Goal: Check status: Check status

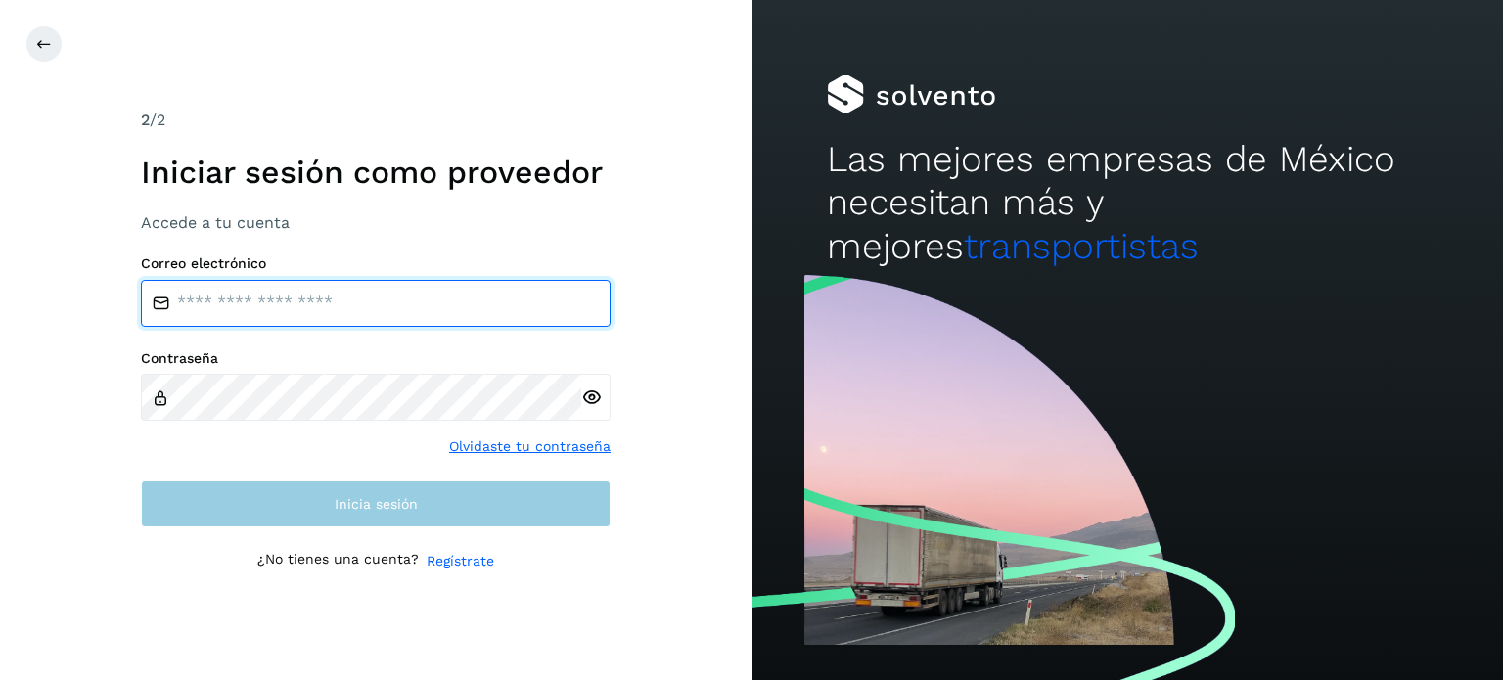
type input "**********"
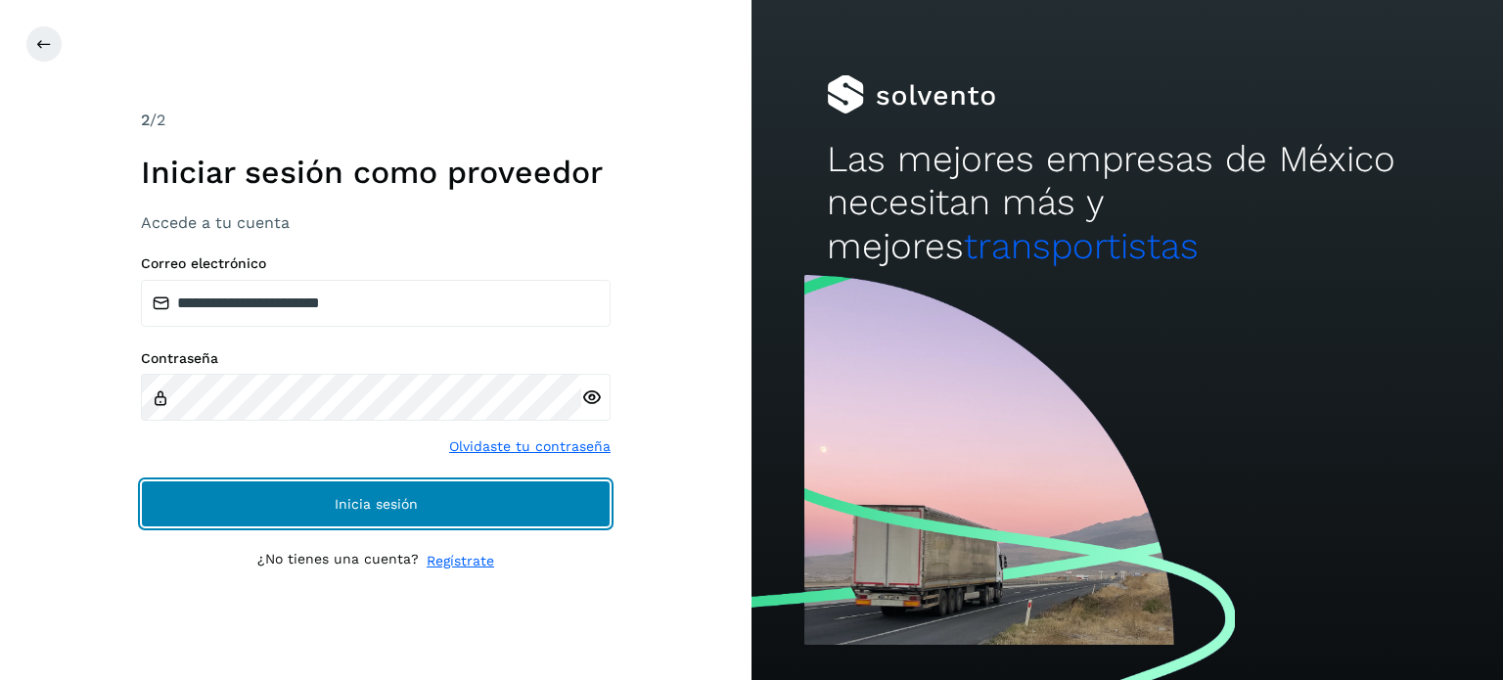
click at [484, 495] on button "Inicia sesión" at bounding box center [376, 503] width 470 height 47
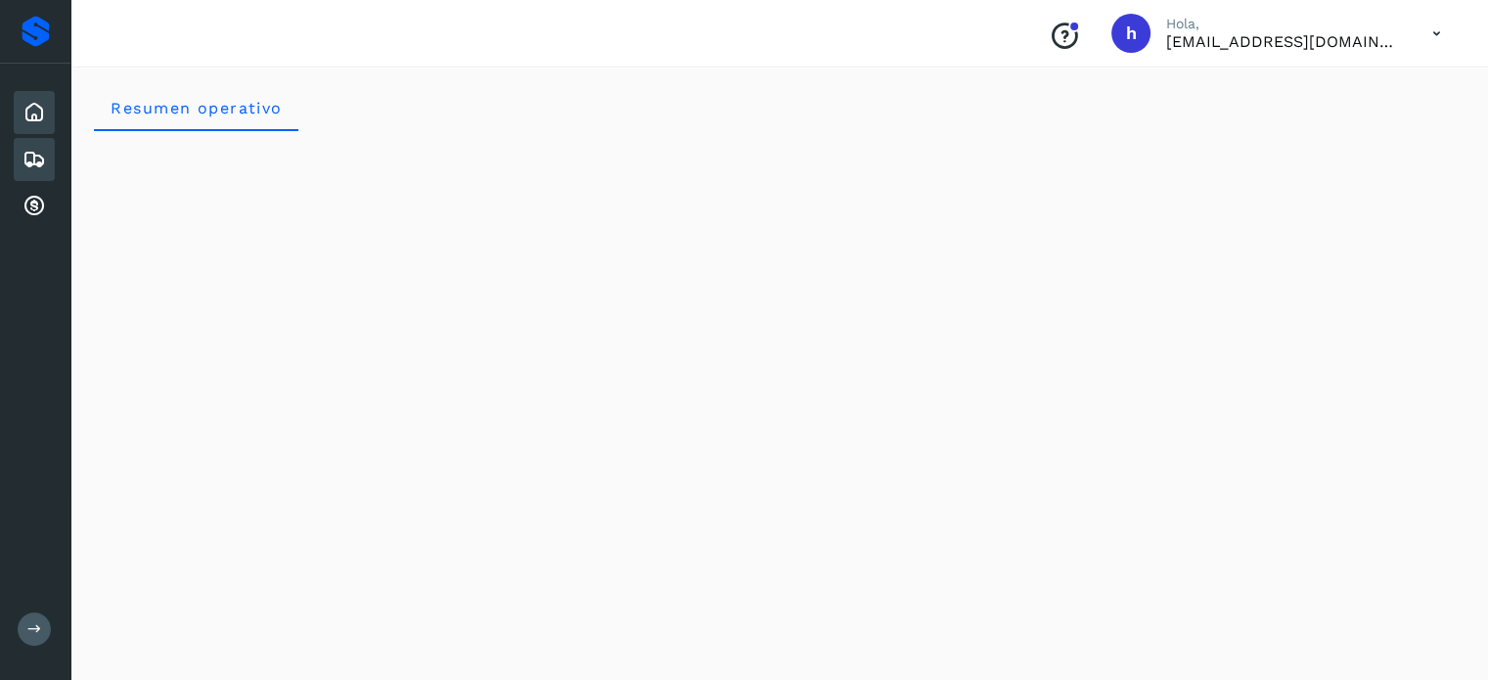
click at [32, 164] on icon at bounding box center [34, 159] width 23 height 23
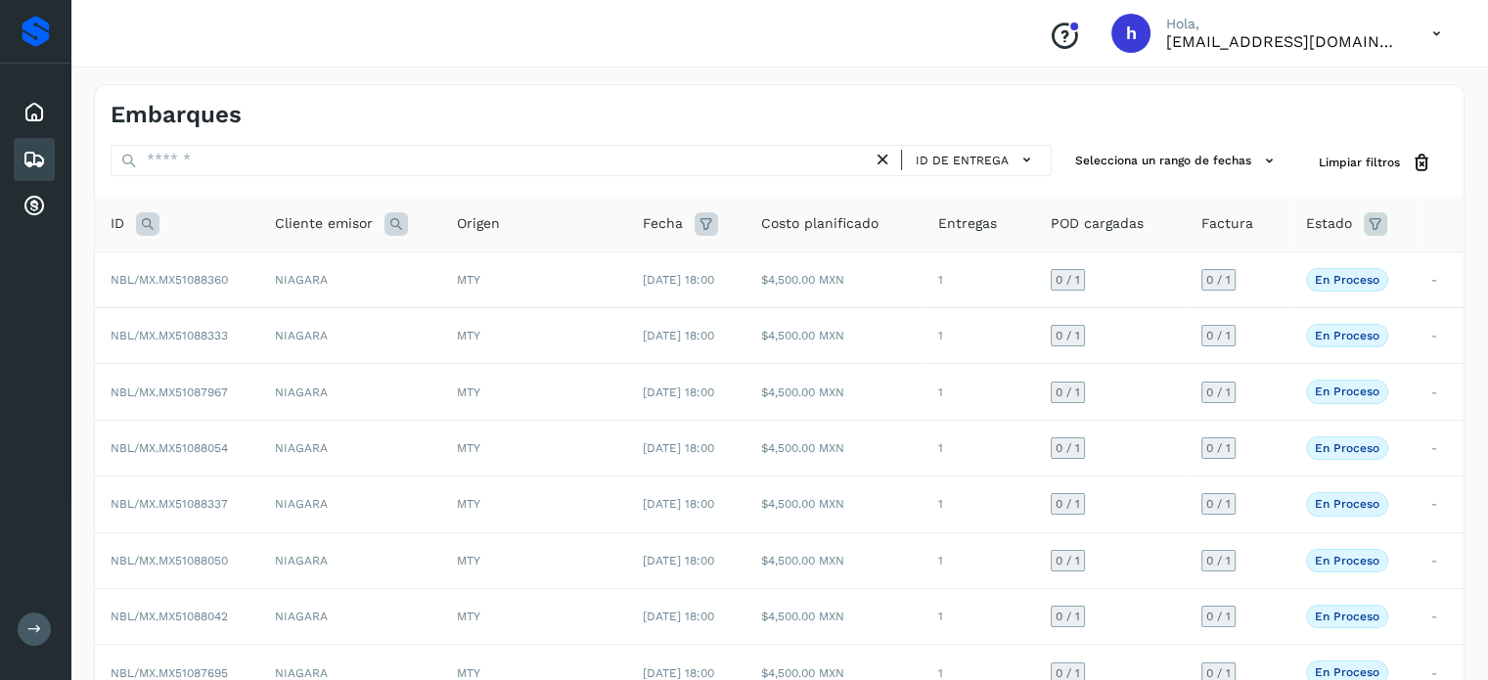
click at [149, 218] on icon at bounding box center [147, 223] width 23 height 23
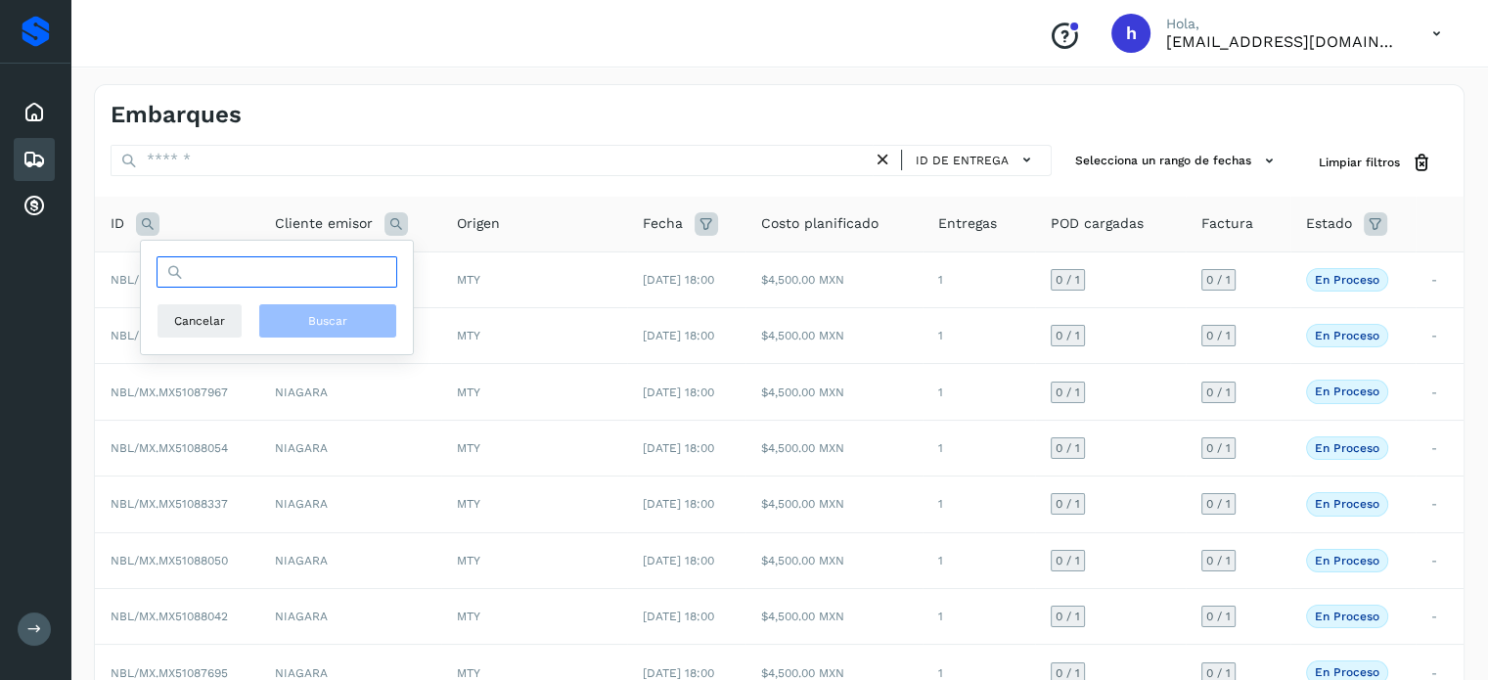
click at [279, 276] on input "text" at bounding box center [277, 271] width 241 height 31
paste input "**********"
type input "**********"
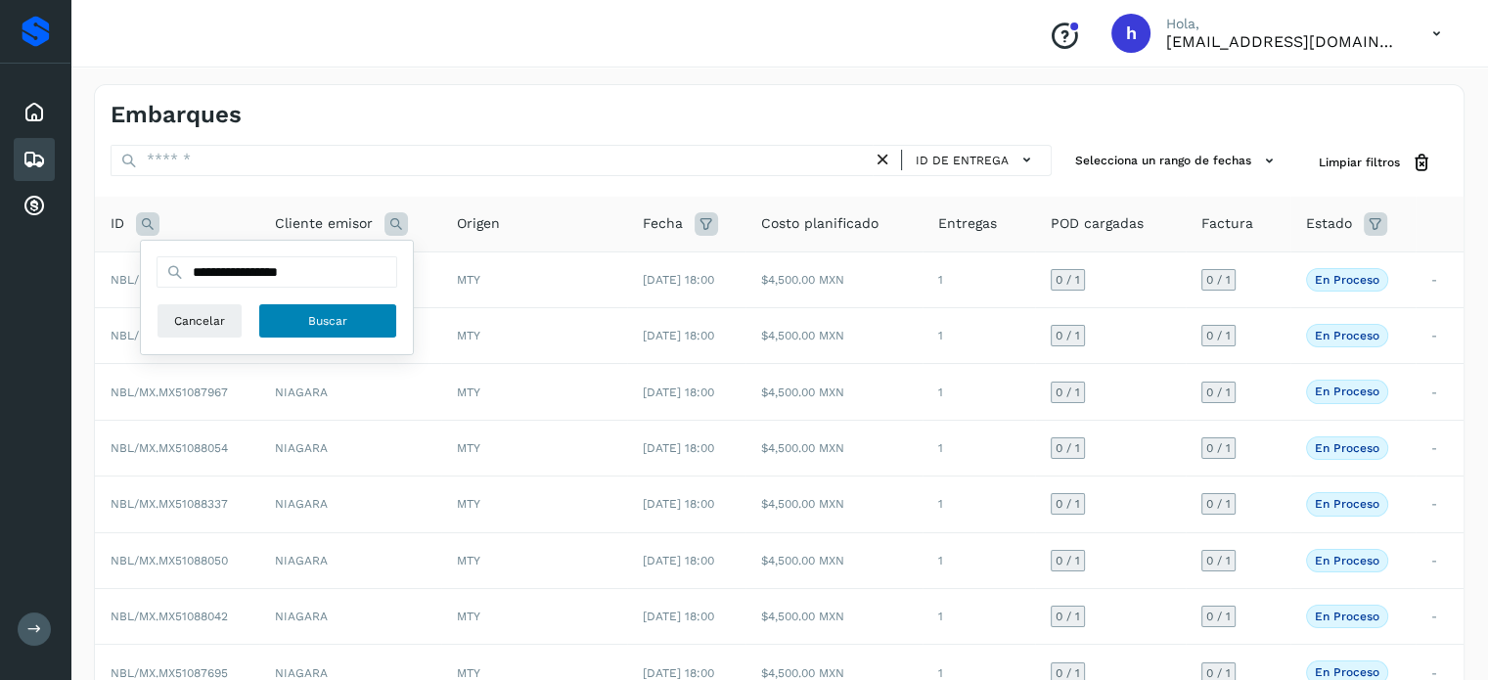
click at [319, 315] on span "Buscar" at bounding box center [327, 321] width 39 height 18
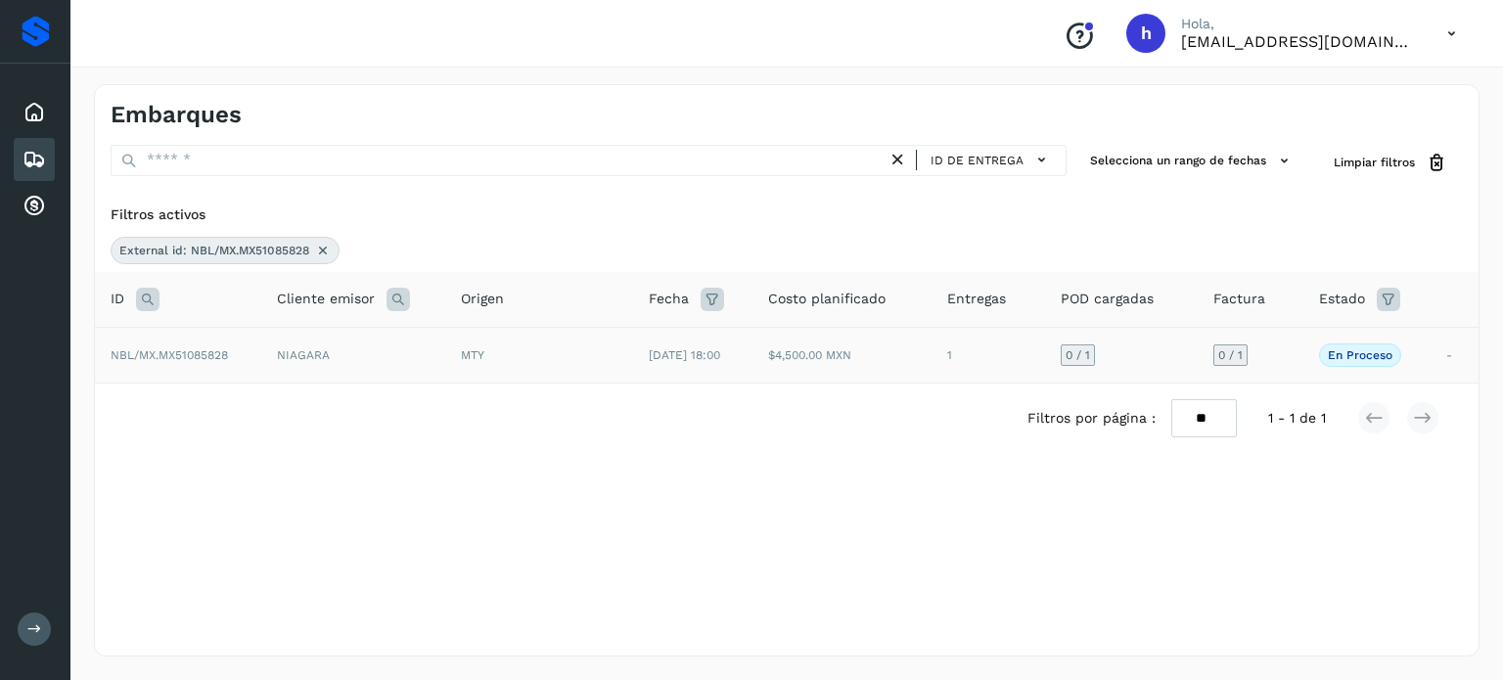
click at [252, 349] on td "NBL/MX.MX51085828" at bounding box center [178, 355] width 166 height 56
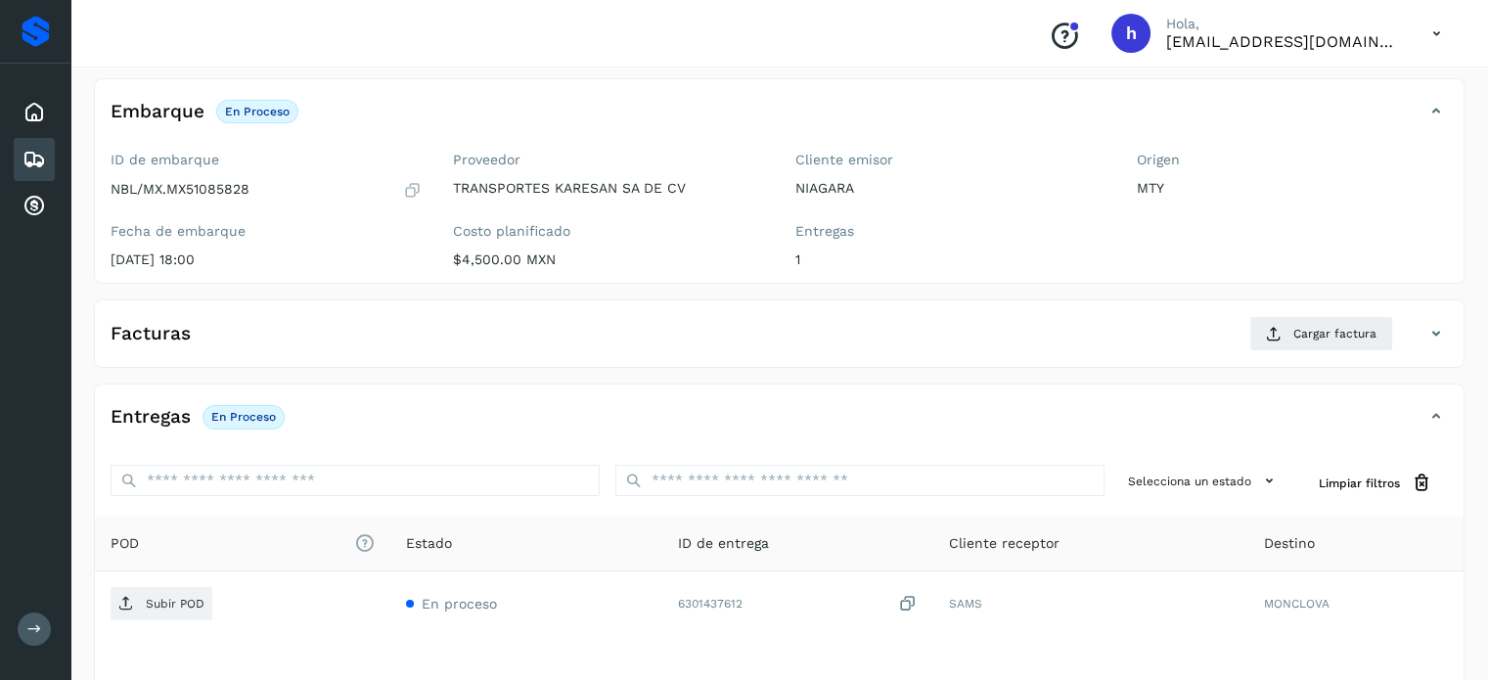
scroll to position [109, 0]
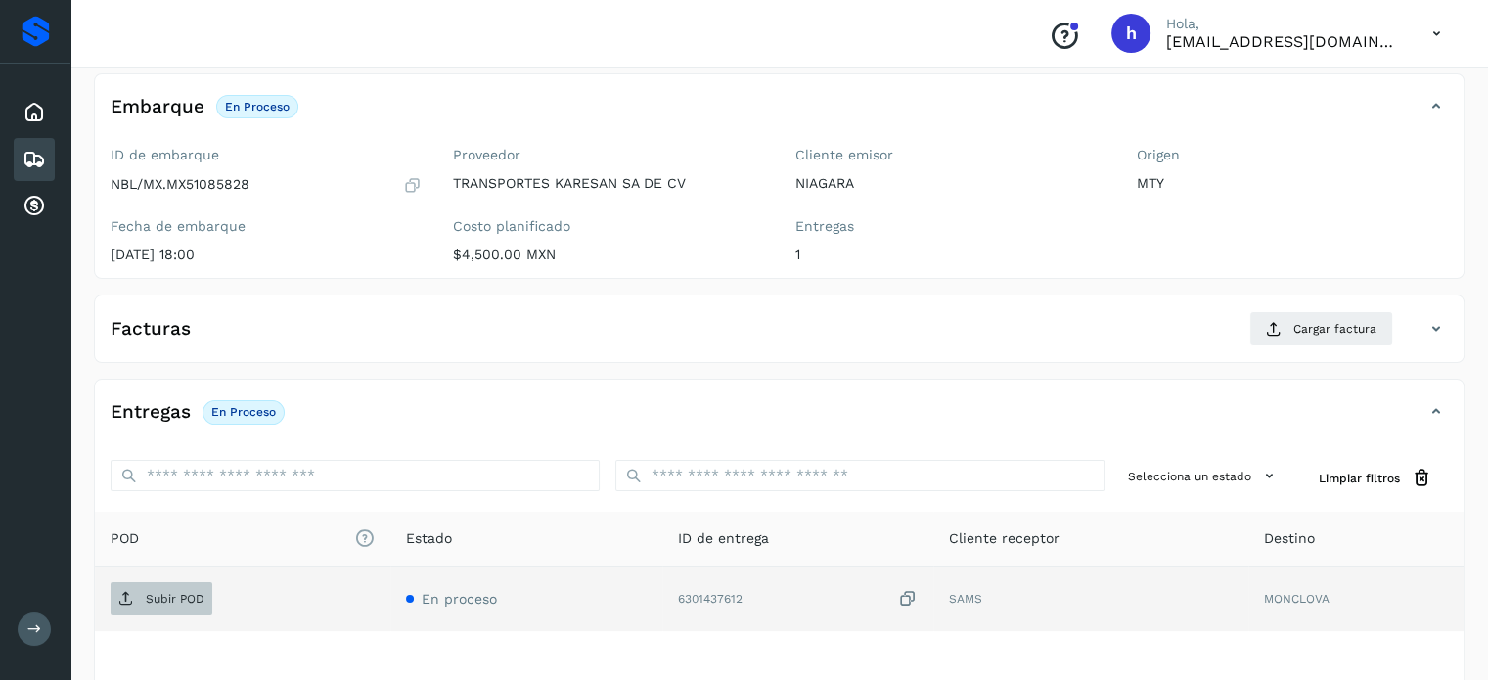
click at [191, 592] on p "Subir POD" at bounding box center [175, 599] width 59 height 14
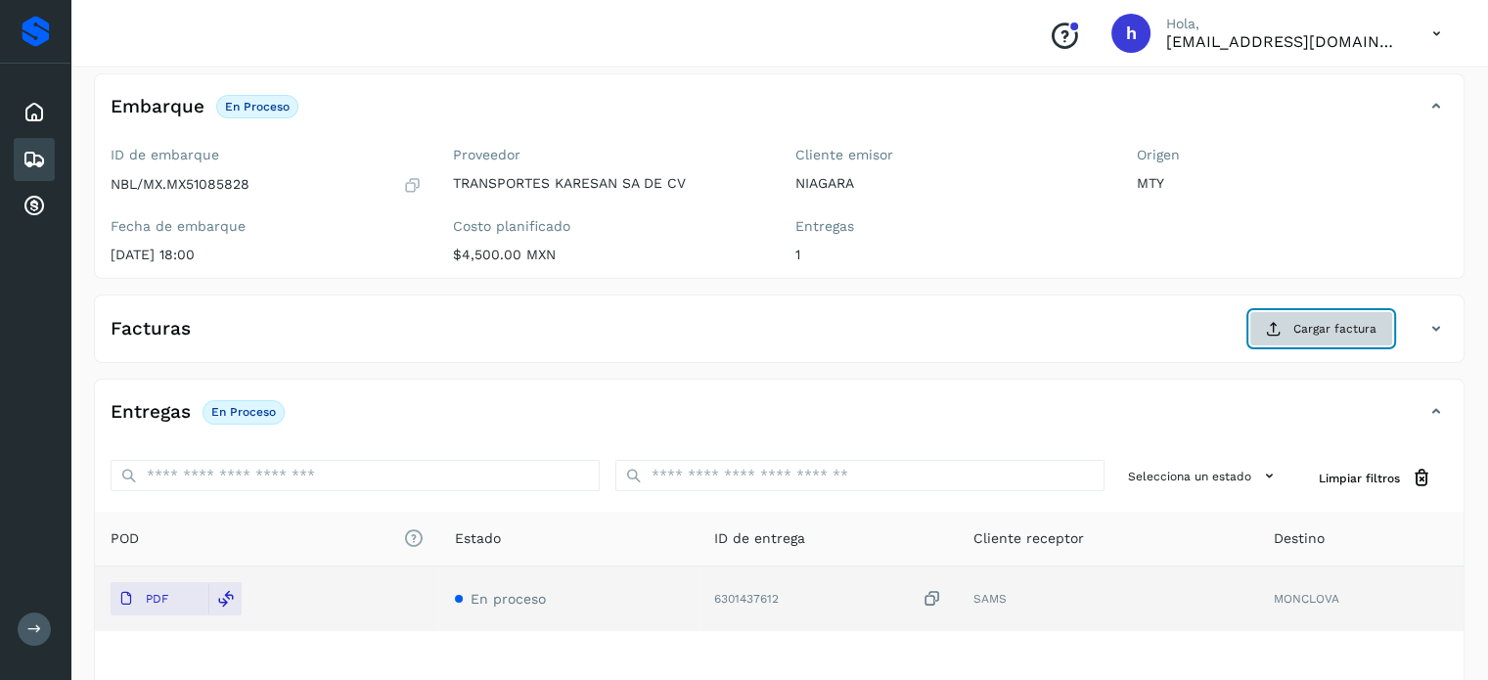
click at [1323, 324] on span "Cargar factura" at bounding box center [1335, 329] width 83 height 18
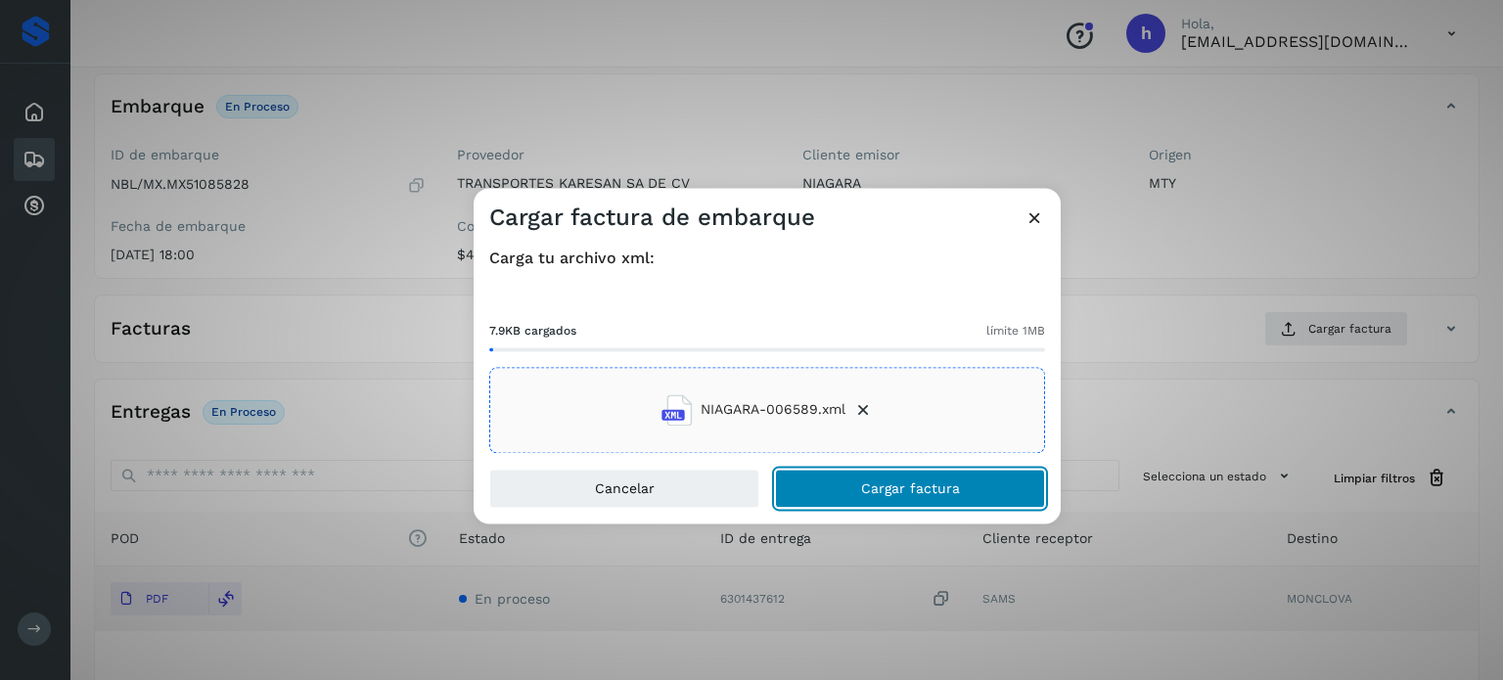
click at [985, 485] on button "Cargar factura" at bounding box center [910, 488] width 270 height 39
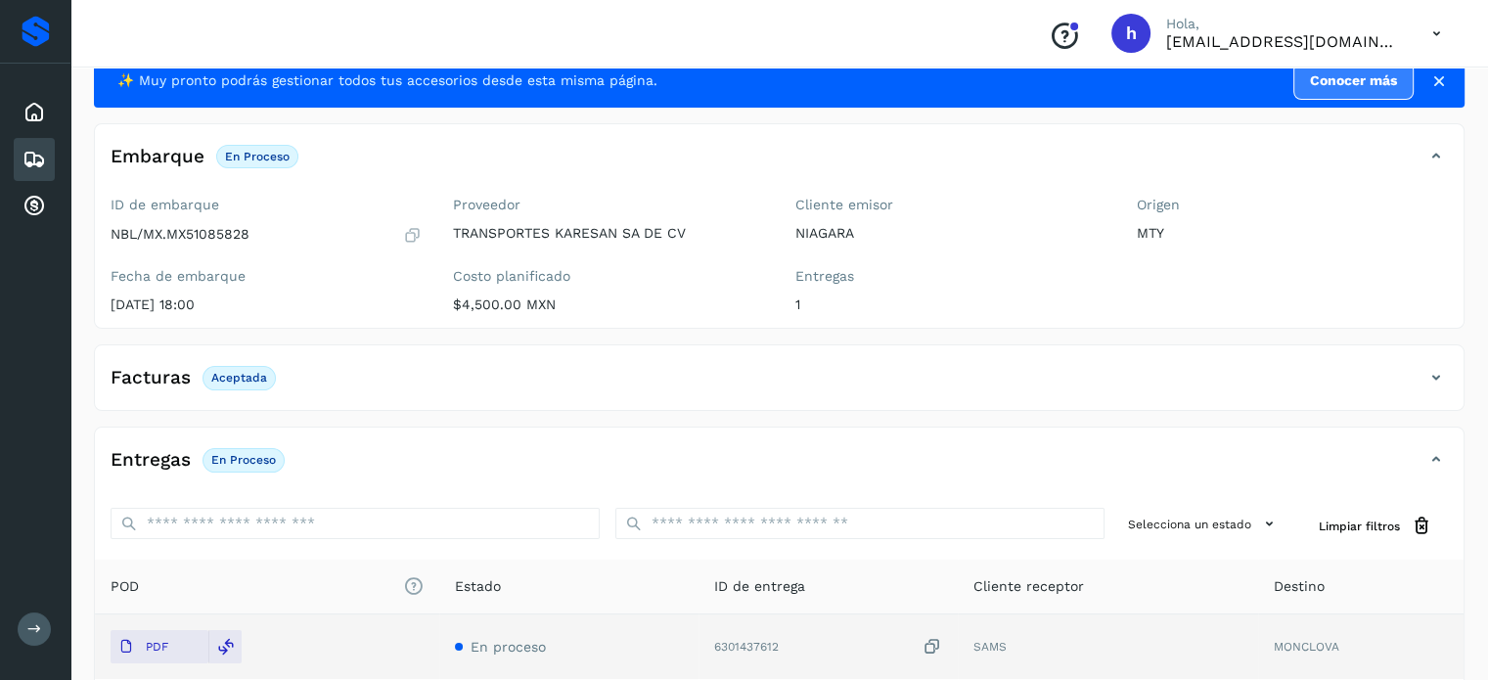
scroll to position [0, 0]
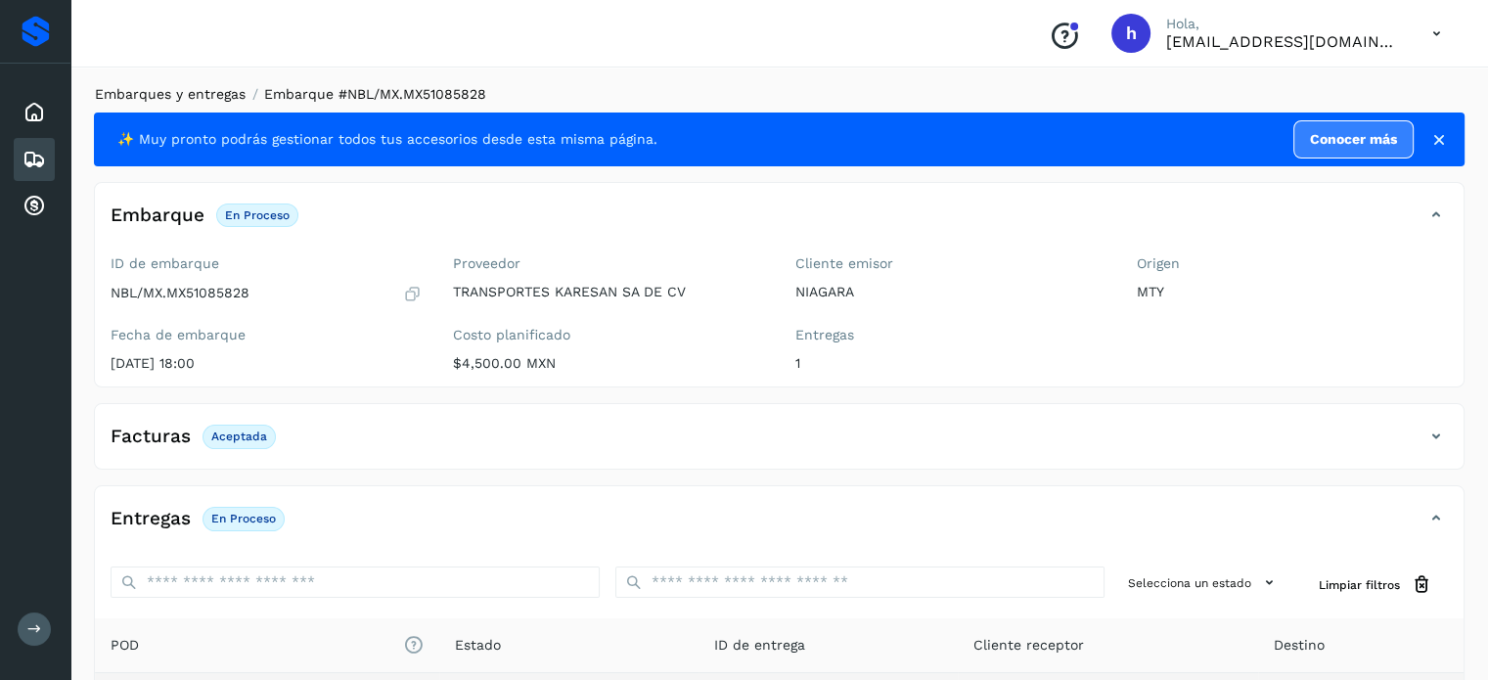
click at [161, 97] on link "Embarques y entregas" at bounding box center [170, 94] width 151 height 16
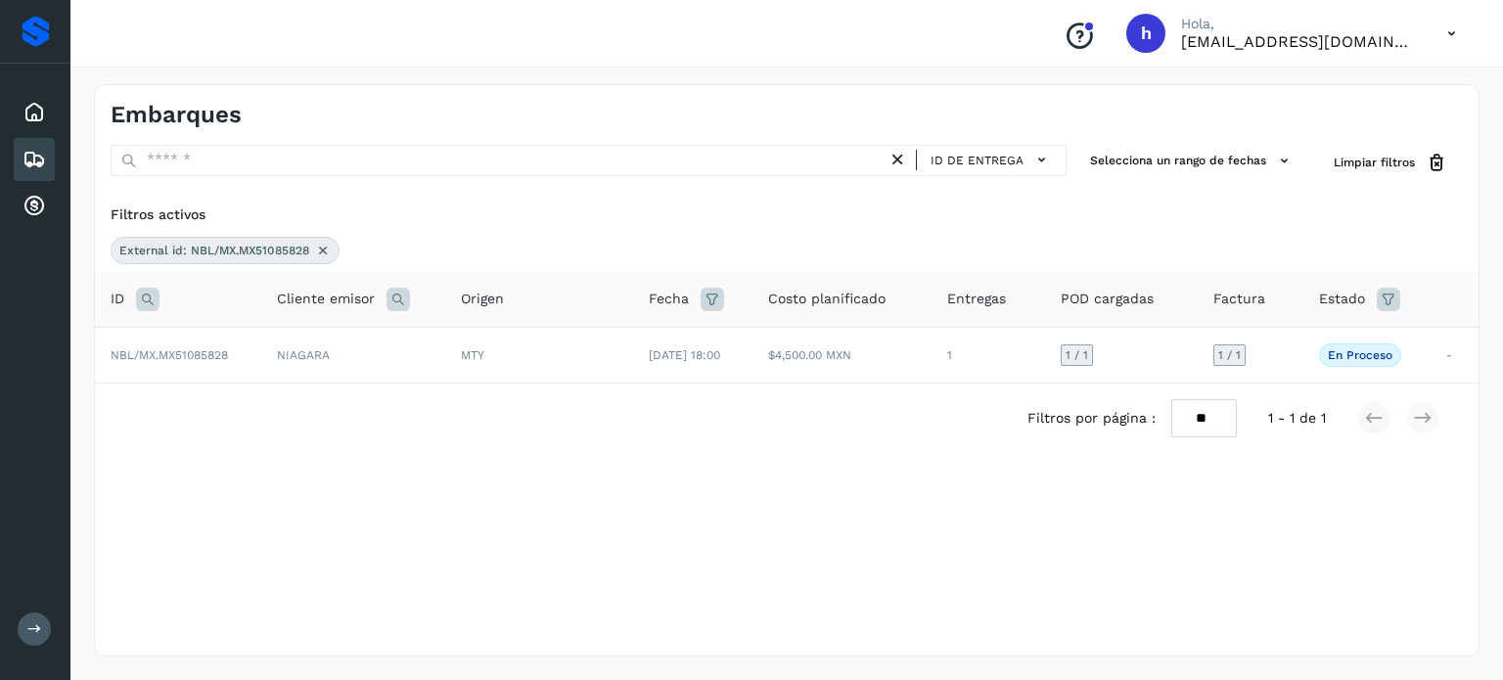
click at [324, 248] on icon at bounding box center [323, 251] width 16 height 16
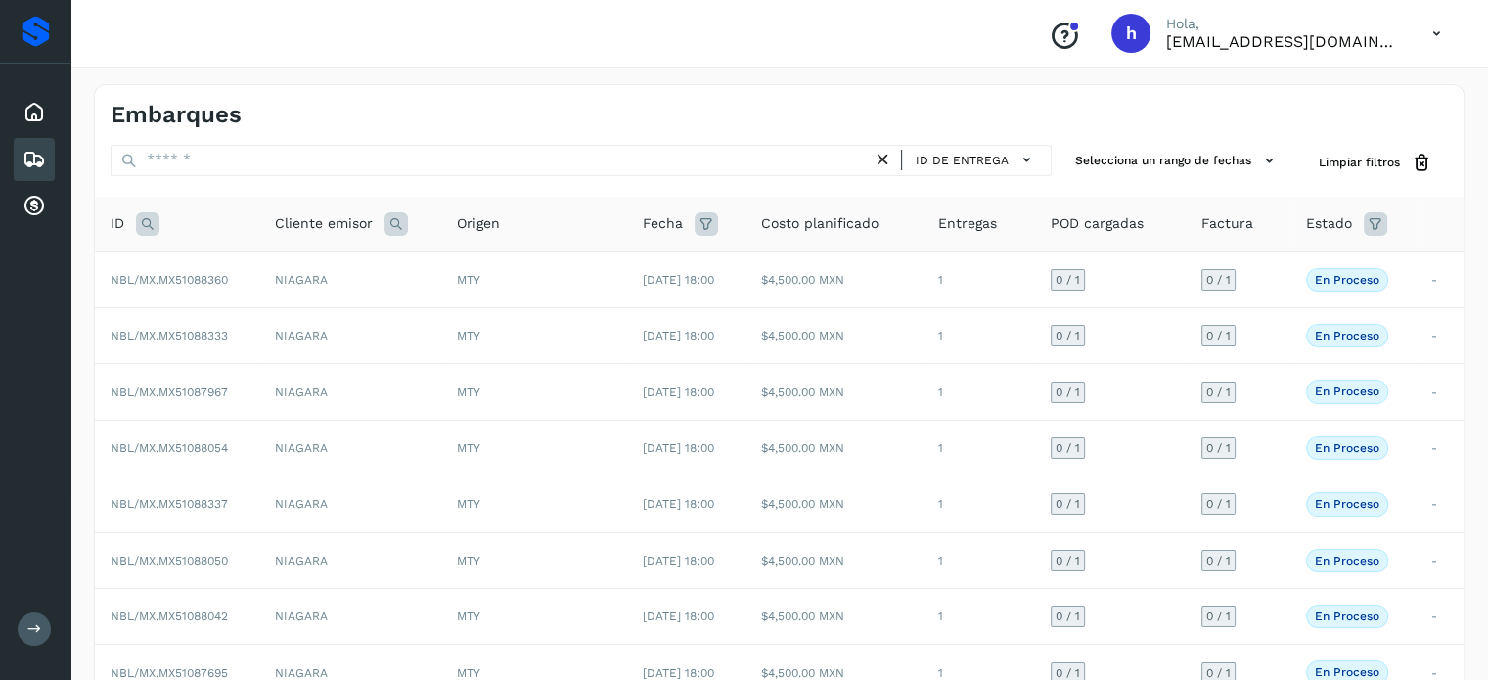
click at [145, 229] on icon at bounding box center [147, 223] width 23 height 23
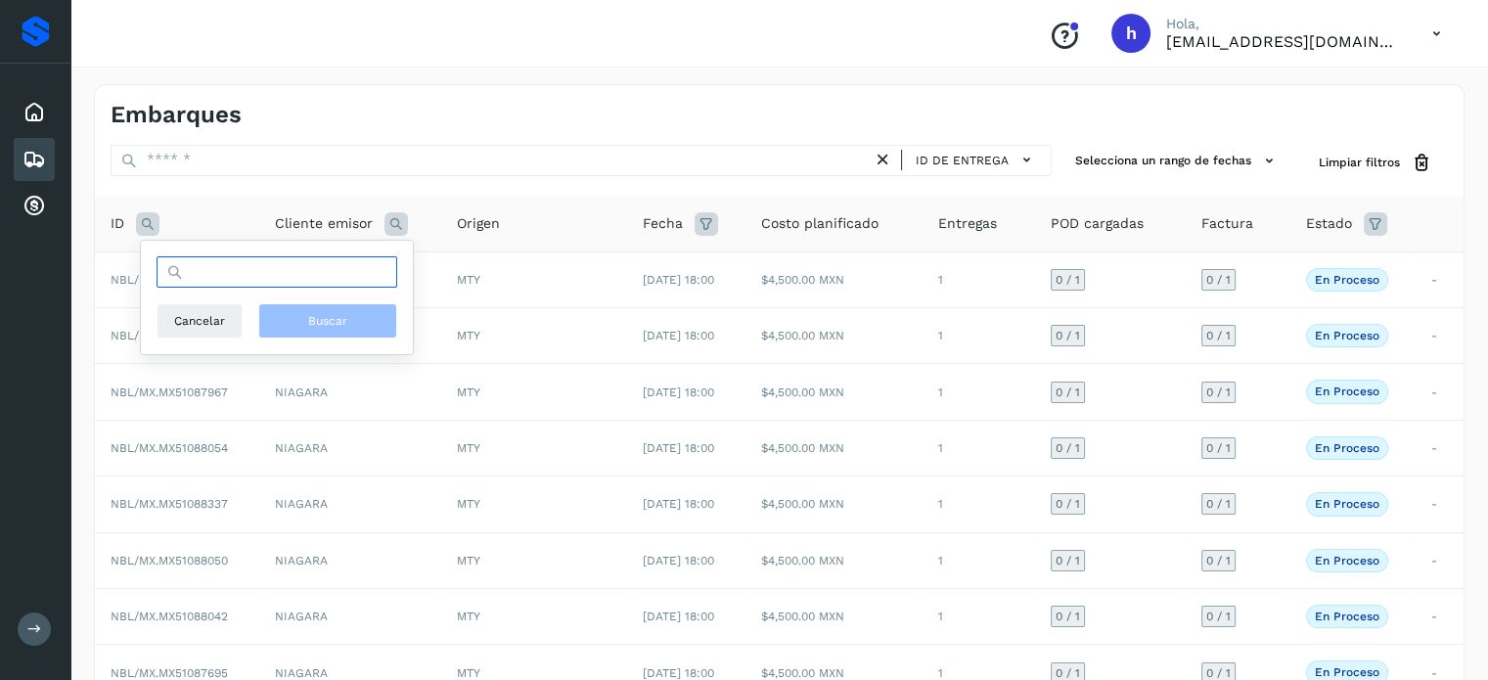
click at [286, 263] on input "text" at bounding box center [277, 271] width 241 height 31
paste input "**********"
type input "**********"
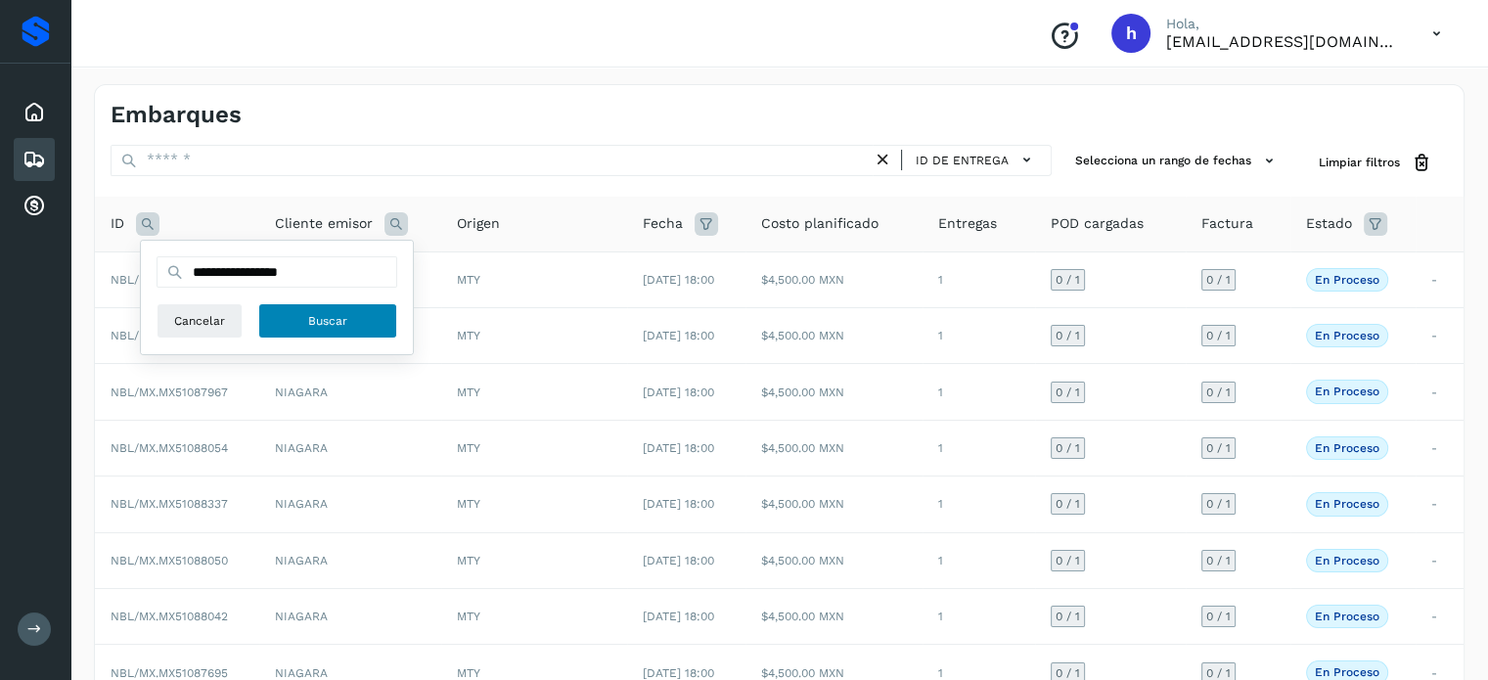
click at [352, 319] on button "Buscar" at bounding box center [327, 320] width 139 height 35
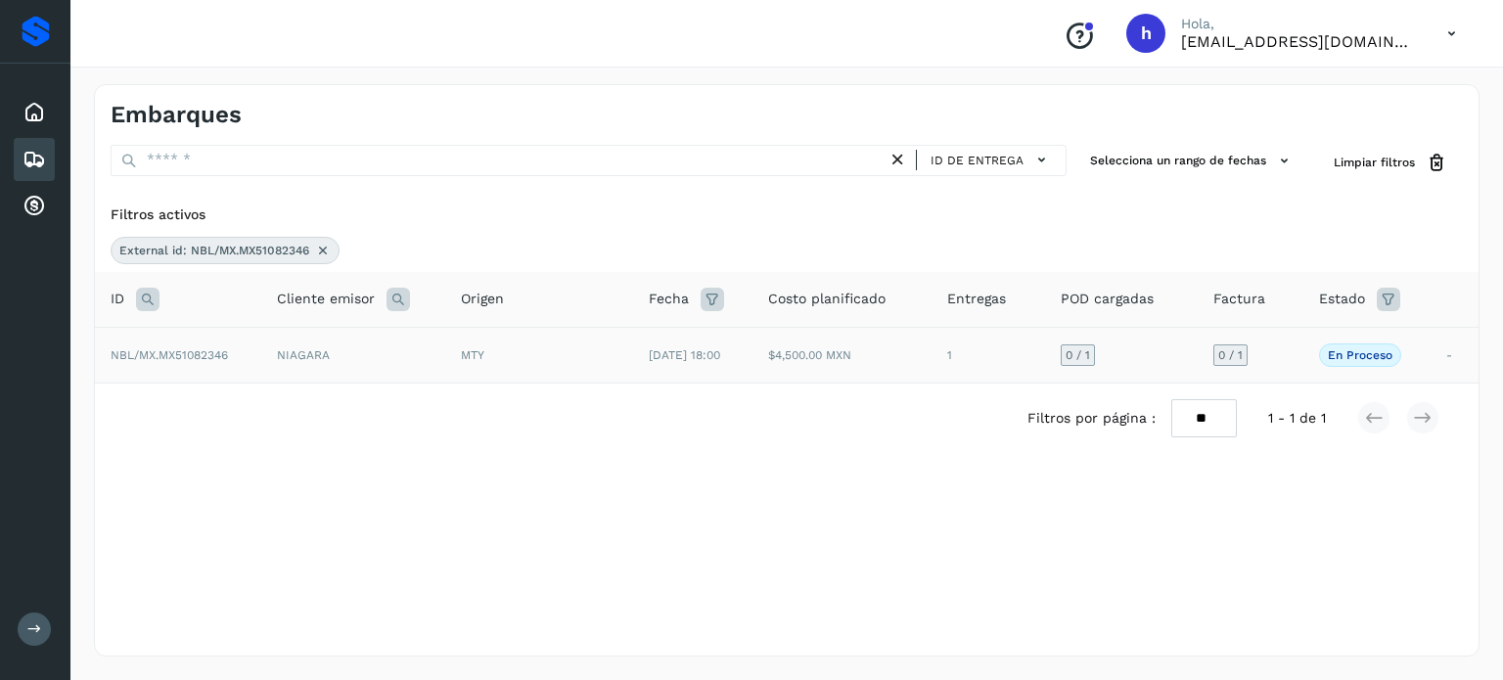
click at [219, 356] on span "NBL/MX.MX51082346" at bounding box center [169, 355] width 117 height 14
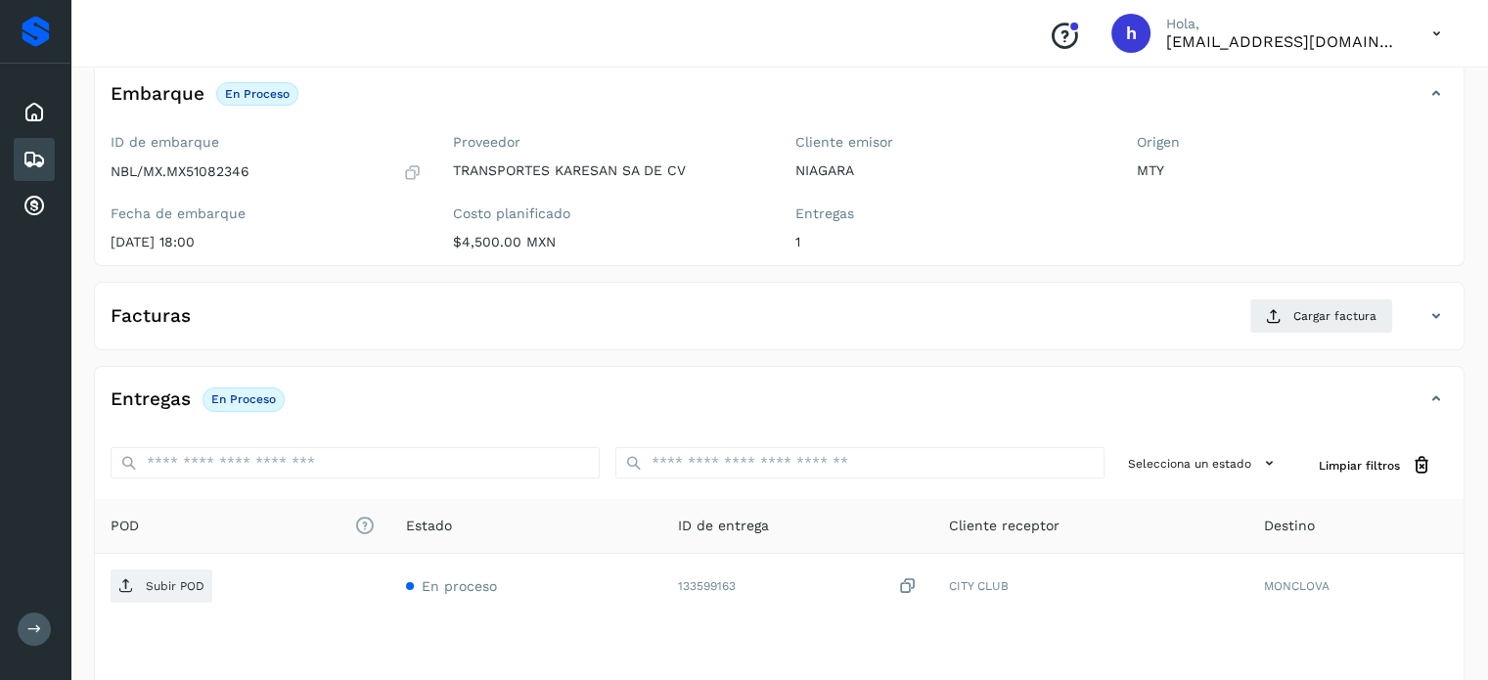
scroll to position [121, 0]
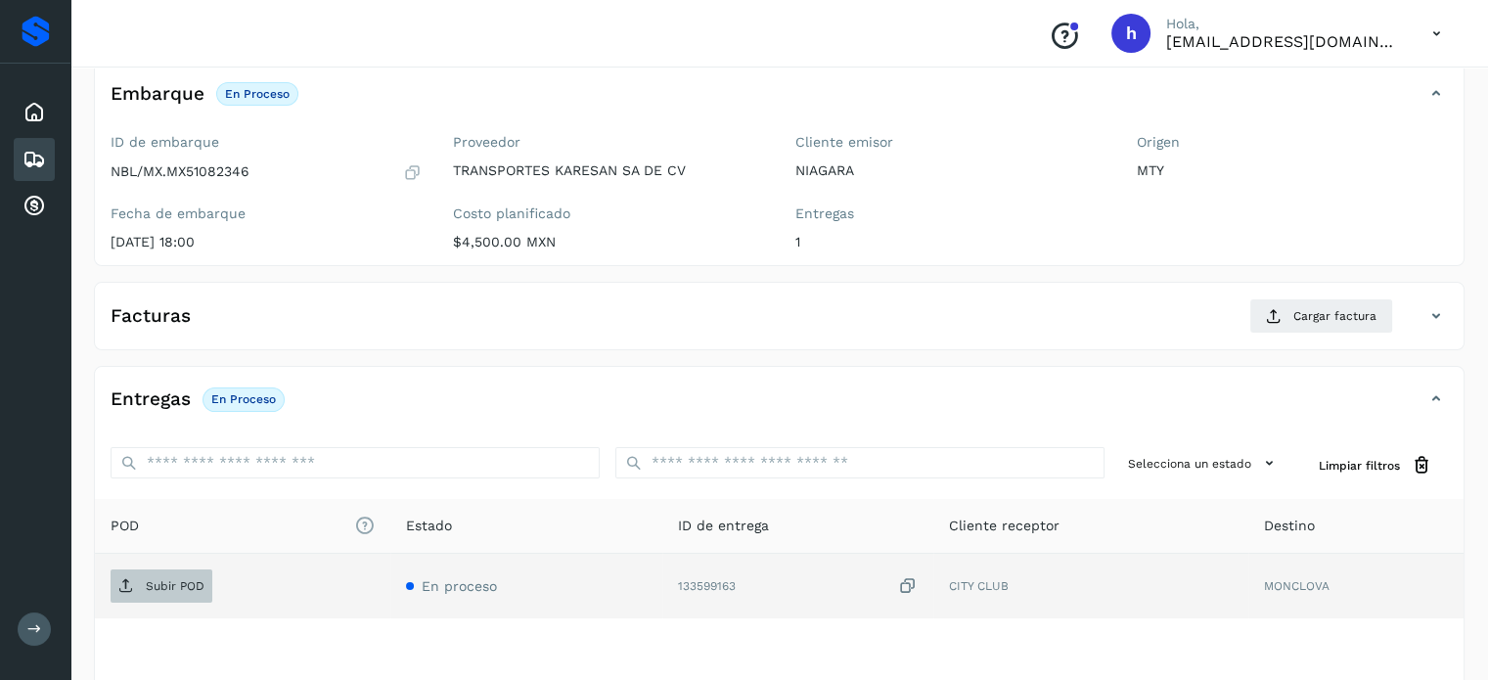
click at [189, 573] on span "Subir POD" at bounding box center [162, 585] width 102 height 31
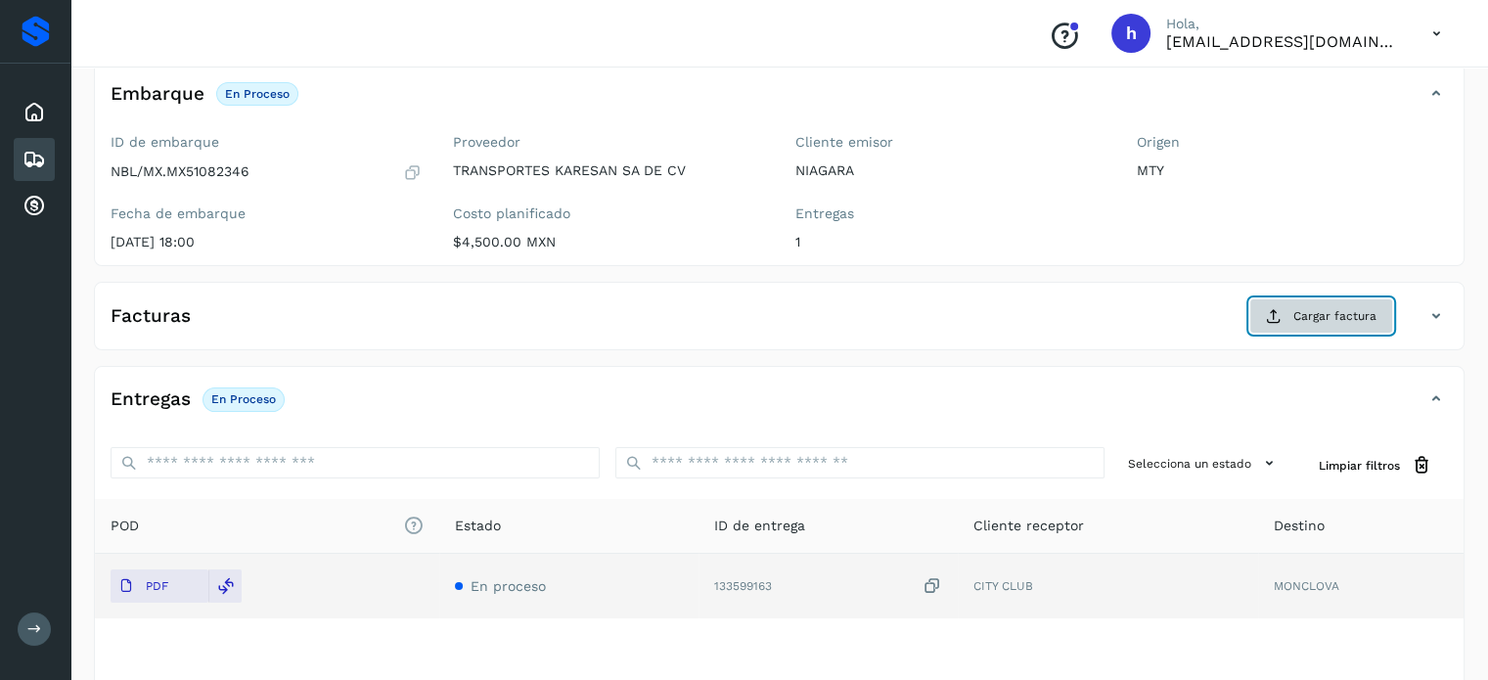
click at [1354, 317] on span "Cargar factura" at bounding box center [1335, 316] width 83 height 18
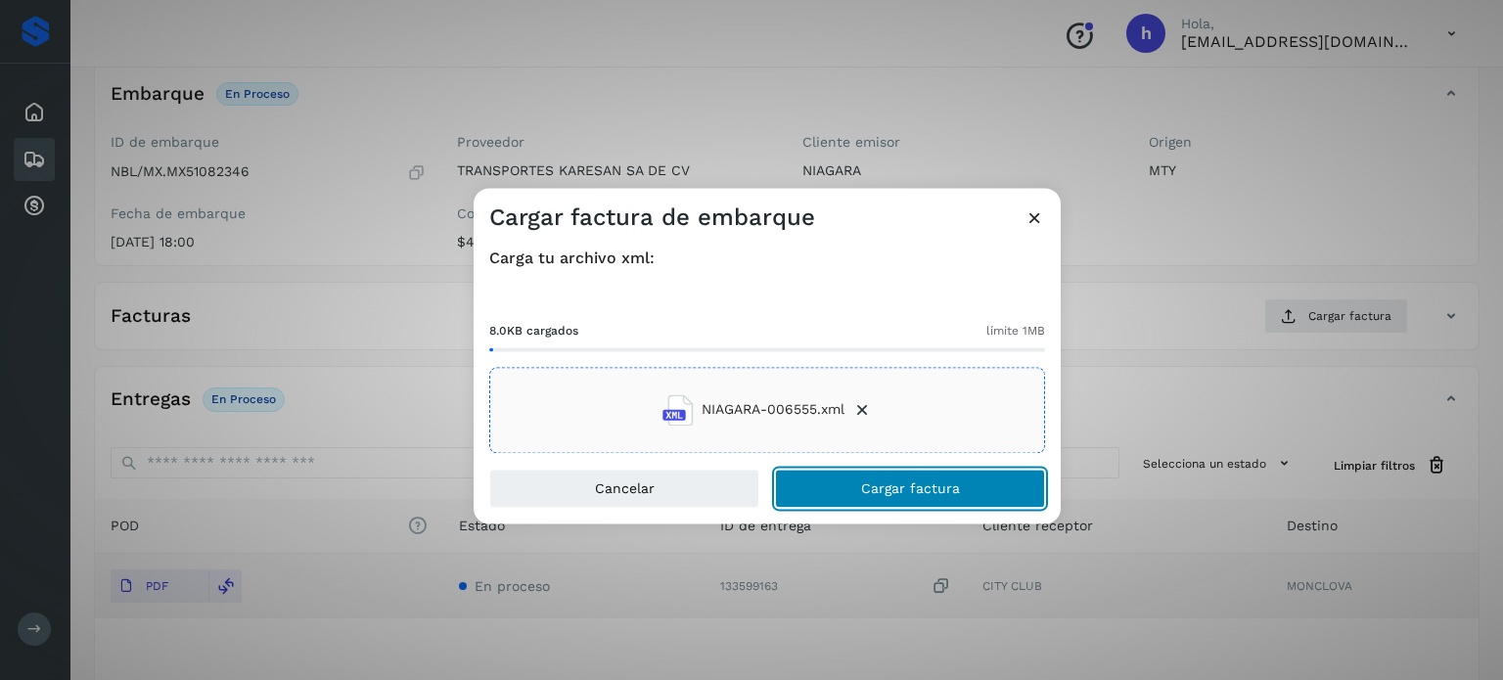
click at [951, 496] on button "Cargar factura" at bounding box center [910, 488] width 270 height 39
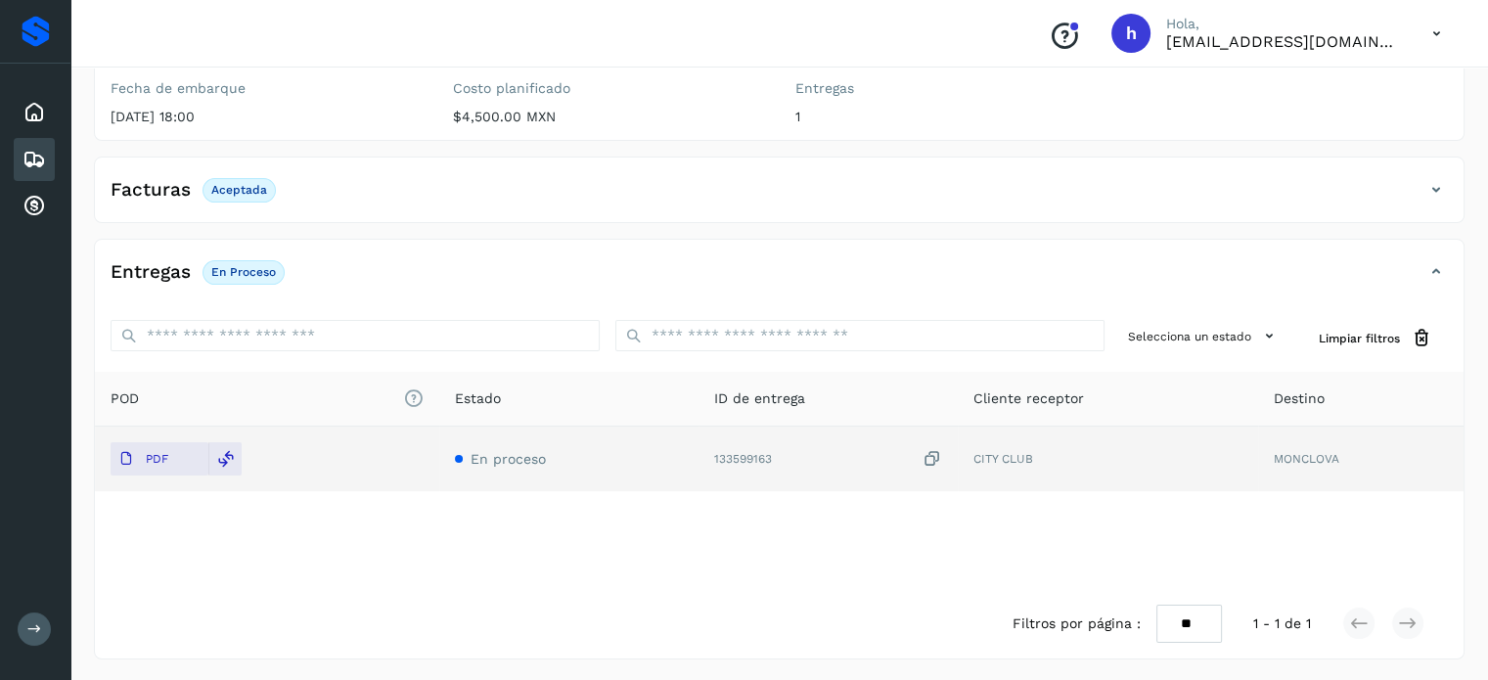
scroll to position [0, 0]
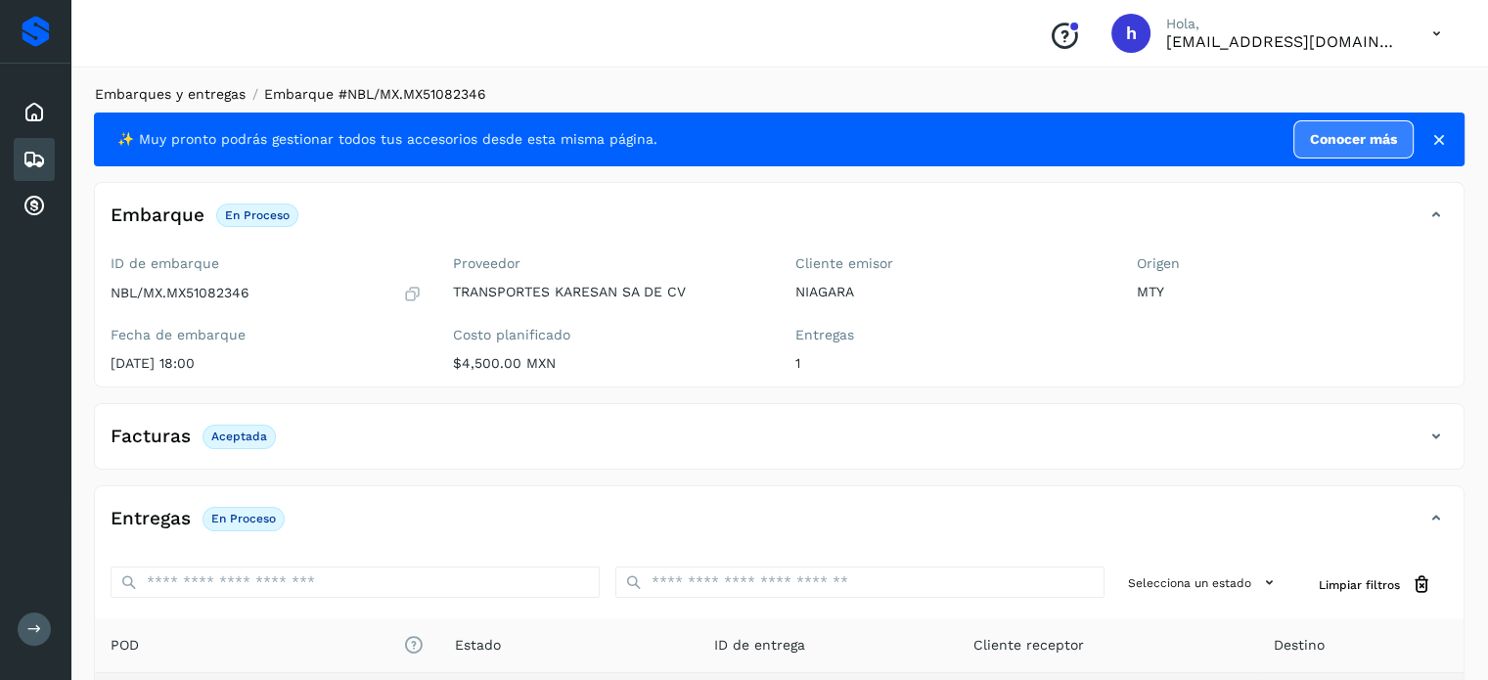
click at [211, 96] on link "Embarques y entregas" at bounding box center [170, 94] width 151 height 16
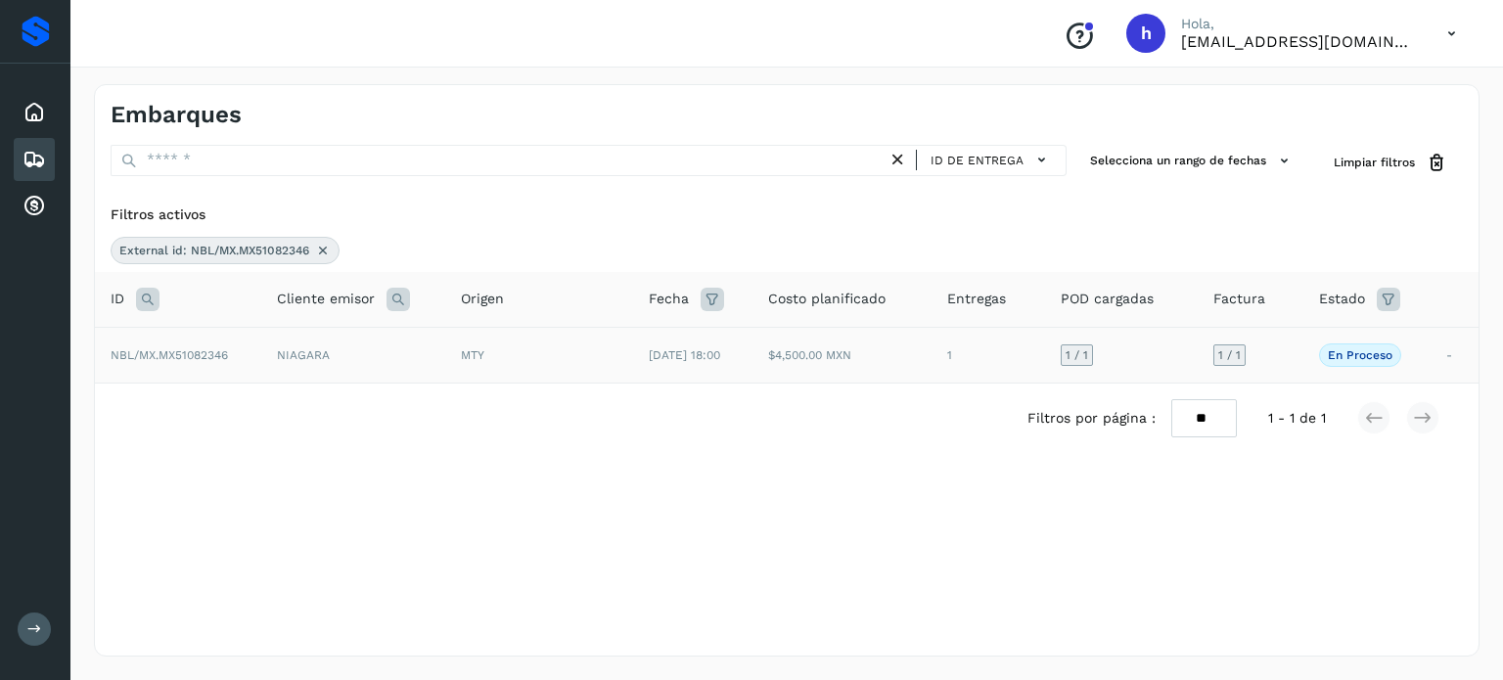
click at [291, 358] on td "NIAGARA" at bounding box center [353, 355] width 184 height 56
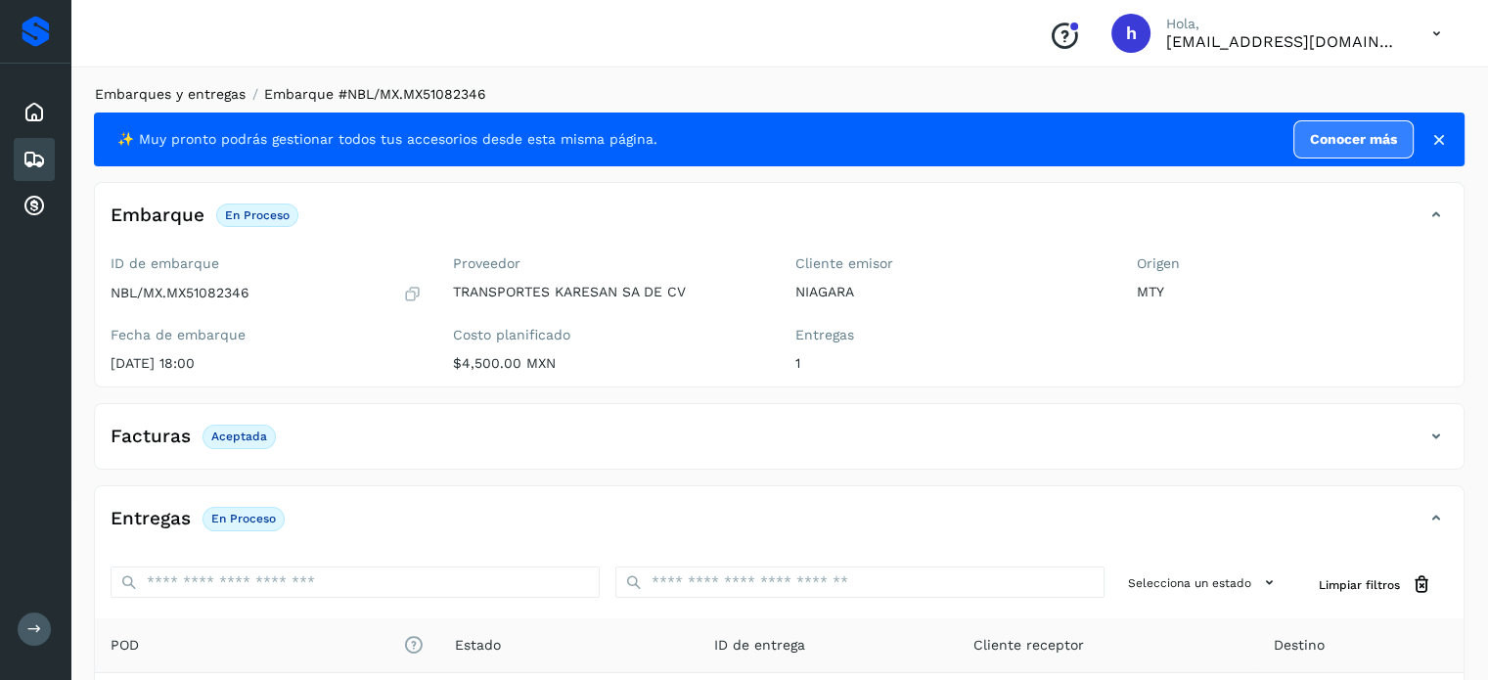
click at [219, 94] on link "Embarques y entregas" at bounding box center [170, 94] width 151 height 16
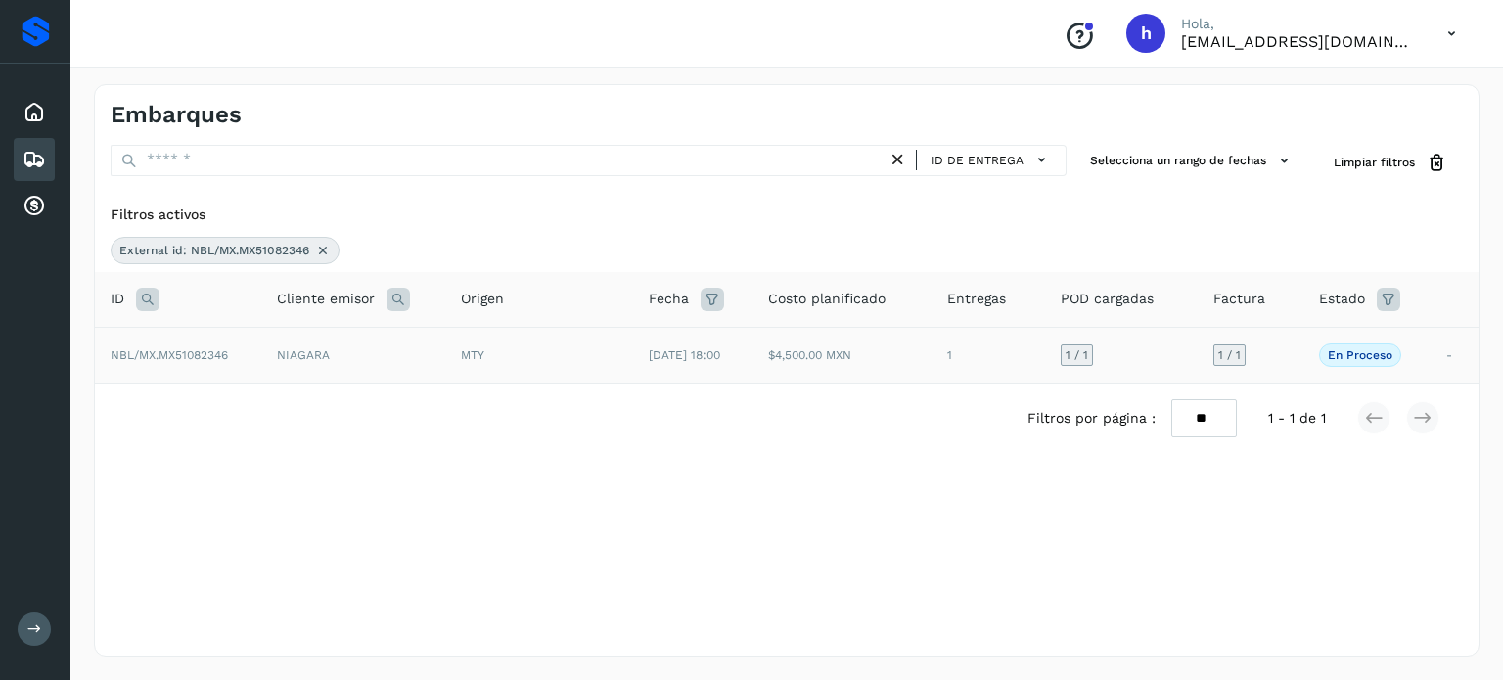
click at [297, 359] on td "NIAGARA" at bounding box center [353, 355] width 184 height 56
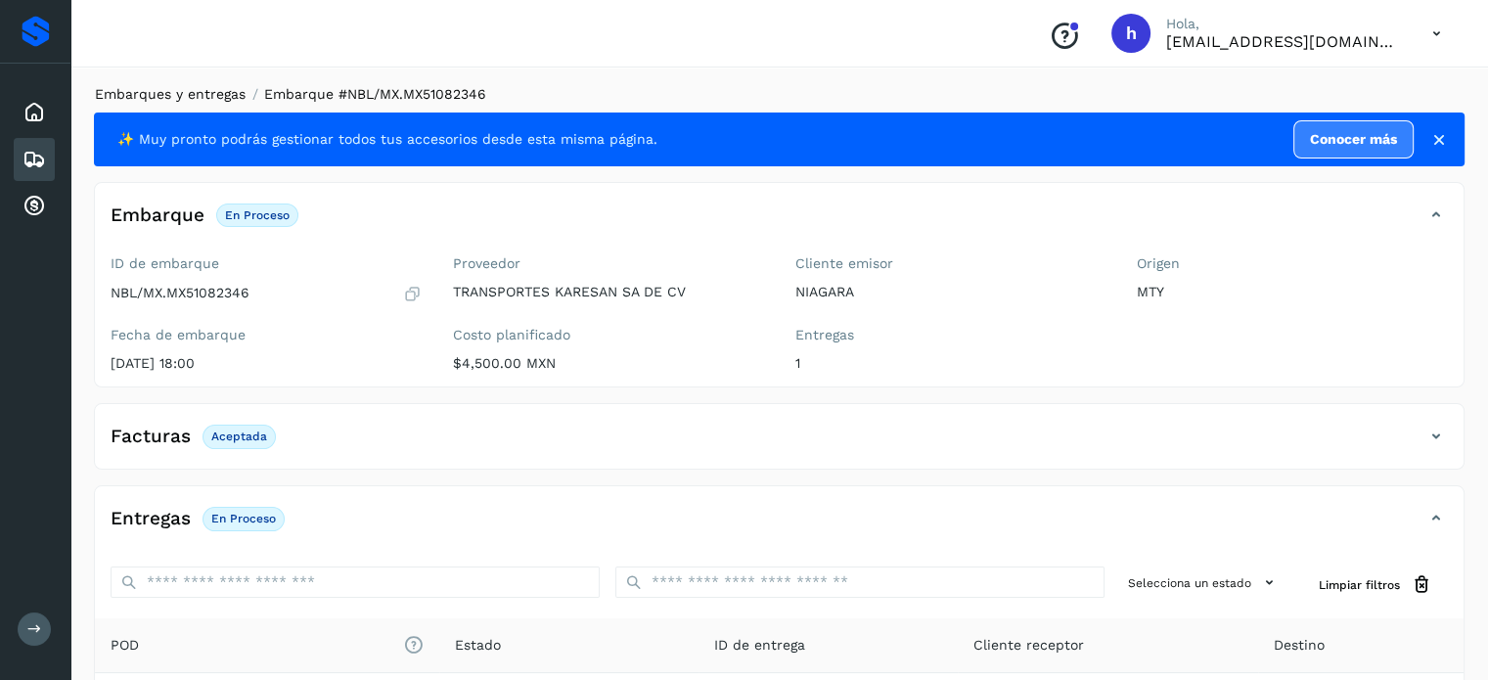
click at [205, 96] on link "Embarques y entregas" at bounding box center [170, 94] width 151 height 16
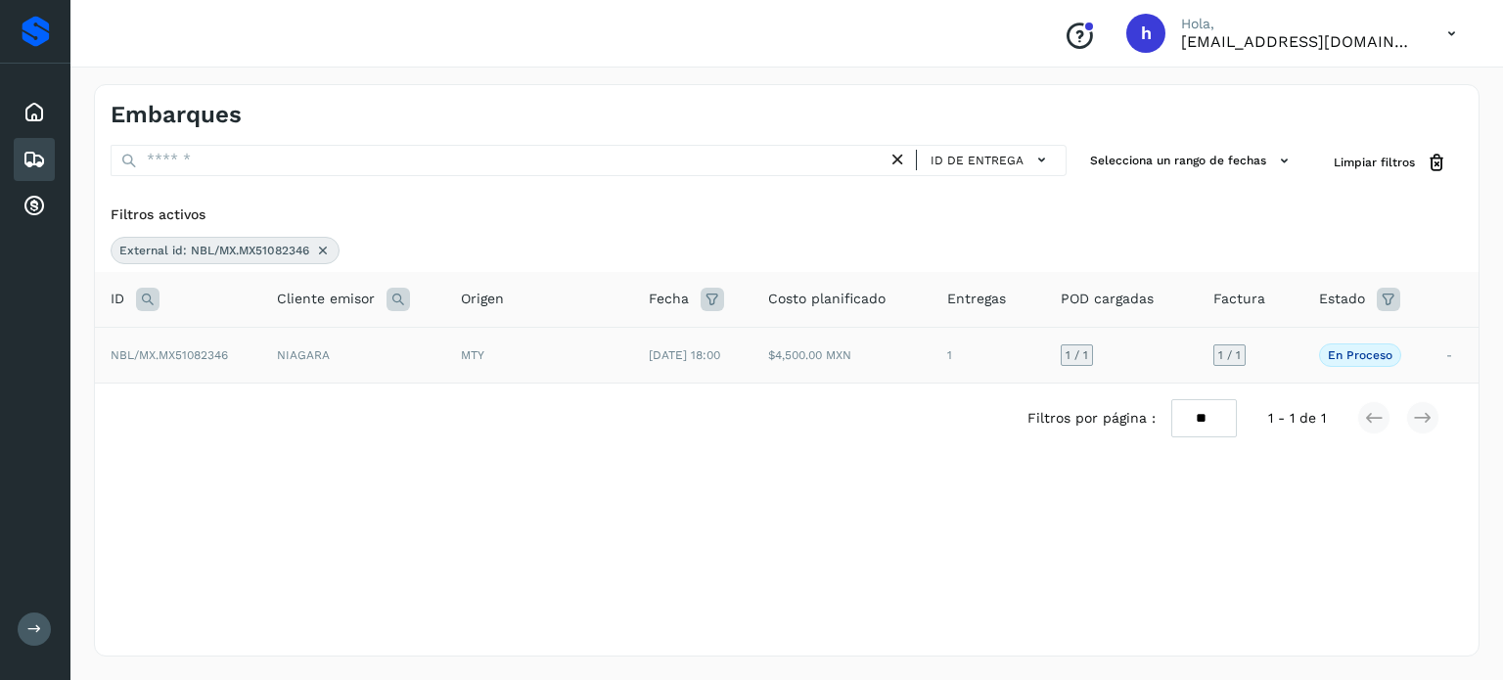
click at [445, 351] on td "MTY" at bounding box center [539, 355] width 188 height 56
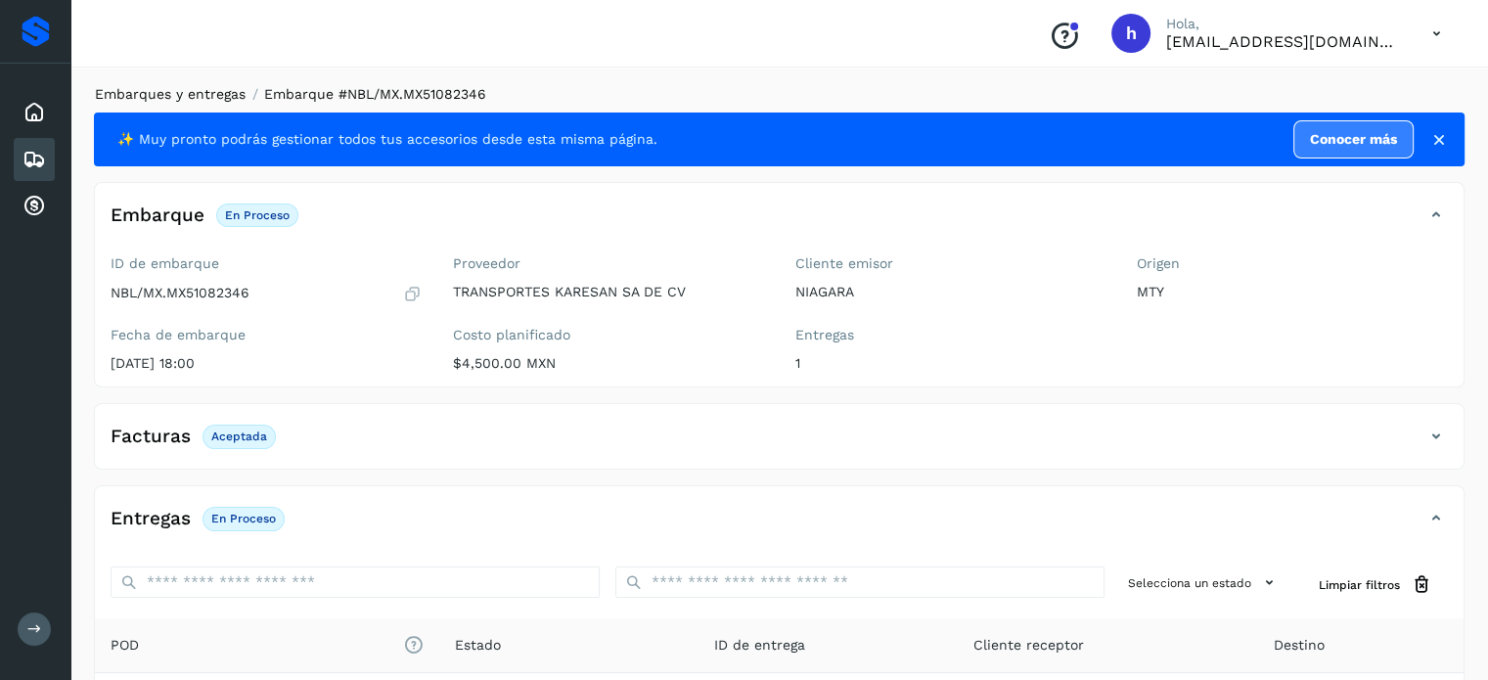
click at [192, 101] on link "Embarques y entregas" at bounding box center [170, 94] width 151 height 16
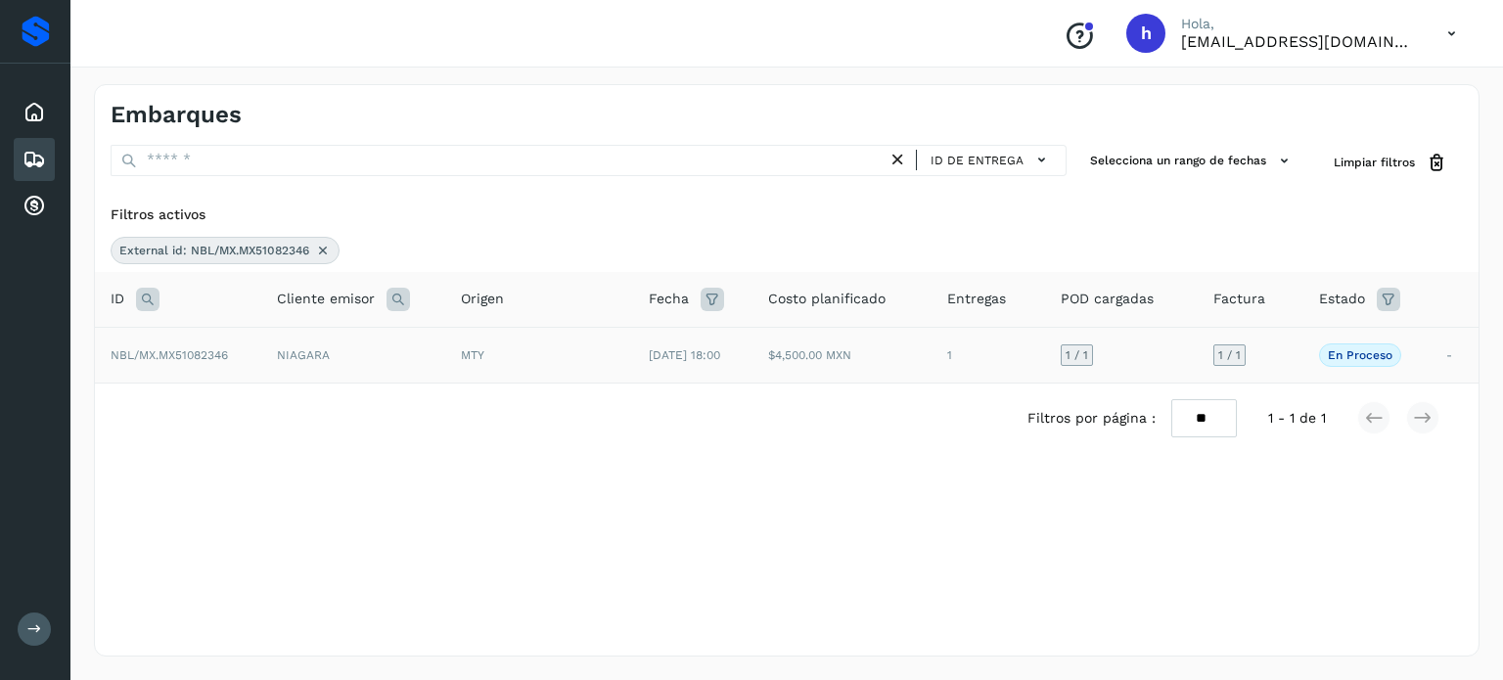
click at [281, 352] on td "NIAGARA" at bounding box center [353, 355] width 184 height 56
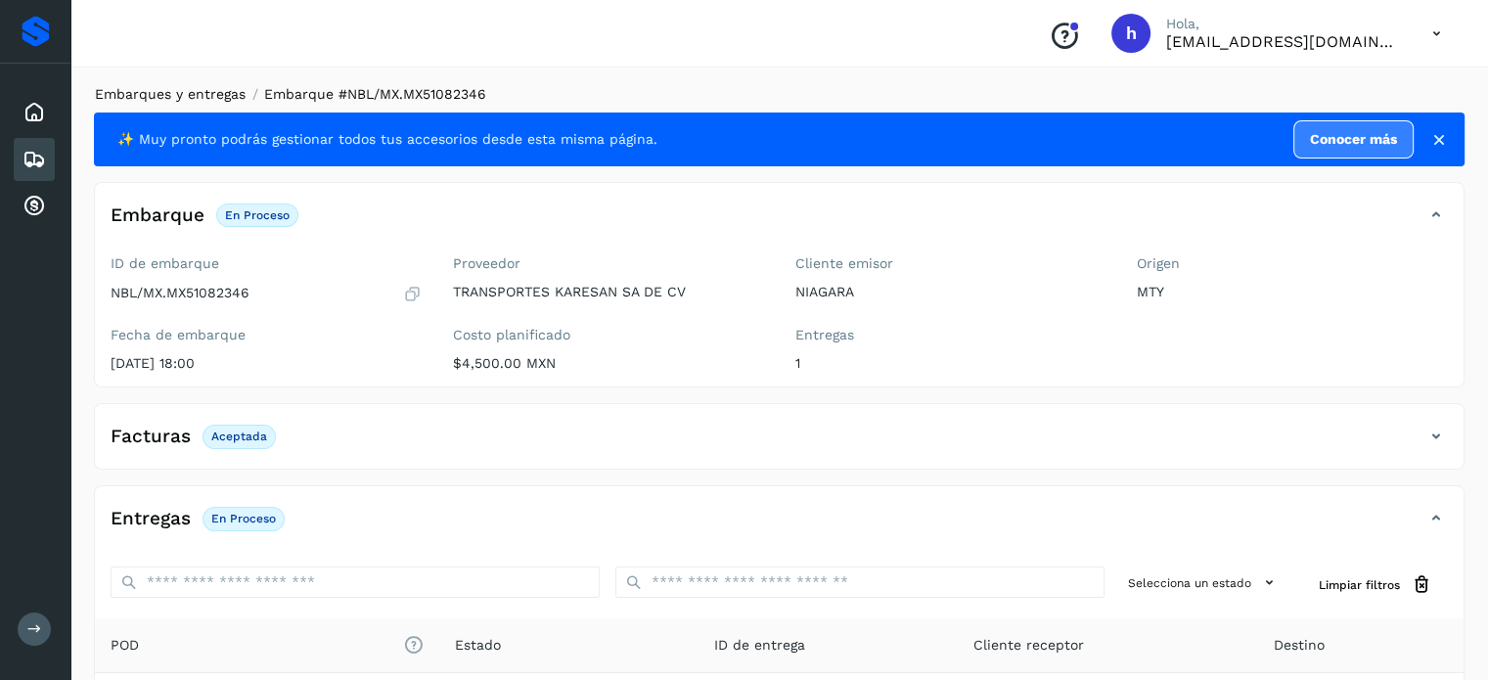
click at [175, 89] on link "Embarques y entregas" at bounding box center [170, 94] width 151 height 16
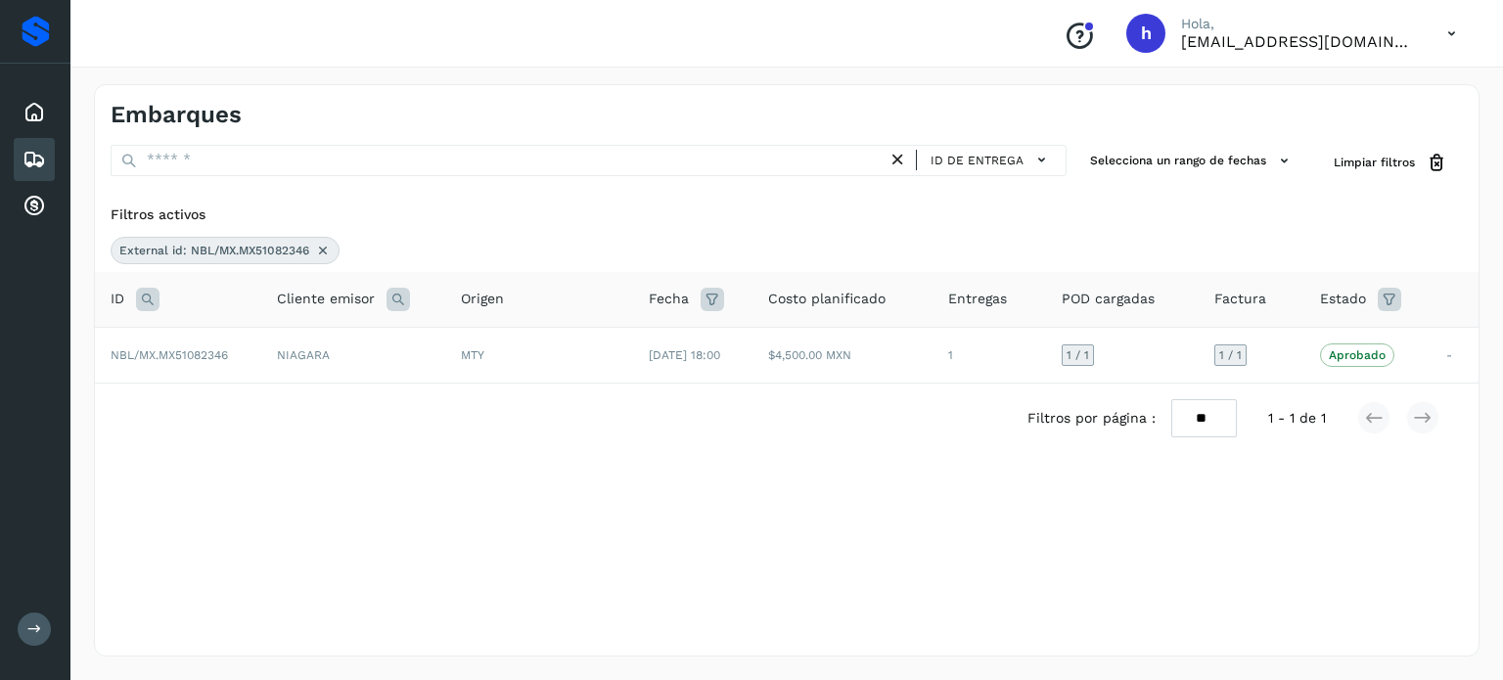
click at [318, 248] on icon at bounding box center [323, 251] width 16 height 16
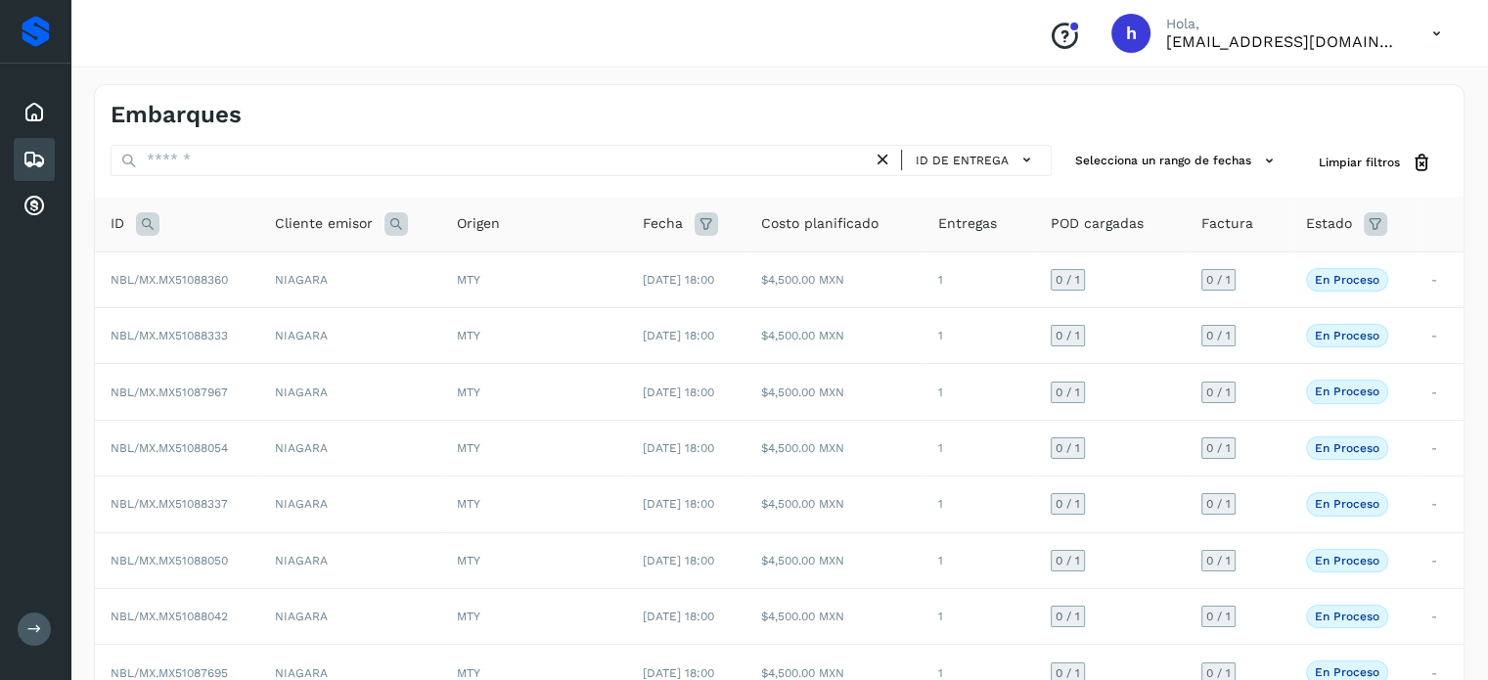
scroll to position [252, 0]
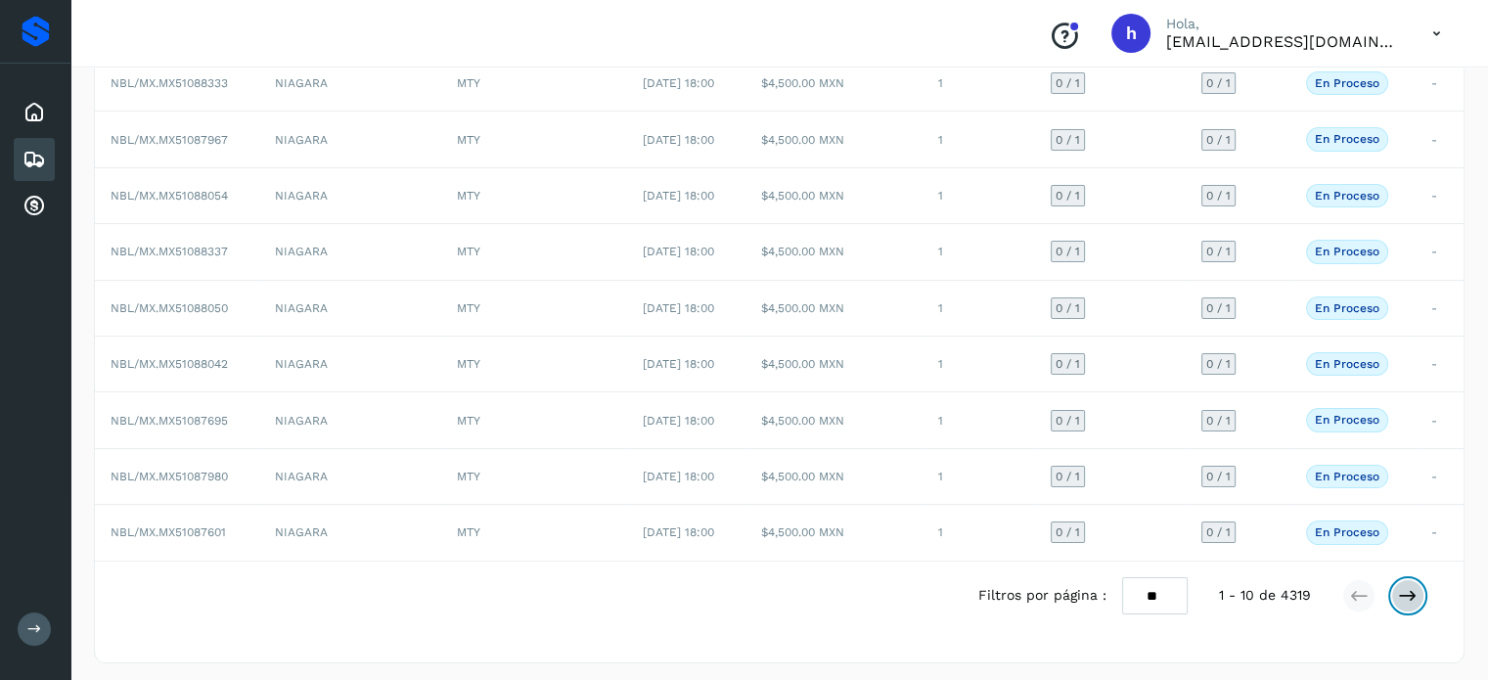
click at [1413, 590] on icon at bounding box center [1408, 596] width 20 height 20
click at [1413, 589] on icon at bounding box center [1408, 596] width 20 height 20
click at [1406, 596] on icon at bounding box center [1408, 596] width 20 height 20
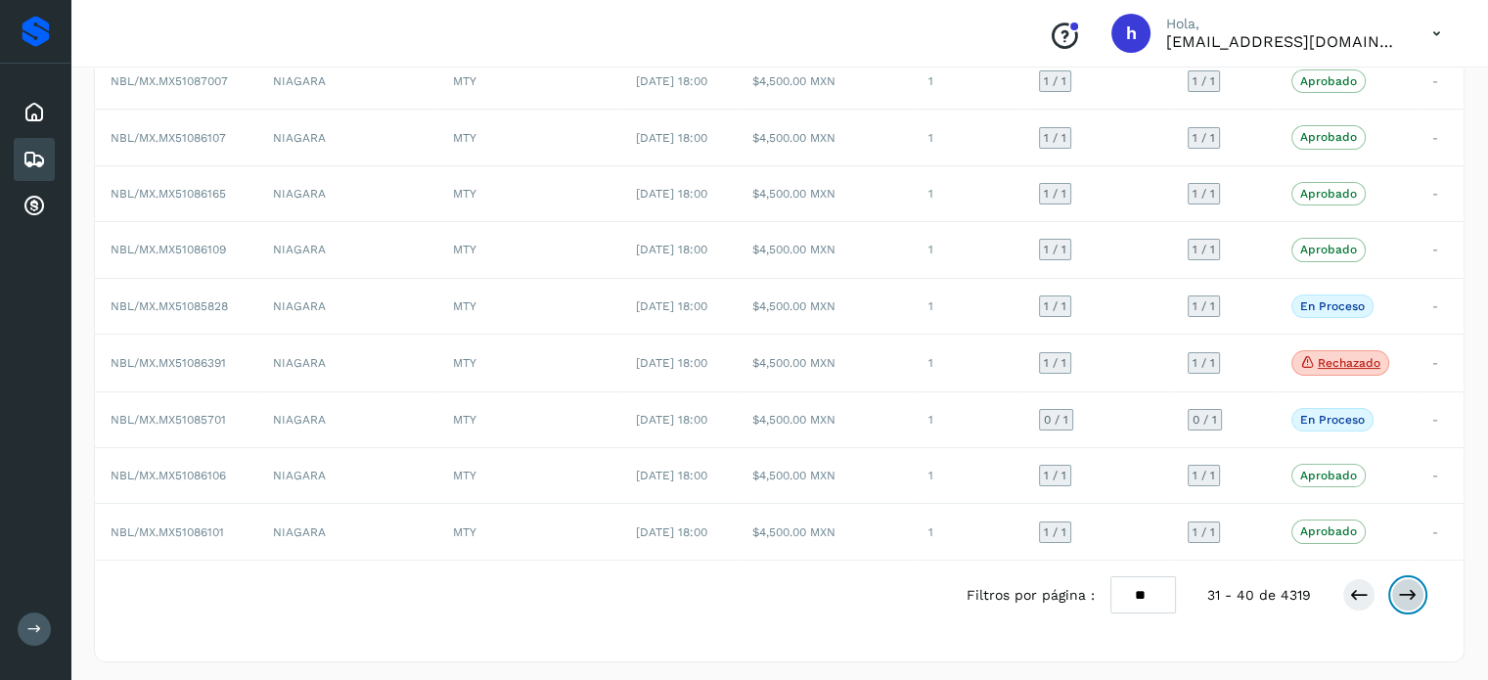
scroll to position [0, 0]
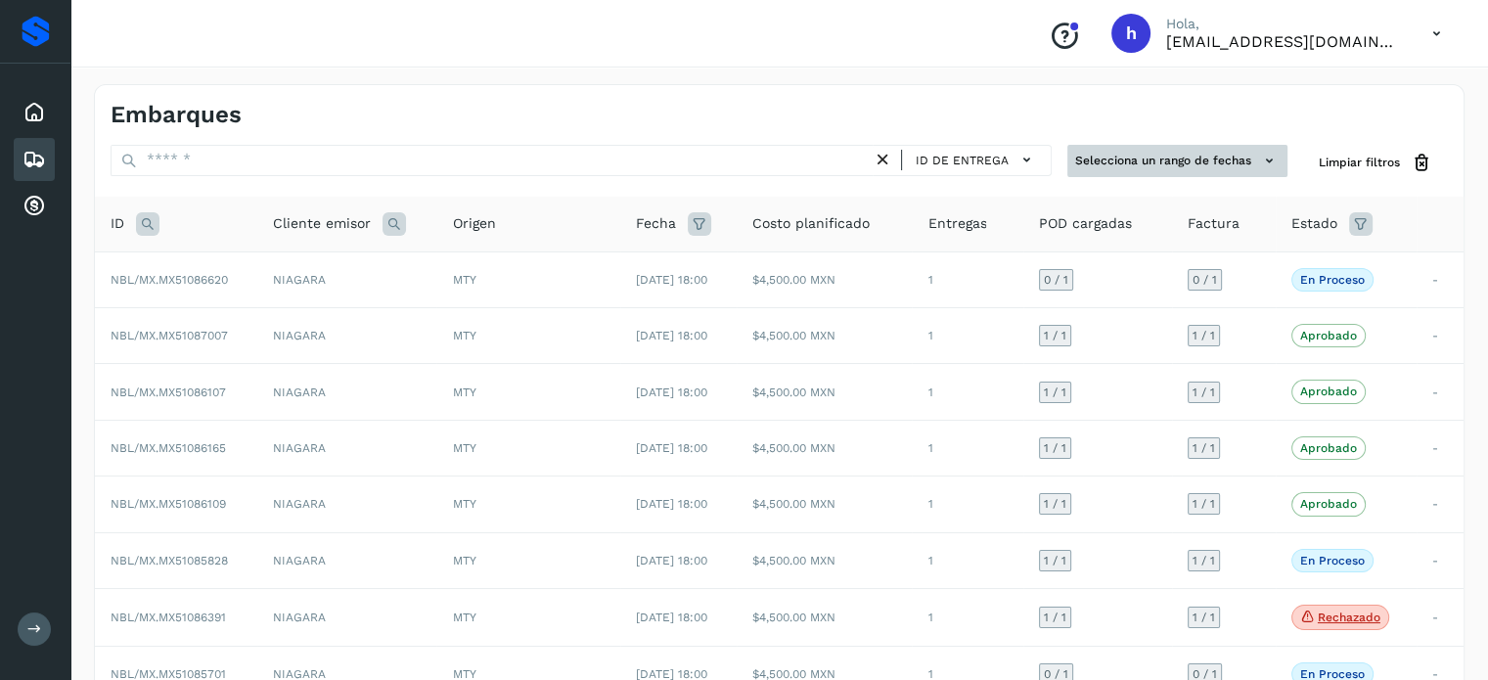
click at [1205, 159] on button "Selecciona un rango de fechas" at bounding box center [1178, 161] width 220 height 32
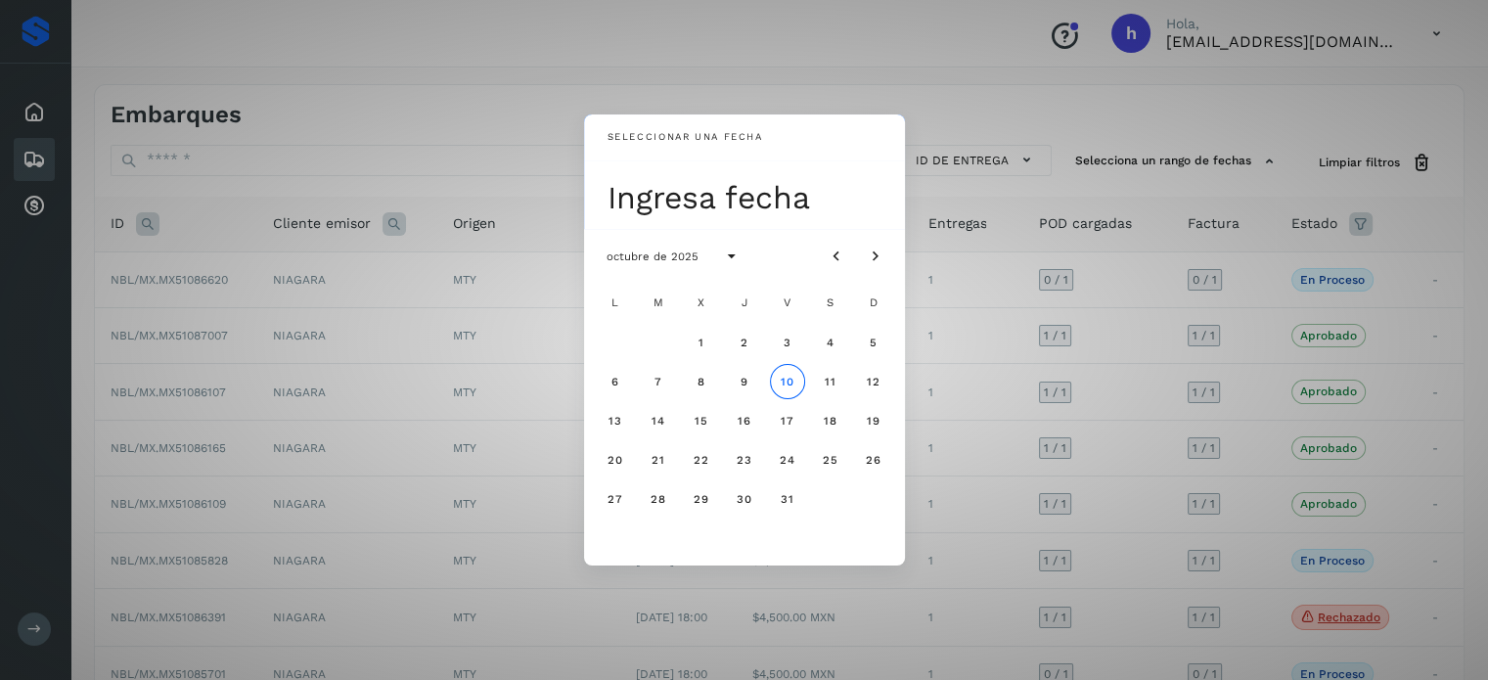
click at [1063, 109] on div "Seleccionar una fecha Ingresa fecha octubre de 2025 L M X J V S D 1 2 3 4 5 6 7…" at bounding box center [744, 340] width 1488 height 680
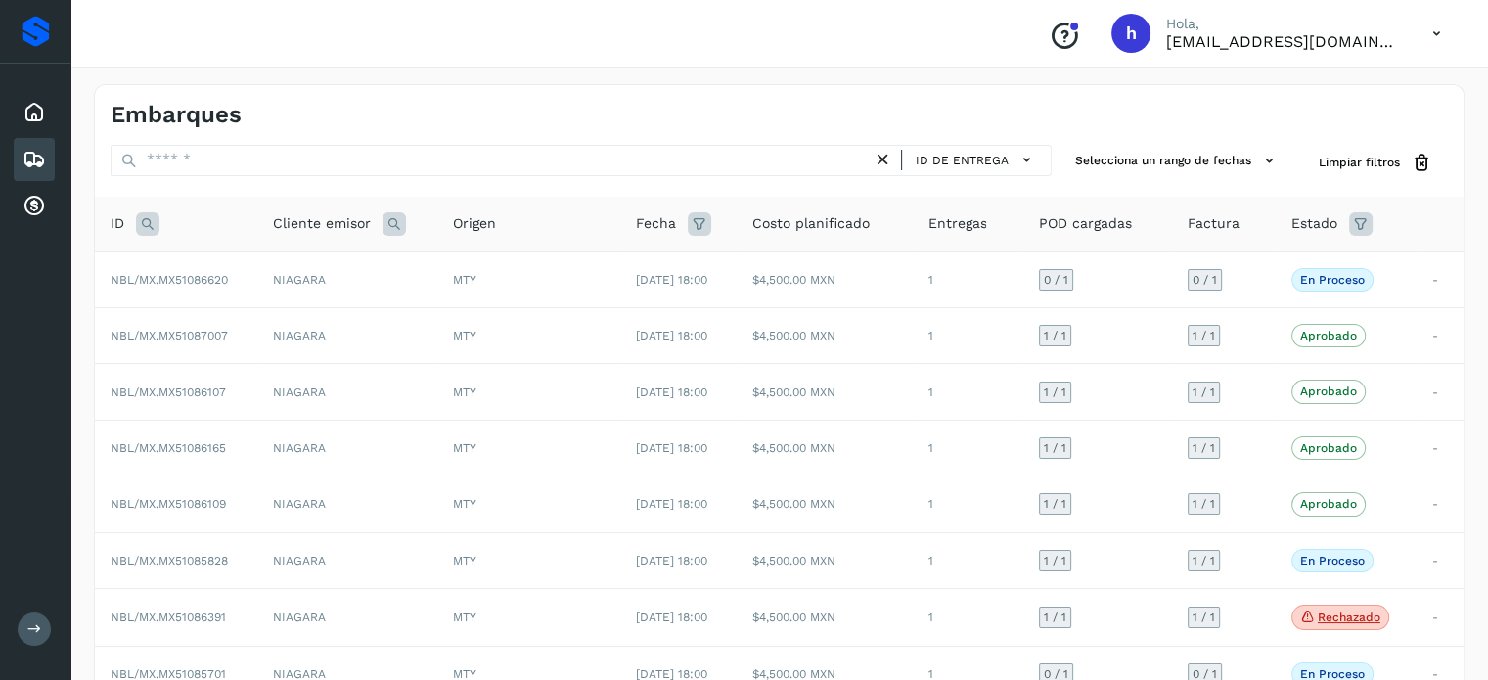
click at [1373, 228] on icon at bounding box center [1360, 223] width 23 height 23
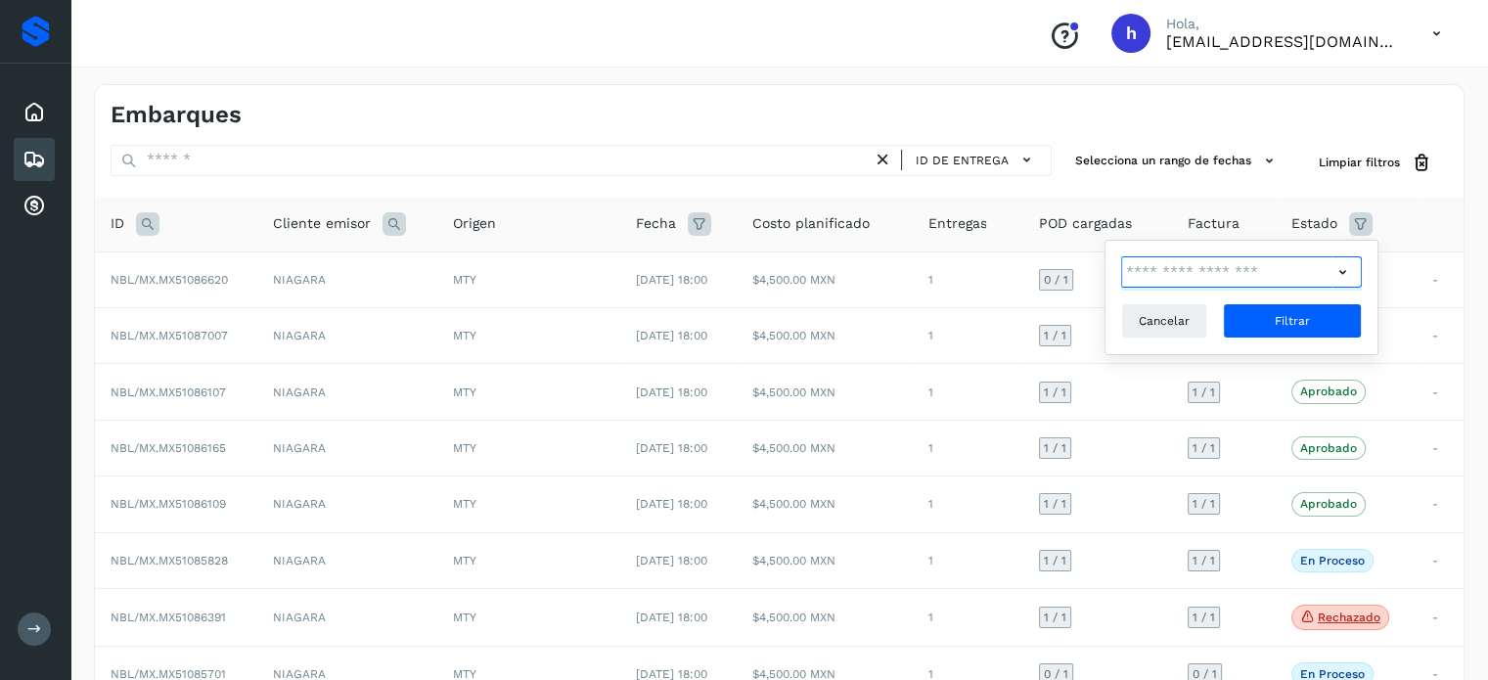
click at [1246, 267] on input "text" at bounding box center [1226, 271] width 211 height 31
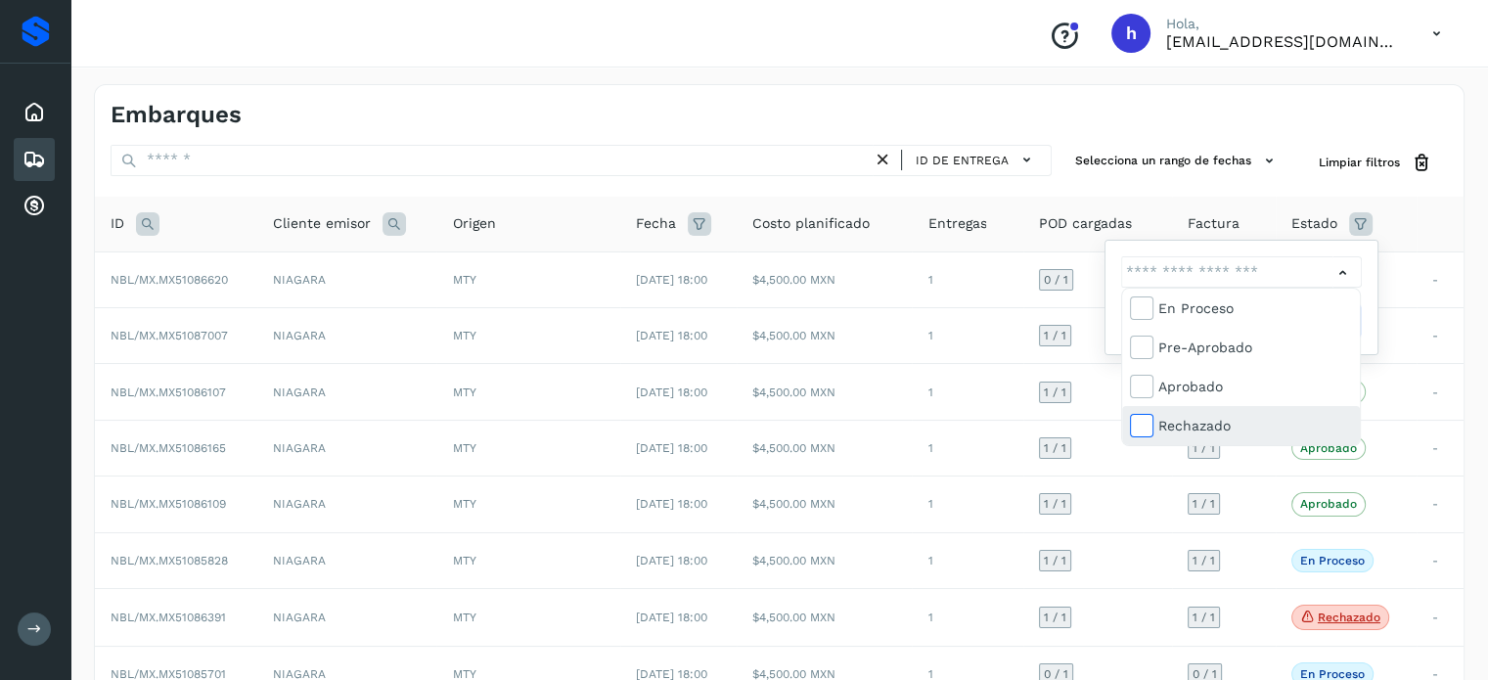
click at [1143, 425] on icon at bounding box center [1141, 425] width 20 height 20
type input "**********"
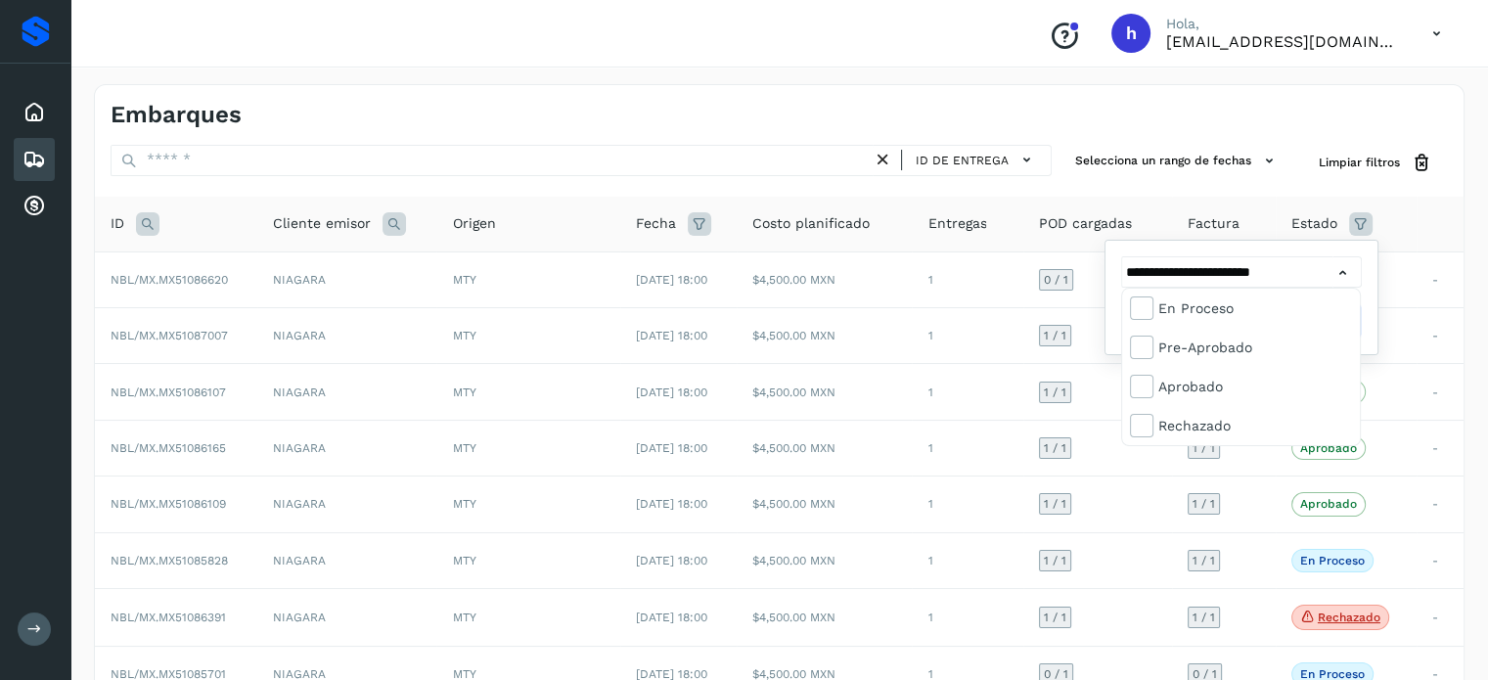
click at [1354, 267] on div at bounding box center [744, 340] width 1488 height 680
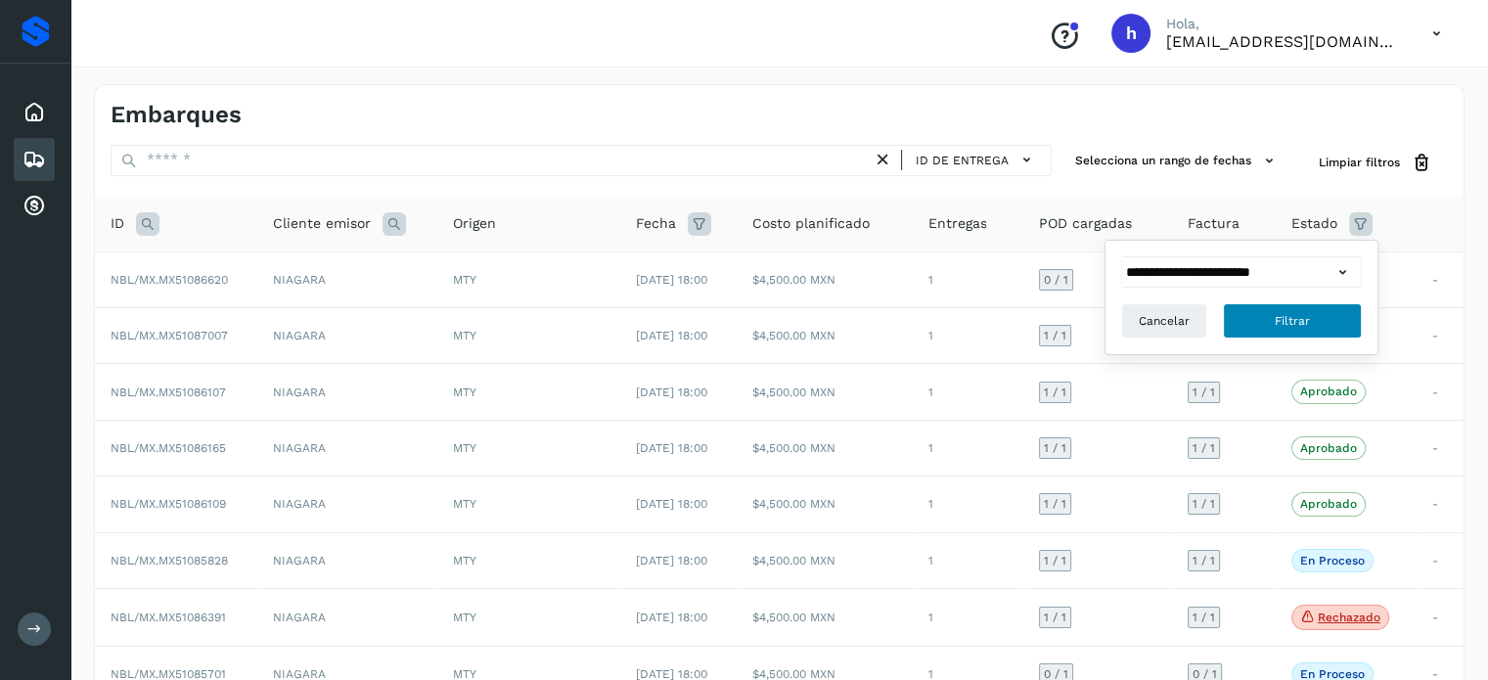
click at [1323, 319] on button "Filtrar" at bounding box center [1292, 320] width 139 height 35
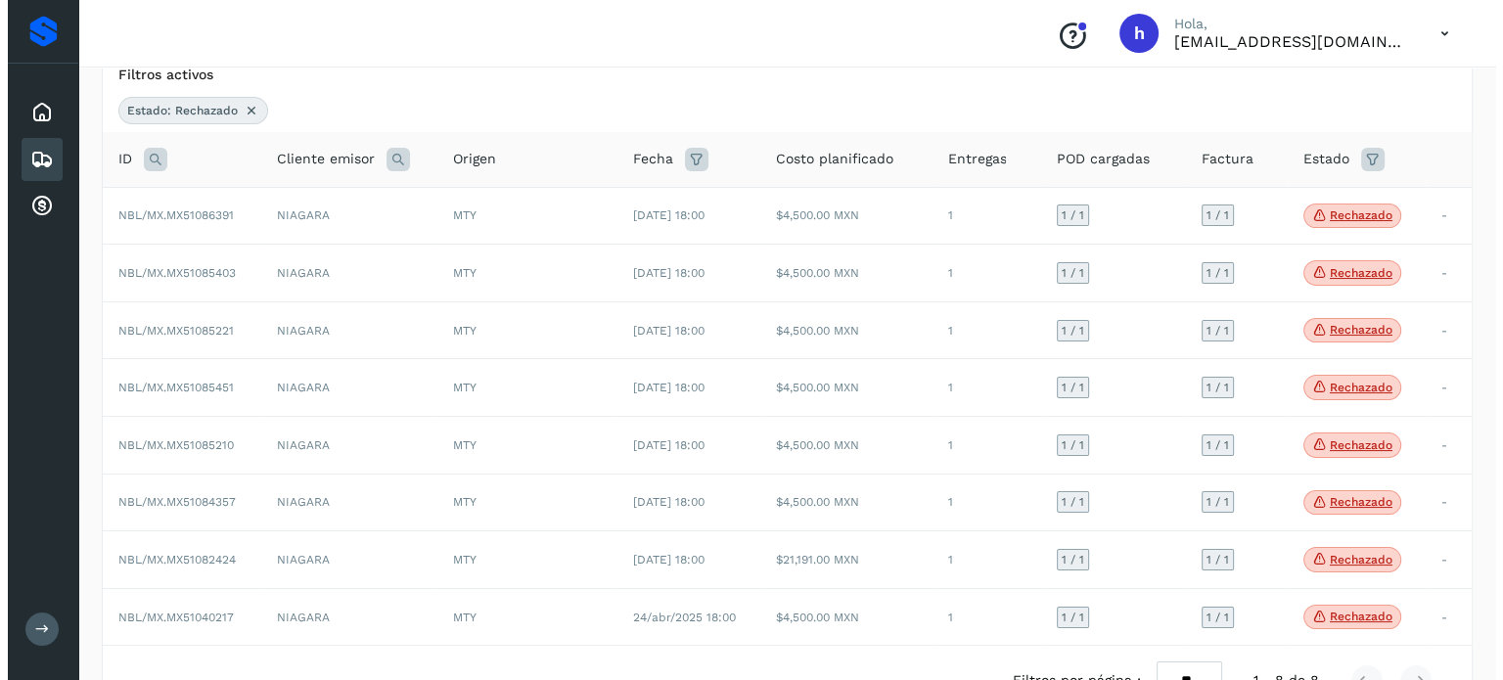
scroll to position [231, 0]
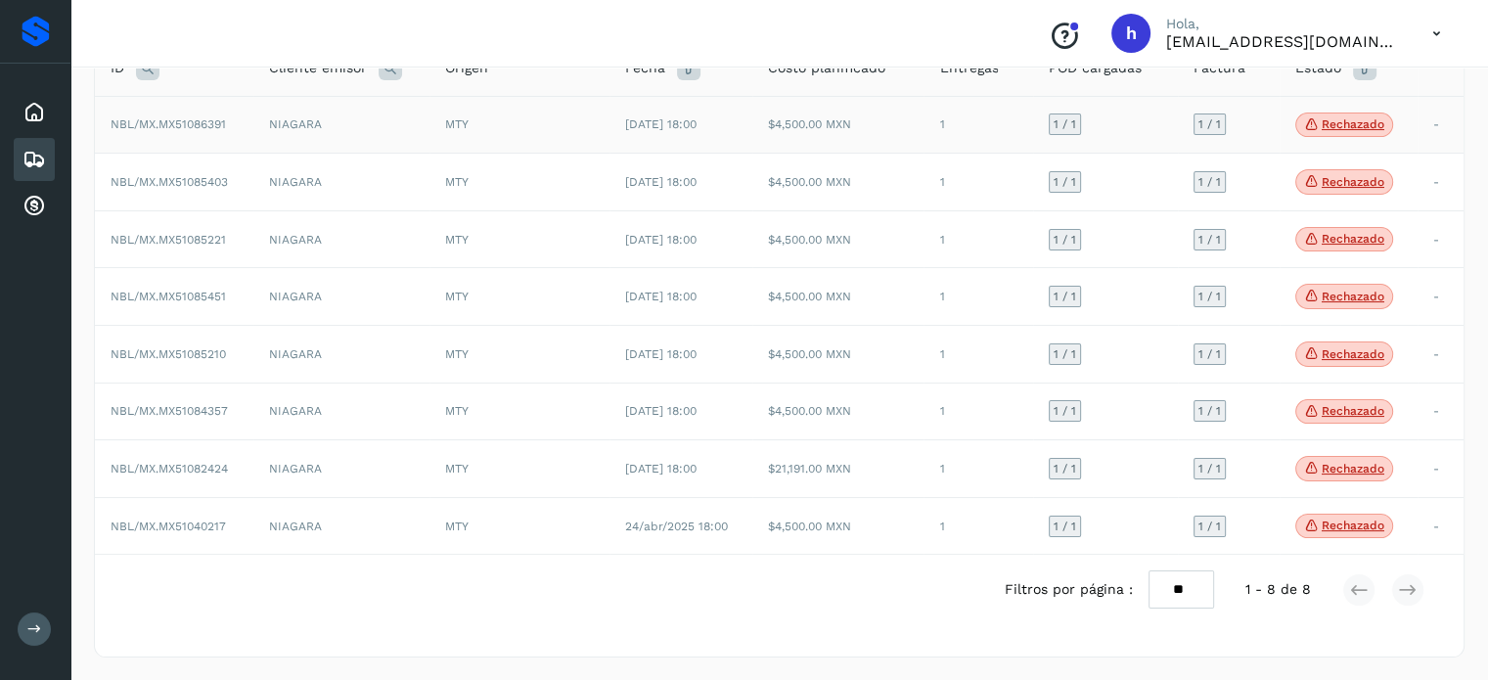
click at [1332, 114] on span "Rechazado" at bounding box center [1345, 125] width 98 height 25
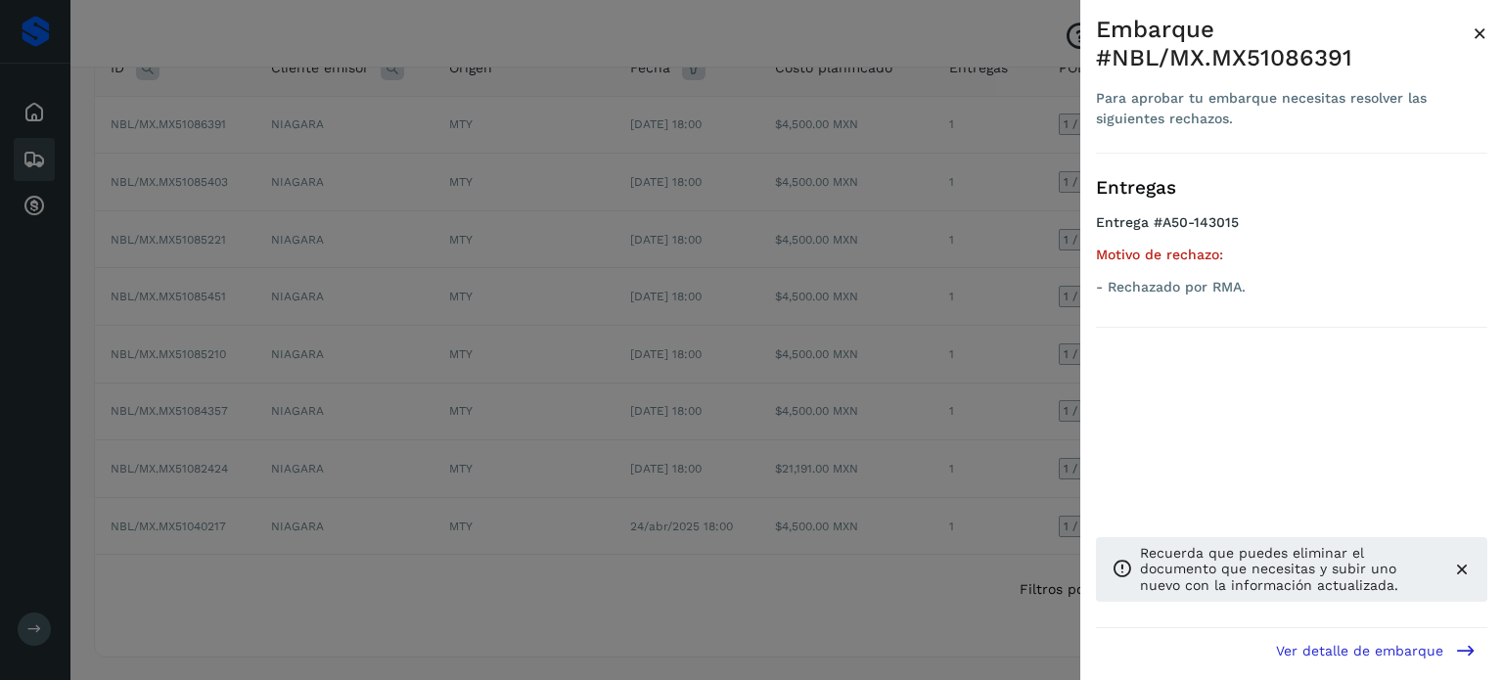
click at [1283, 75] on div "Embarque #NBL/MX.MX51086391 Para aprobar tu embarque necesitas resolver las sig…" at bounding box center [1284, 73] width 377 height 114
click at [1281, 68] on div "Embarque #NBL/MX.MX51086391" at bounding box center [1284, 44] width 377 height 57
copy div "MX51086391"
click at [1476, 27] on span "×" at bounding box center [1480, 33] width 15 height 27
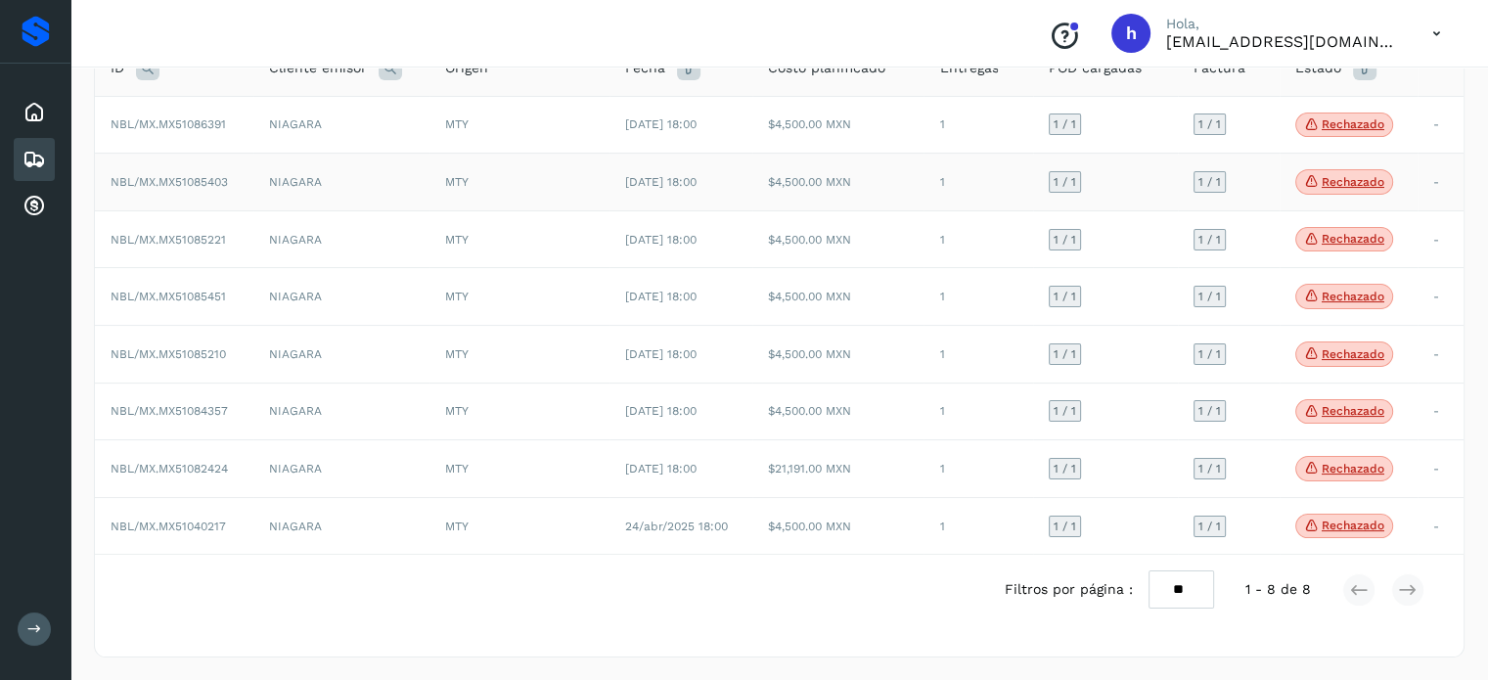
click at [1339, 186] on p "Rechazado" at bounding box center [1353, 182] width 63 height 14
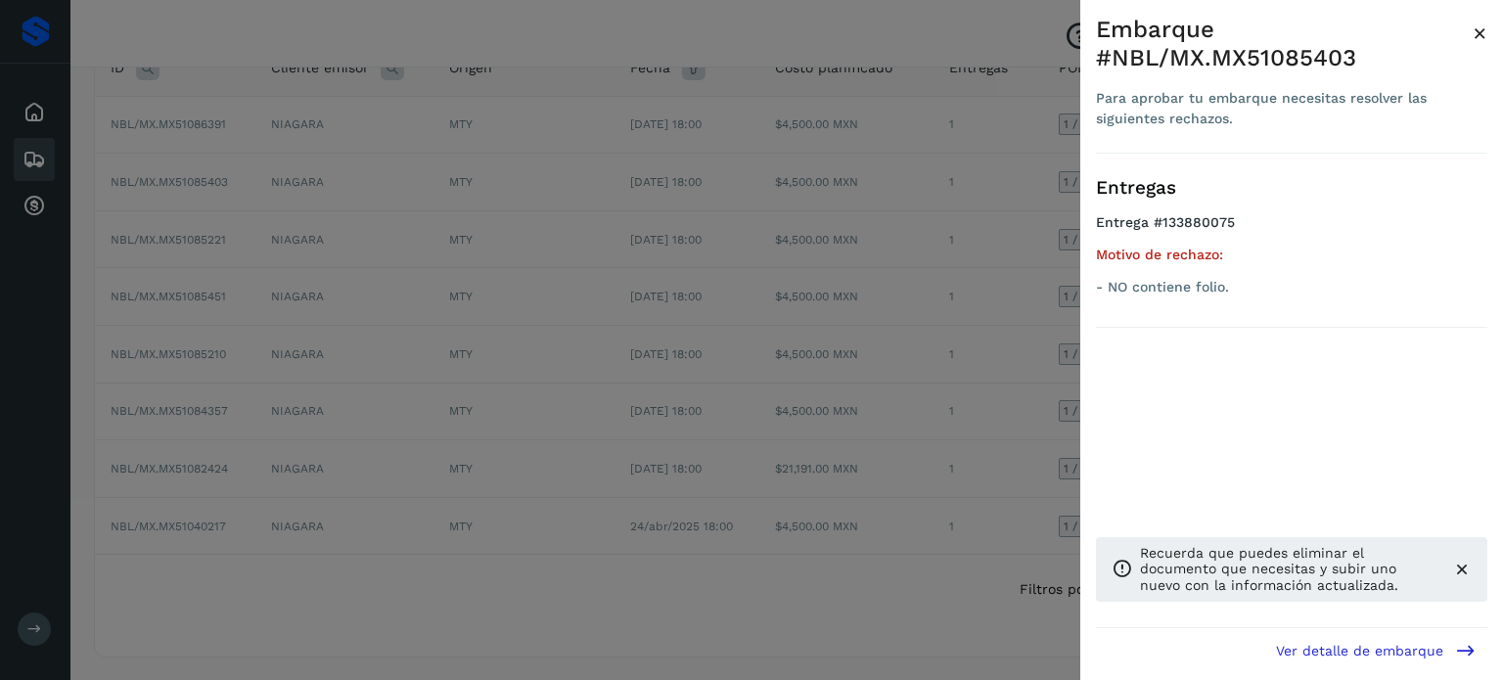
click at [1319, 53] on div "Embarque #NBL/MX.MX51085403" at bounding box center [1284, 44] width 377 height 57
copy div "MX51085403"
click at [1479, 34] on span "×" at bounding box center [1480, 33] width 15 height 27
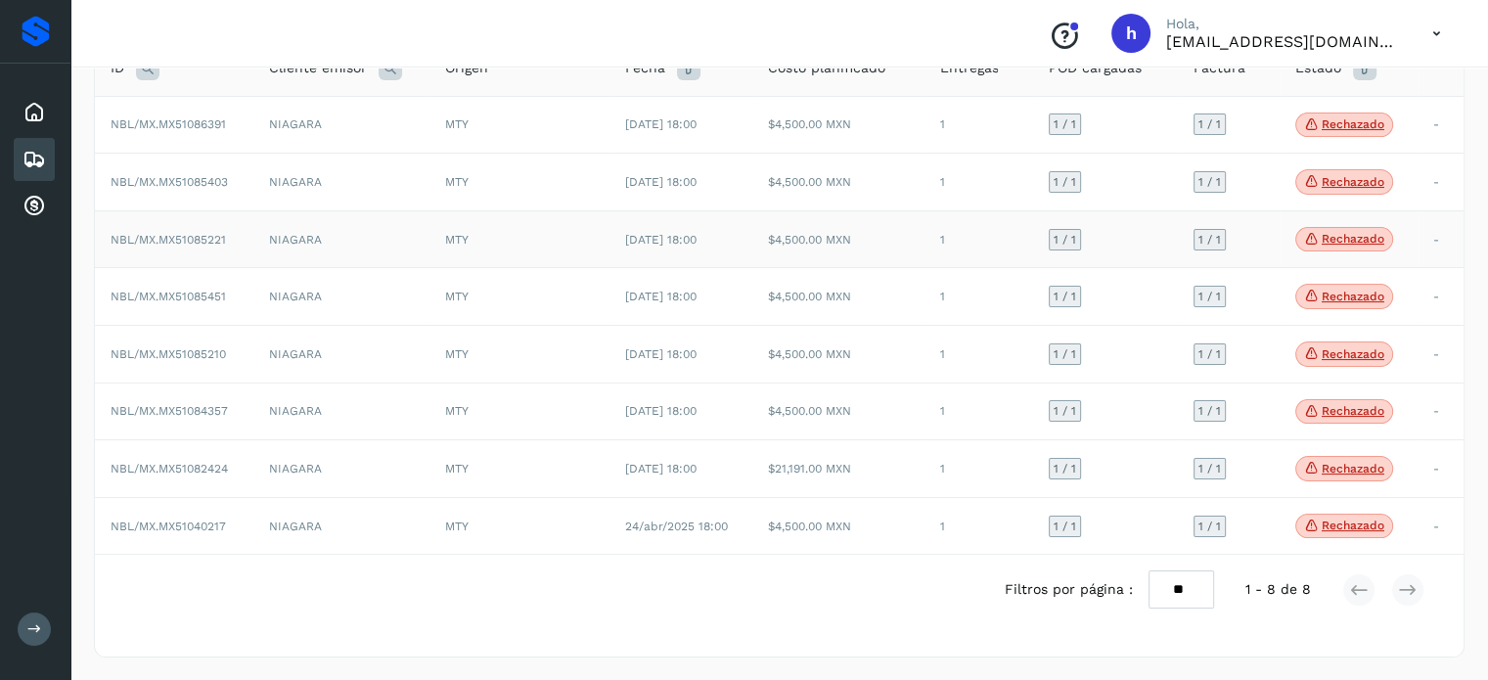
click at [1358, 237] on p "Rechazado" at bounding box center [1353, 239] width 63 height 14
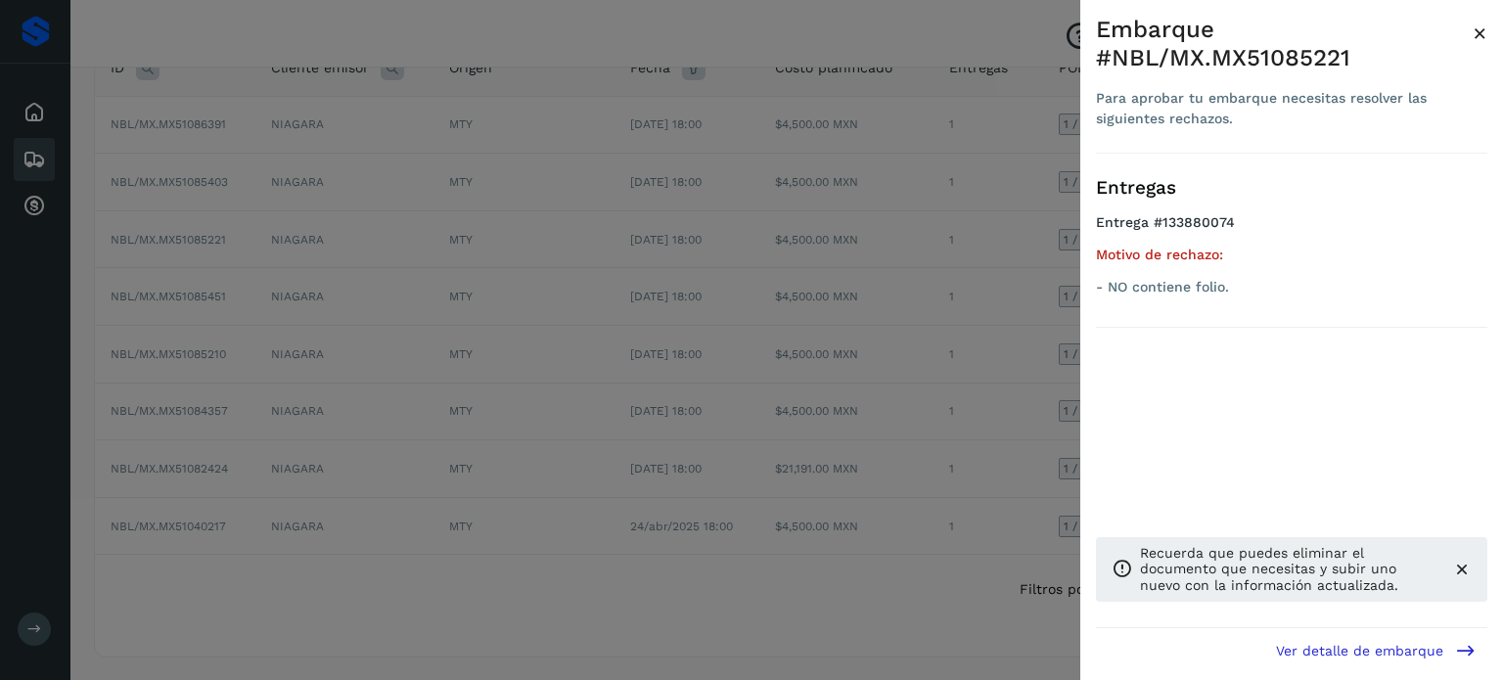
click at [1280, 57] on div "Embarque #NBL/MX.MX51085221" at bounding box center [1284, 44] width 377 height 57
copy div "MX51085221"
click at [1482, 34] on span "×" at bounding box center [1480, 33] width 15 height 27
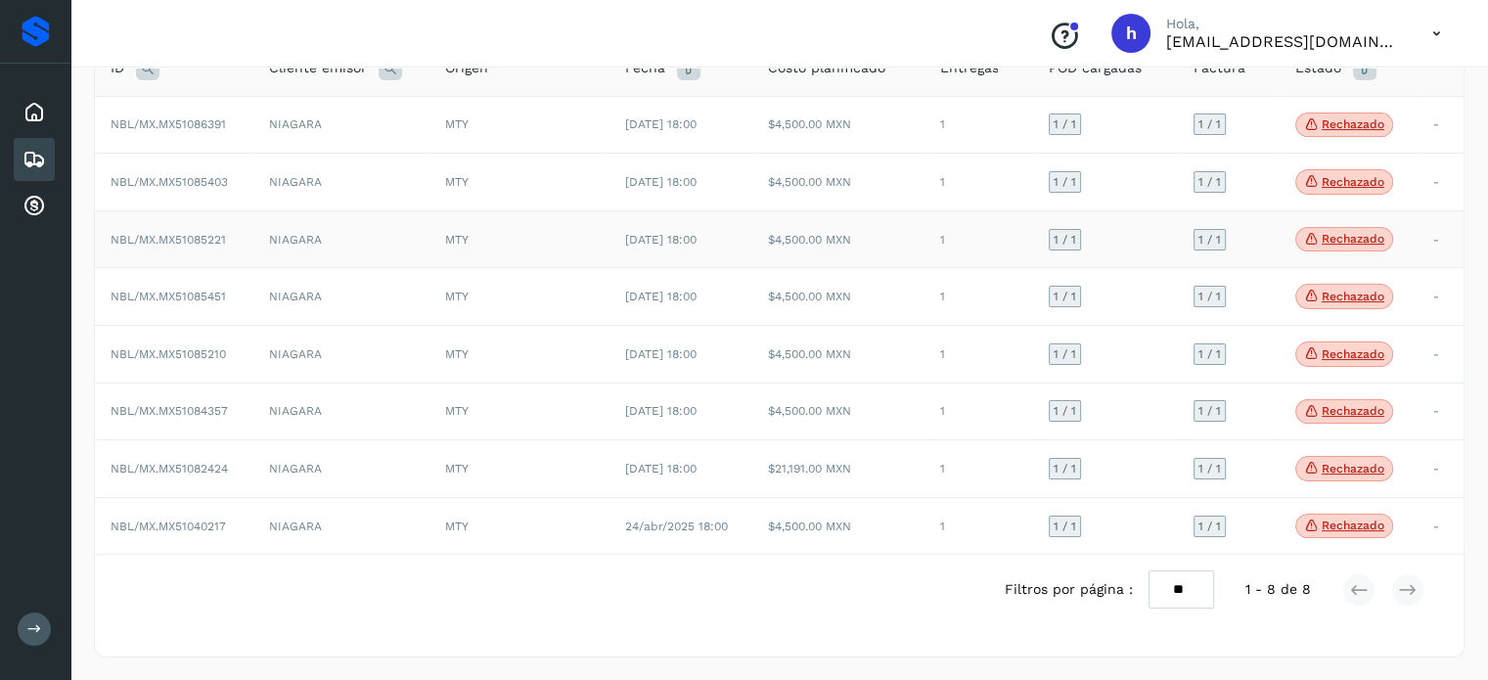
click at [1346, 236] on p "Rechazado" at bounding box center [1353, 239] width 63 height 14
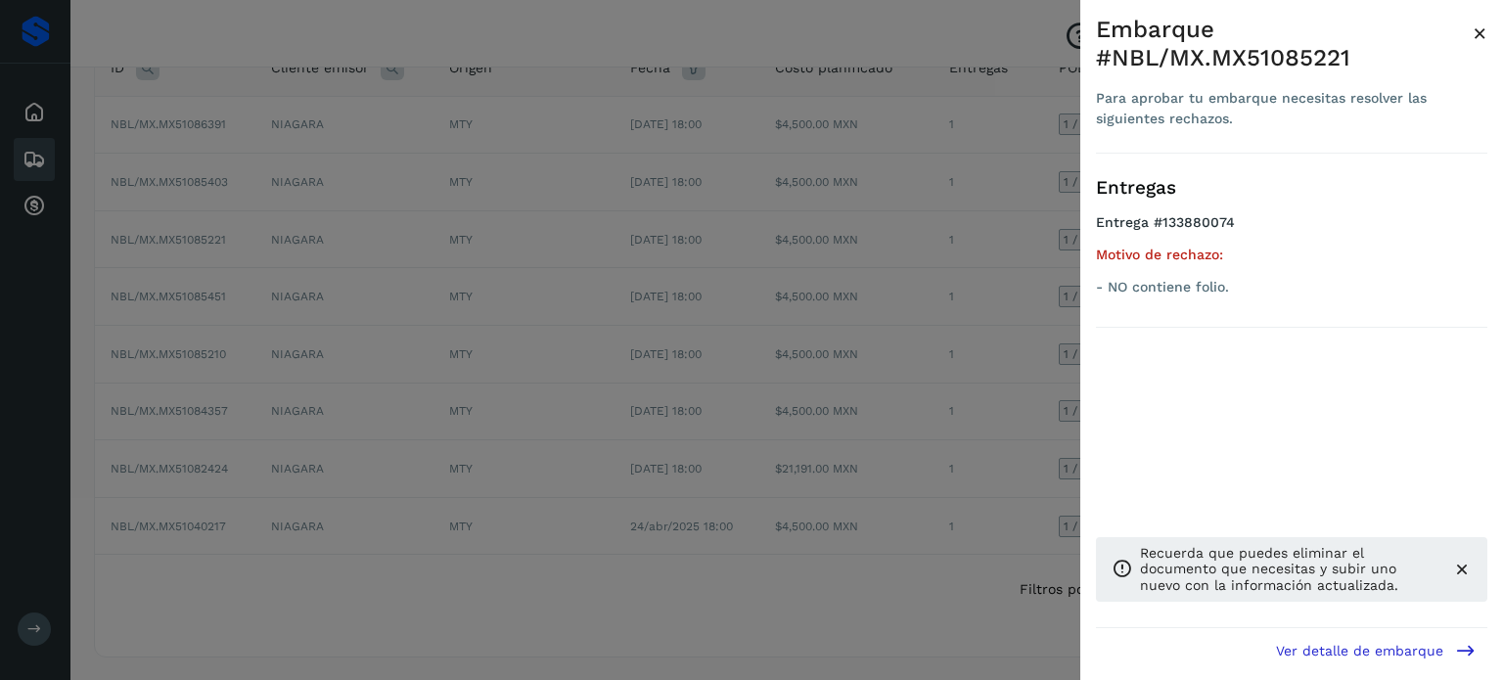
click at [1479, 34] on span "×" at bounding box center [1480, 33] width 15 height 27
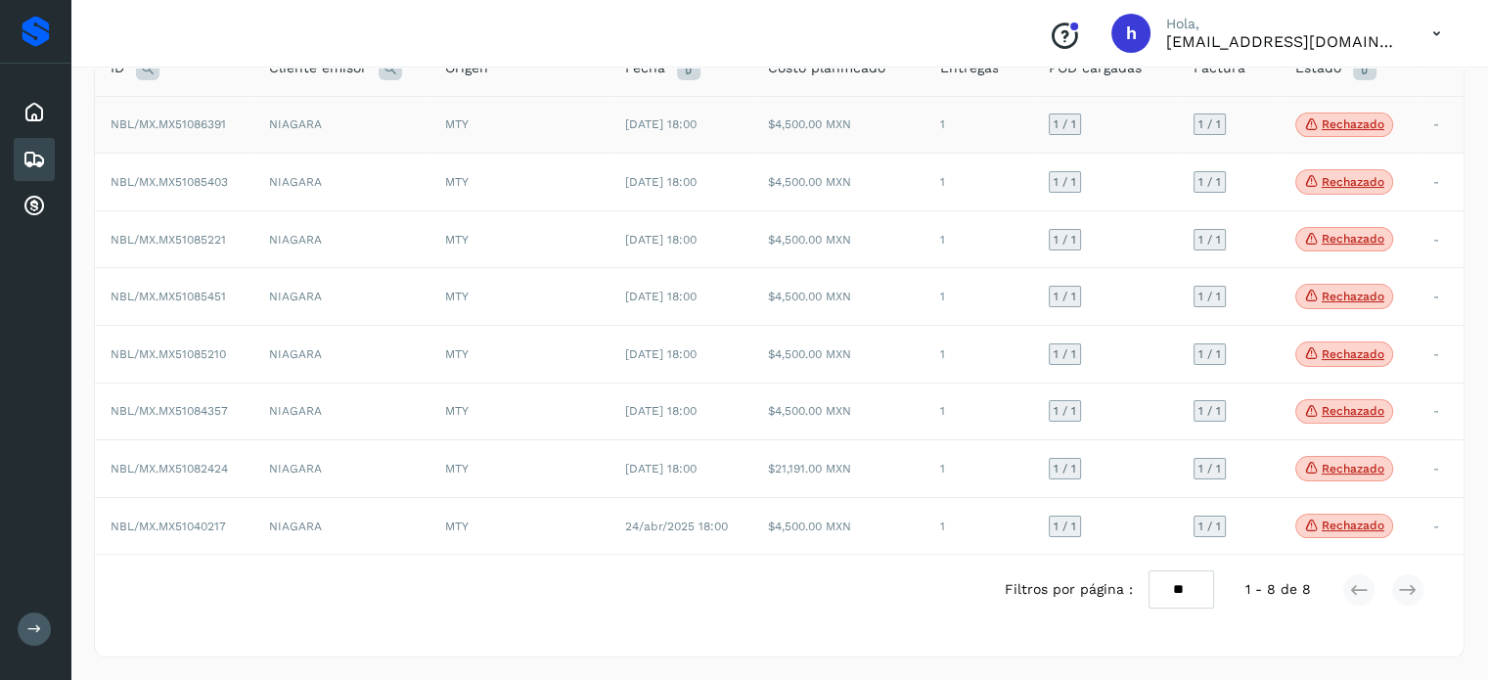
click at [1343, 122] on p "Rechazado" at bounding box center [1353, 124] width 63 height 14
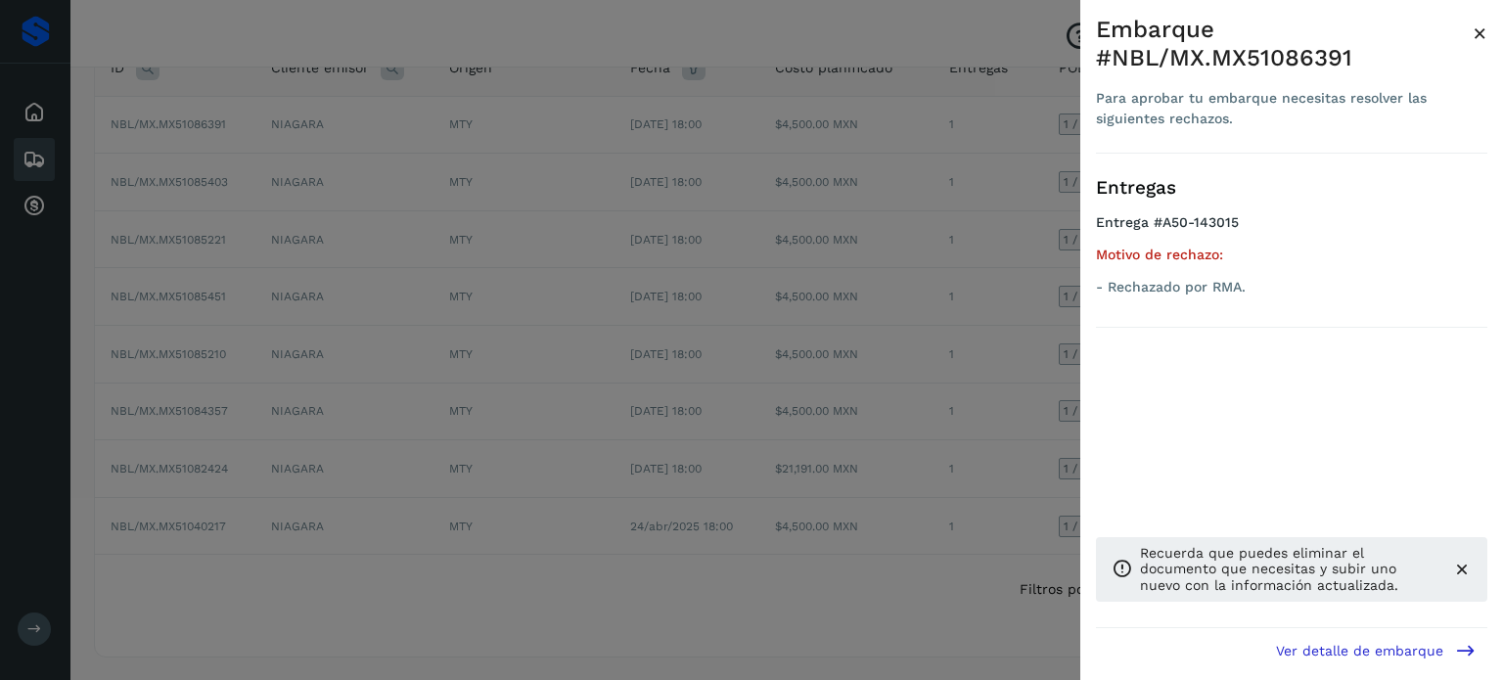
click at [1478, 32] on span "×" at bounding box center [1480, 33] width 15 height 27
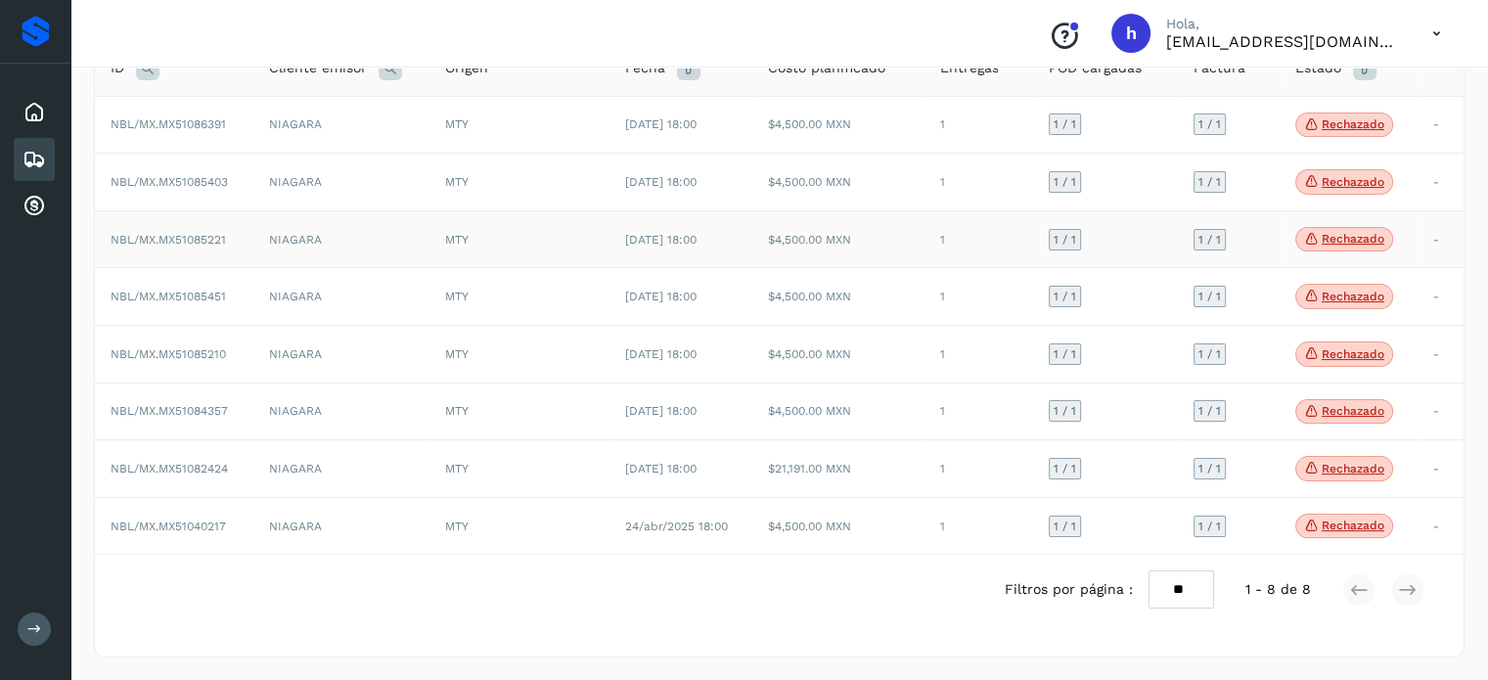
click at [1364, 234] on p "Rechazado" at bounding box center [1353, 239] width 63 height 14
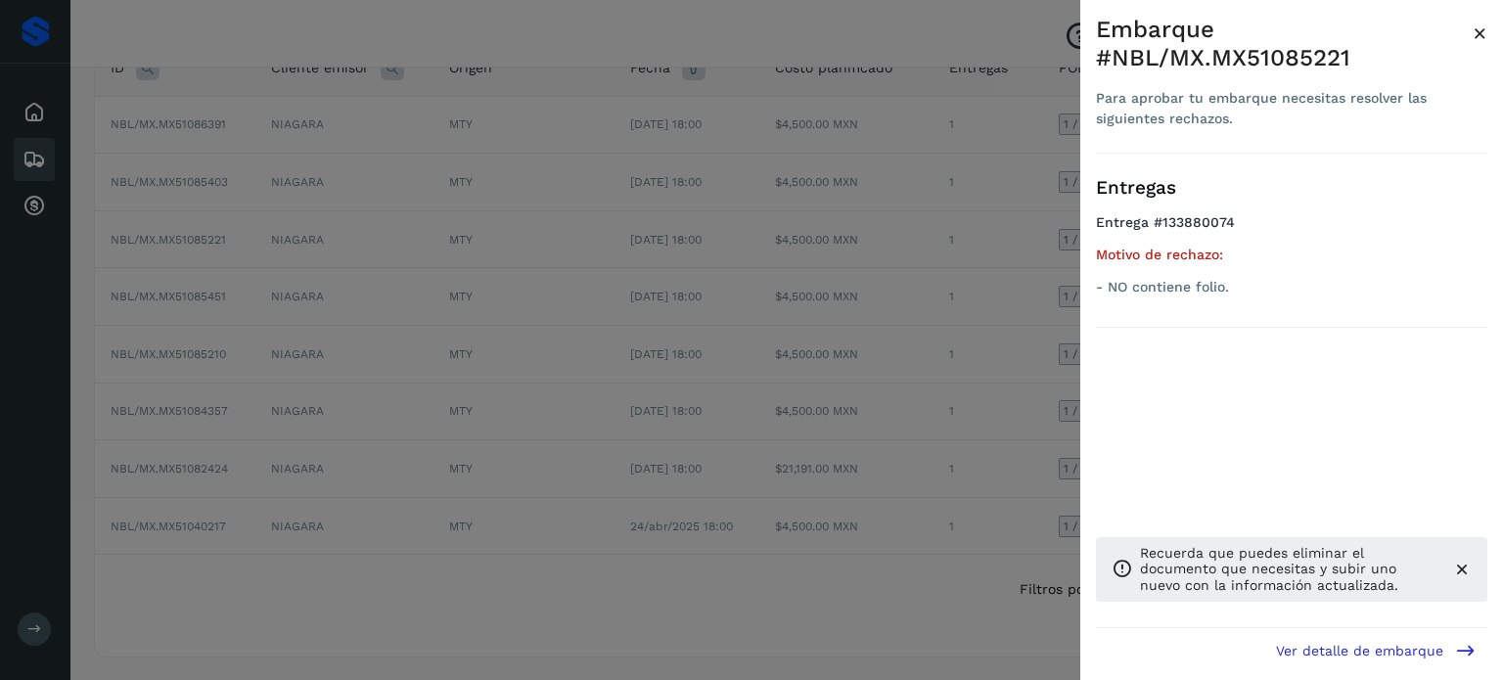
click at [1480, 29] on span "×" at bounding box center [1480, 33] width 15 height 27
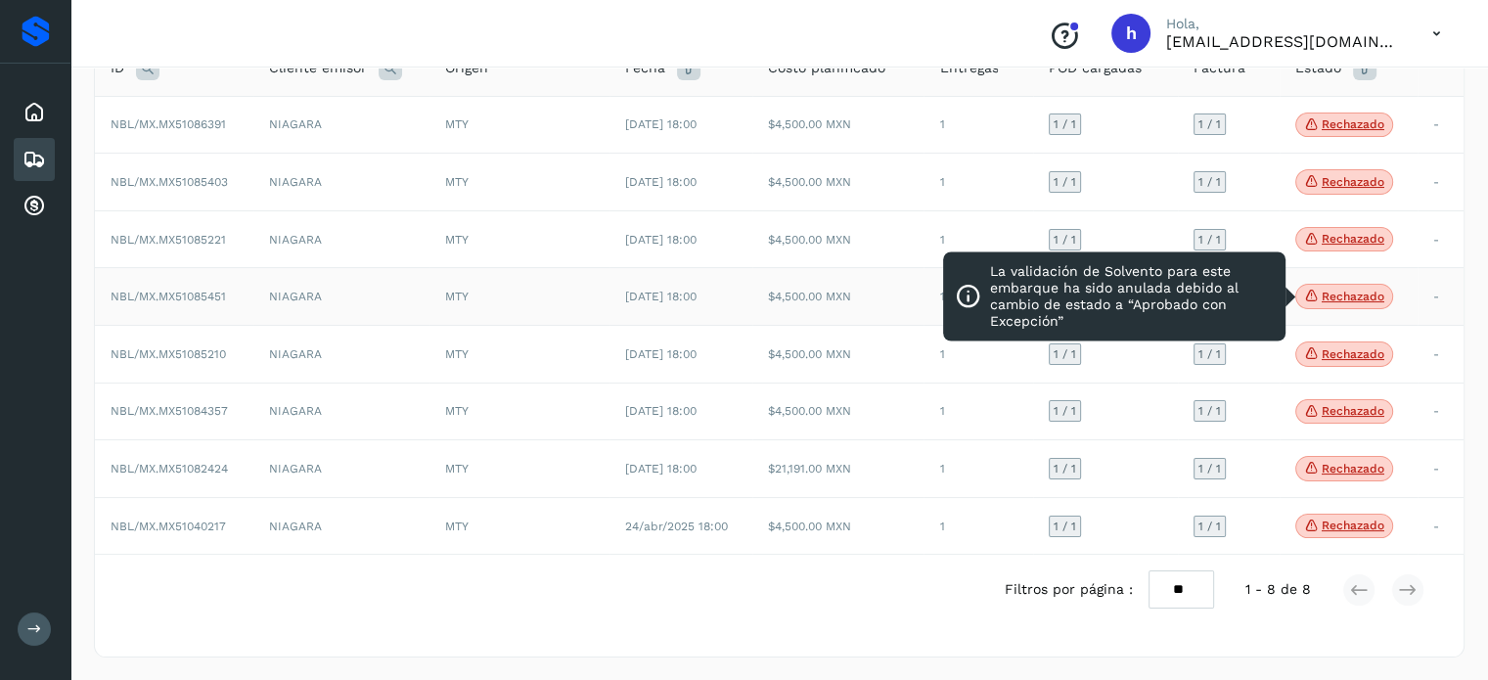
click at [1337, 304] on span "Rechazado" at bounding box center [1345, 296] width 98 height 25
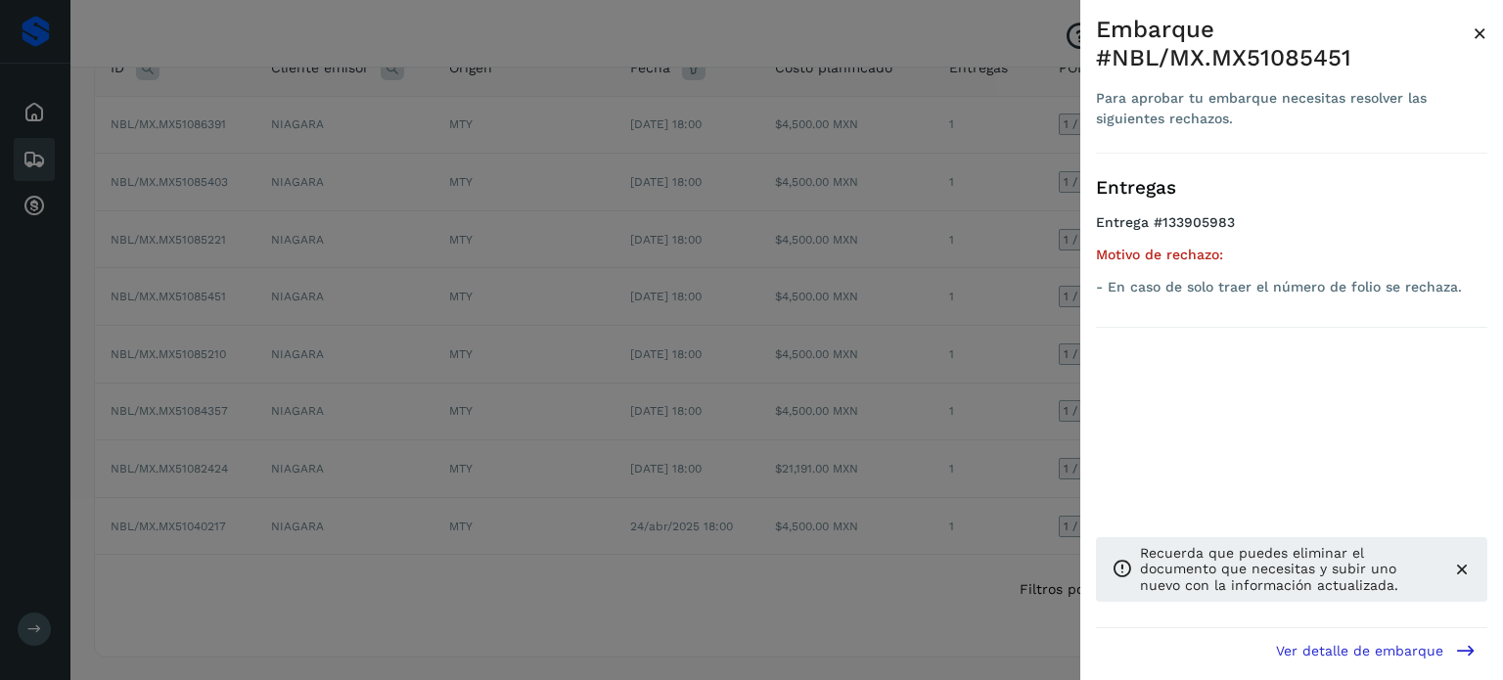
click at [1313, 55] on div "Embarque #NBL/MX.MX51085451" at bounding box center [1284, 44] width 377 height 57
copy div "MX51085451"
click at [1481, 29] on span "×" at bounding box center [1480, 33] width 15 height 27
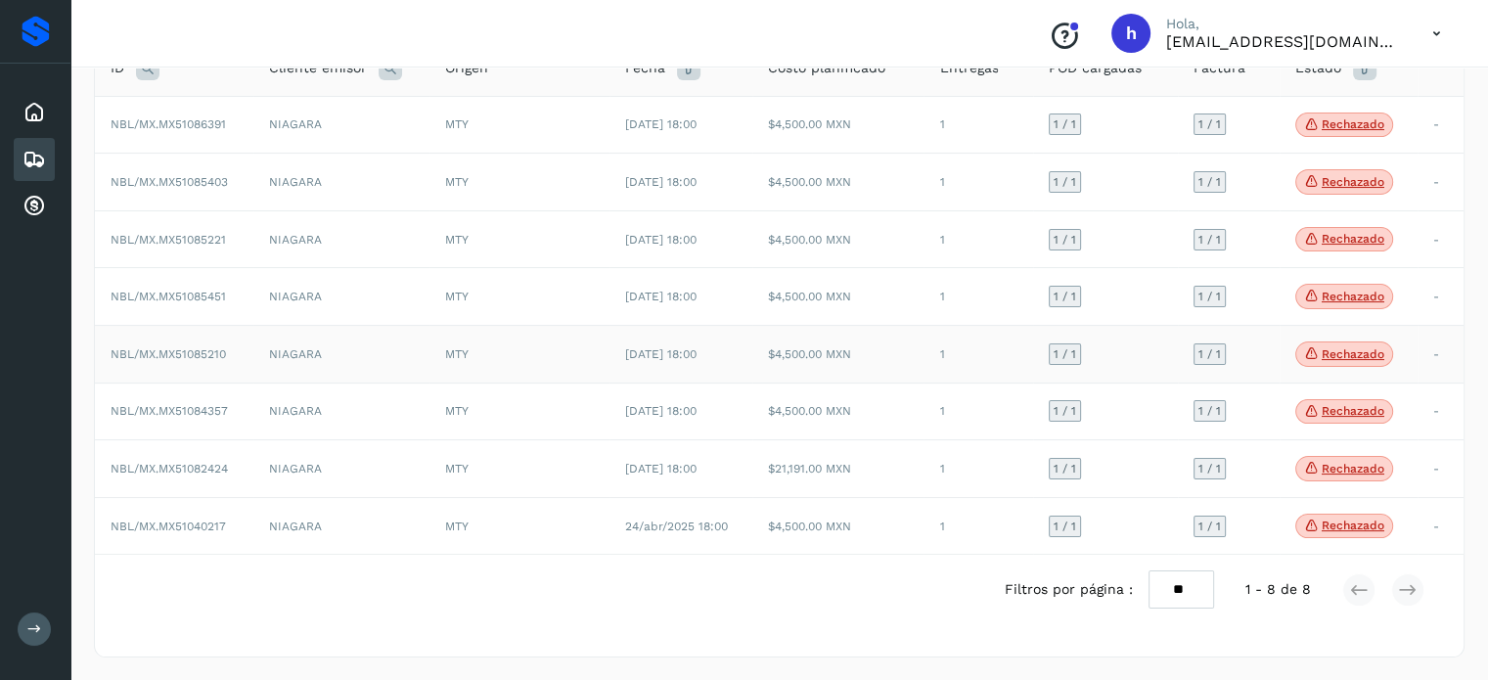
click at [1354, 356] on p "Rechazado" at bounding box center [1353, 354] width 63 height 14
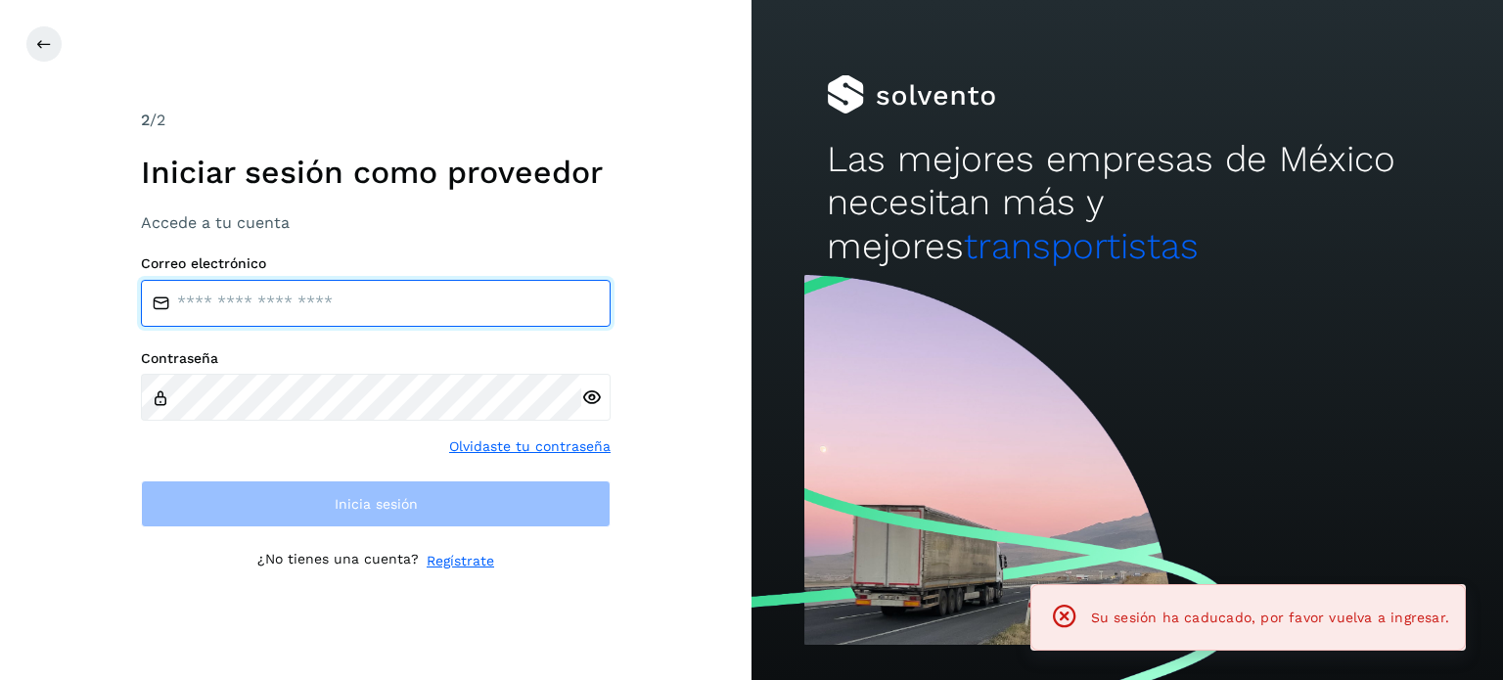
type input "**********"
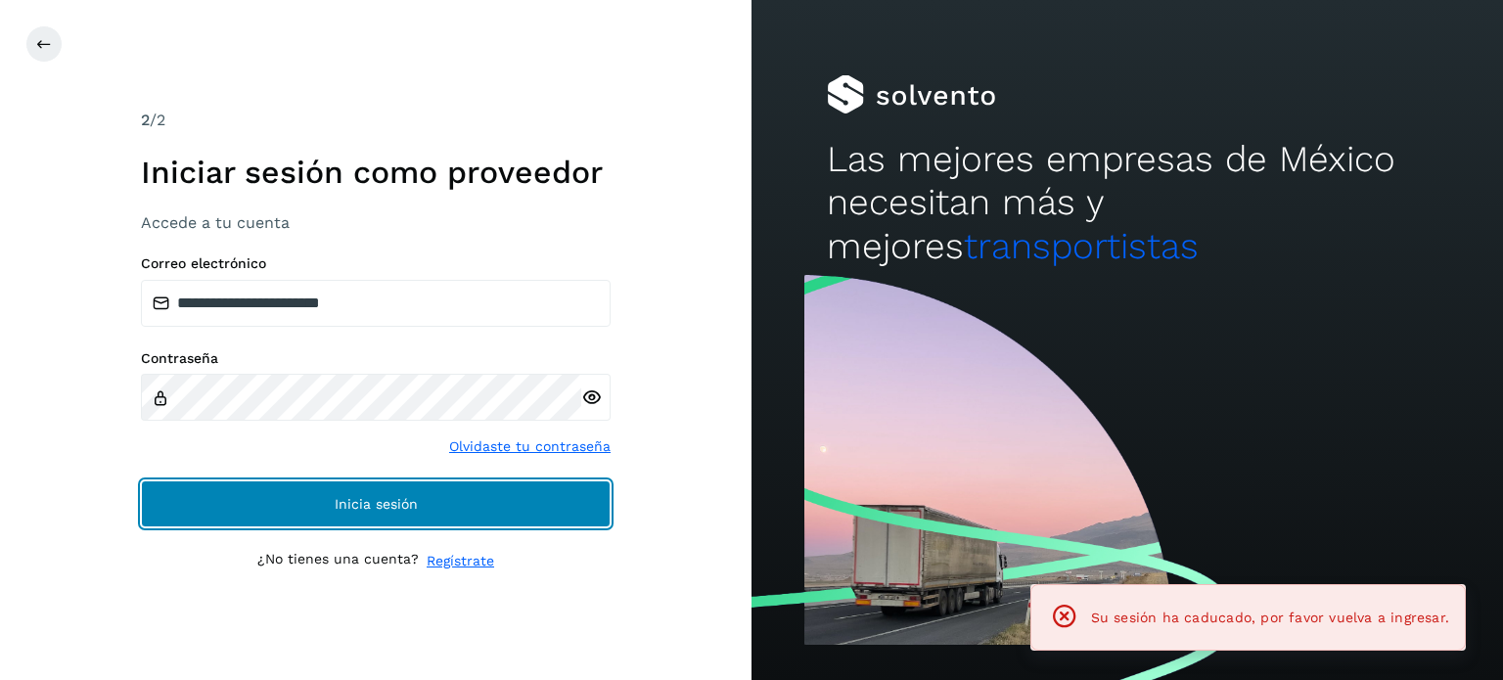
click at [372, 488] on button "Inicia sesión" at bounding box center [376, 503] width 470 height 47
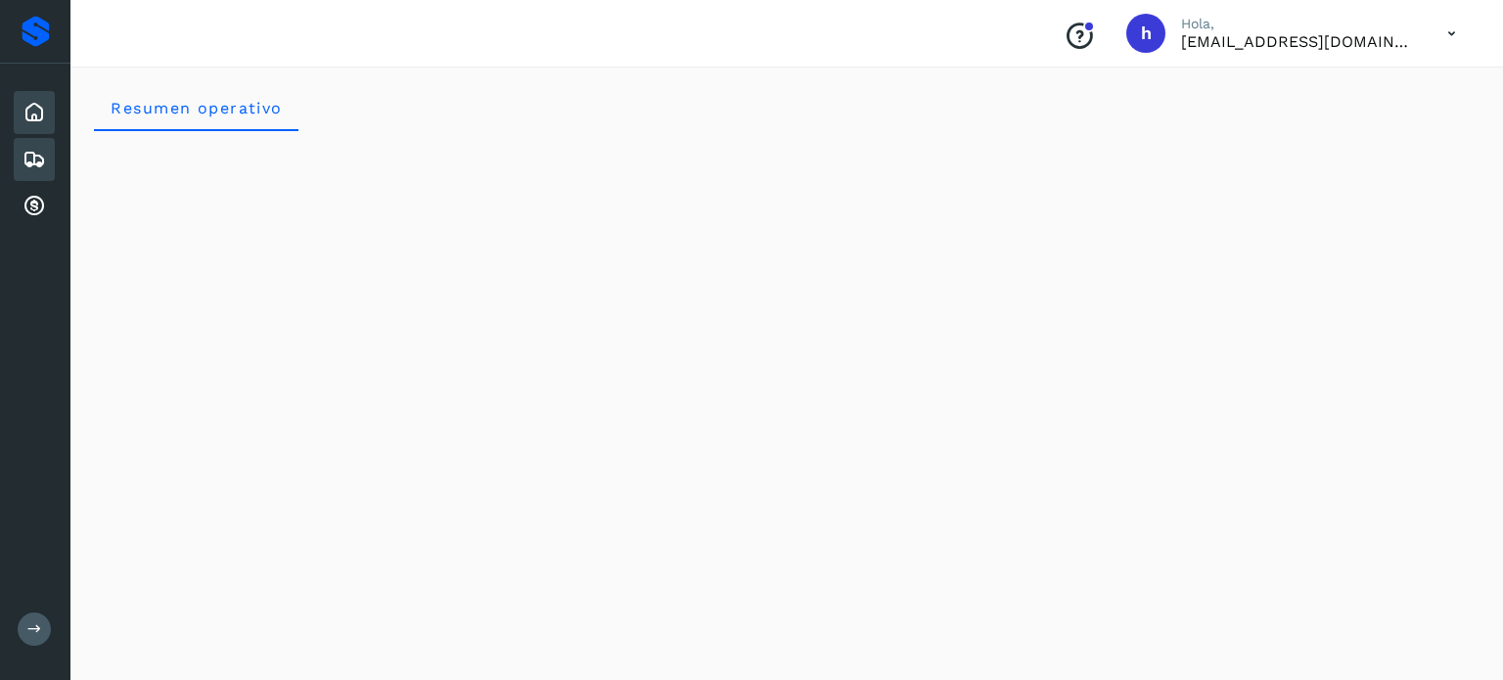
click at [20, 154] on div "Embarques" at bounding box center [34, 159] width 41 height 43
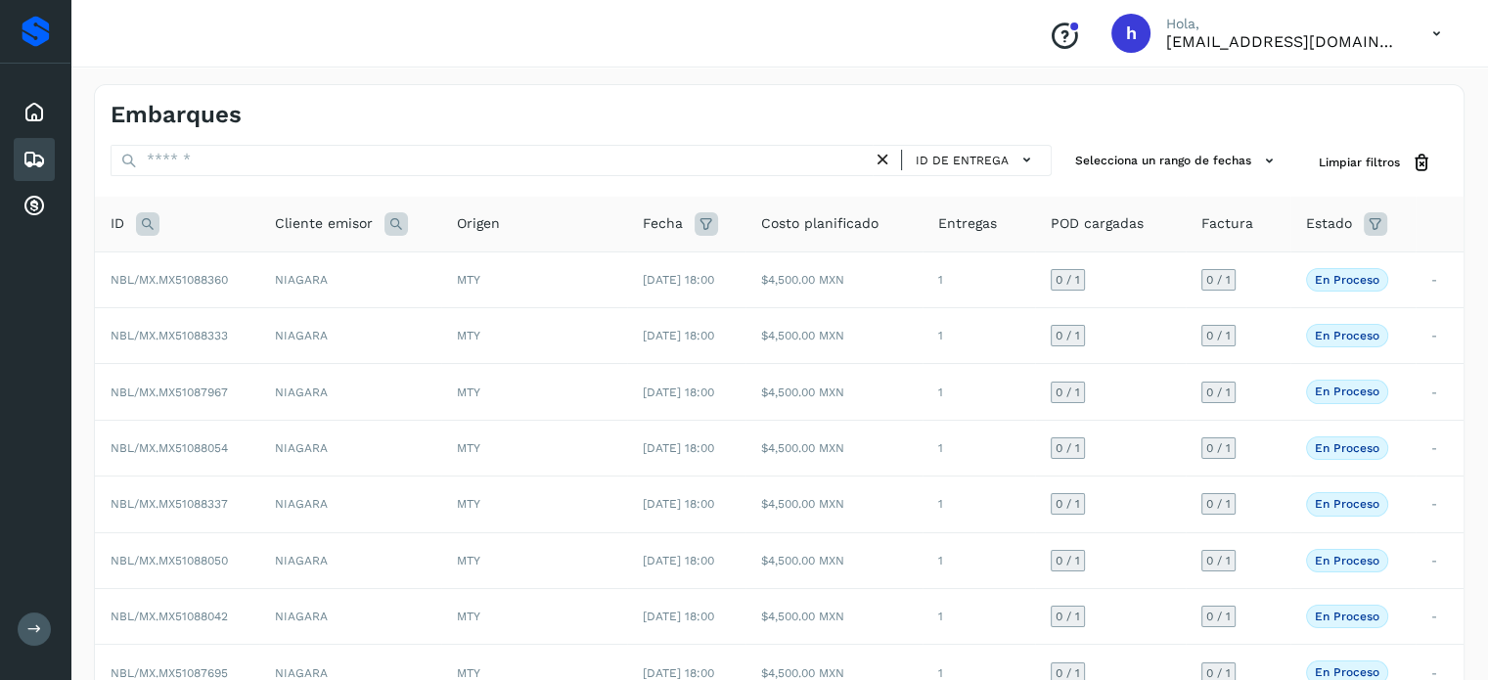
click at [1381, 226] on icon at bounding box center [1375, 223] width 23 height 23
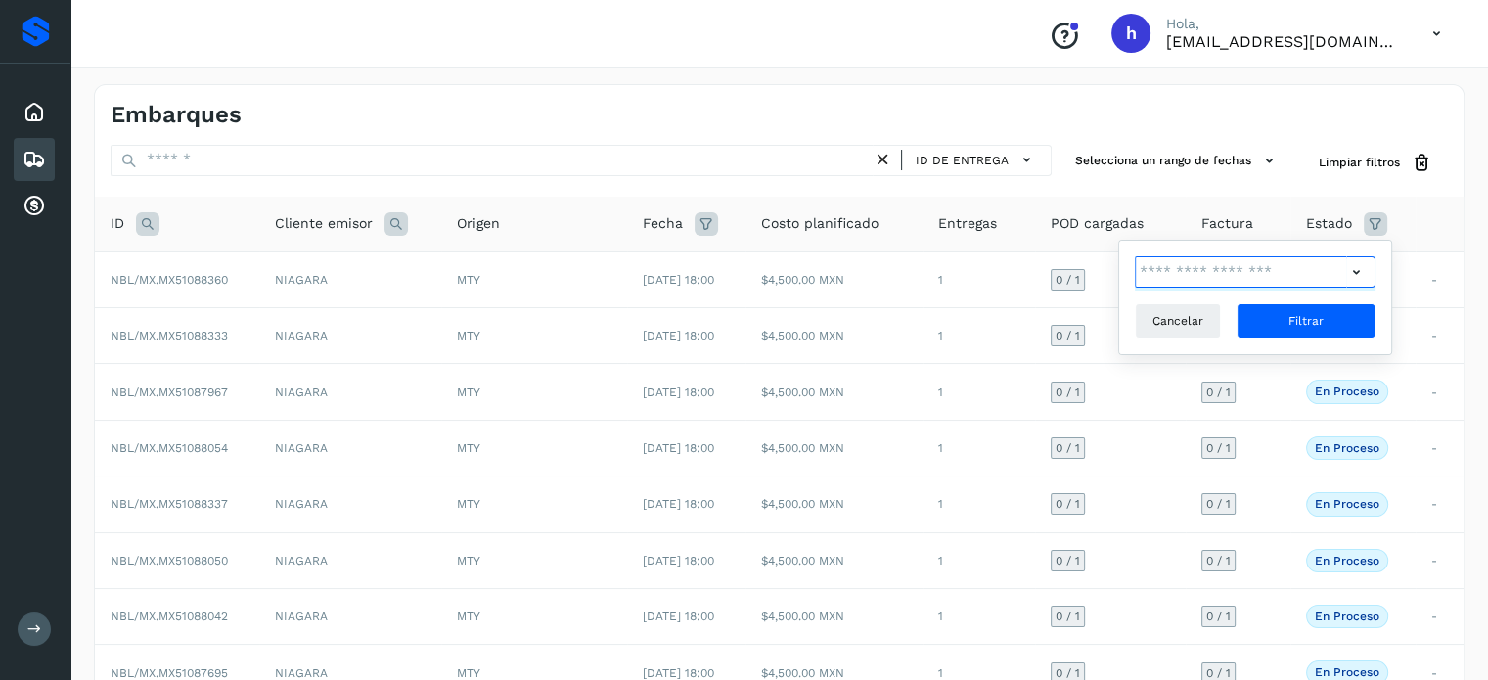
click at [1286, 273] on input "text" at bounding box center [1240, 271] width 211 height 31
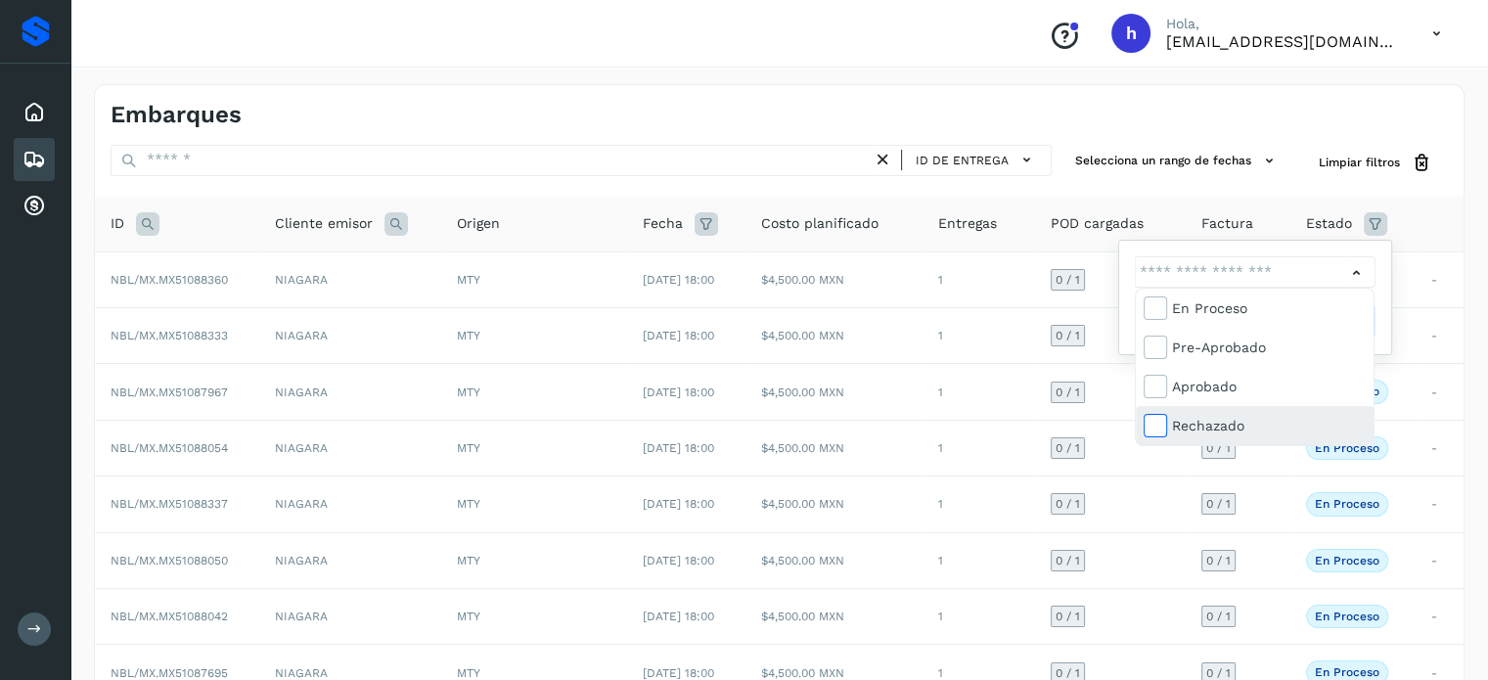
click at [1159, 426] on icon at bounding box center [1155, 425] width 20 height 20
type input "**********"
click at [1349, 275] on div at bounding box center [744, 340] width 1488 height 680
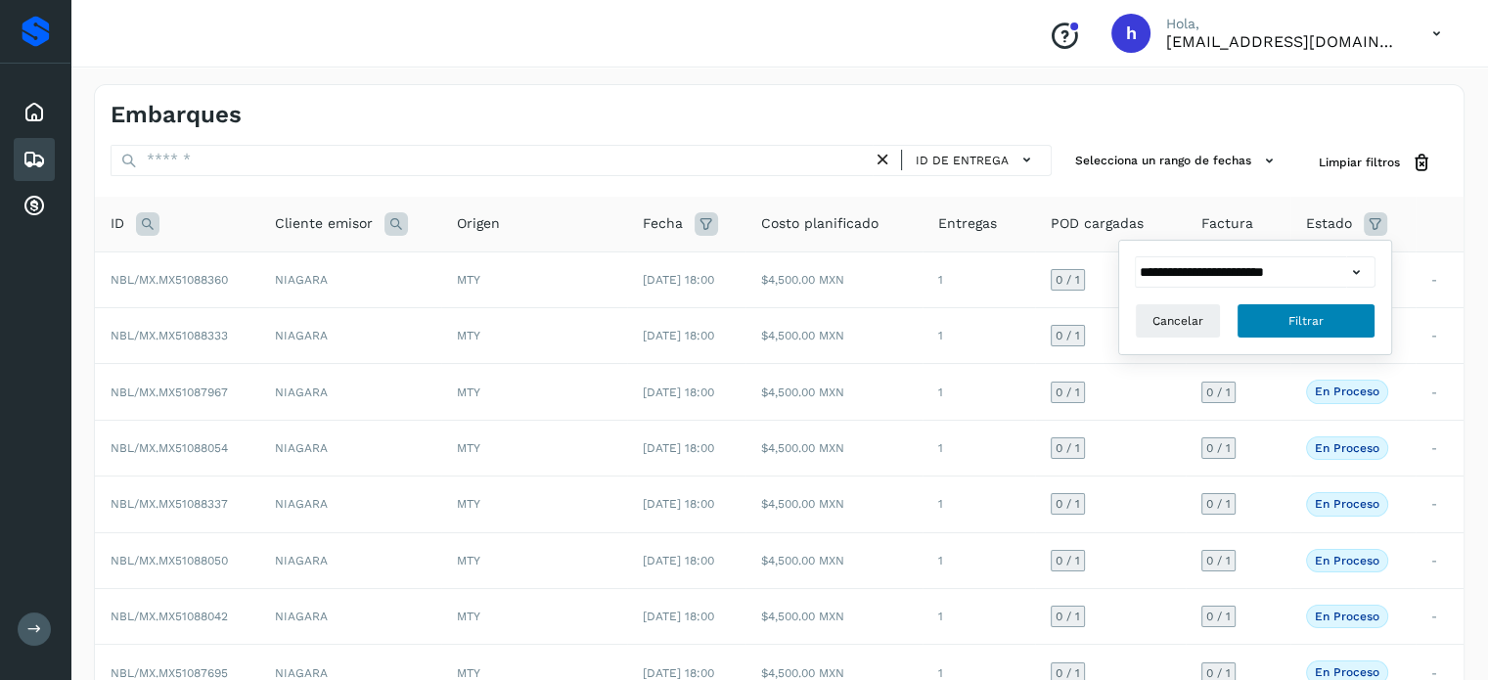
click at [1348, 310] on button "Filtrar" at bounding box center [1306, 320] width 139 height 35
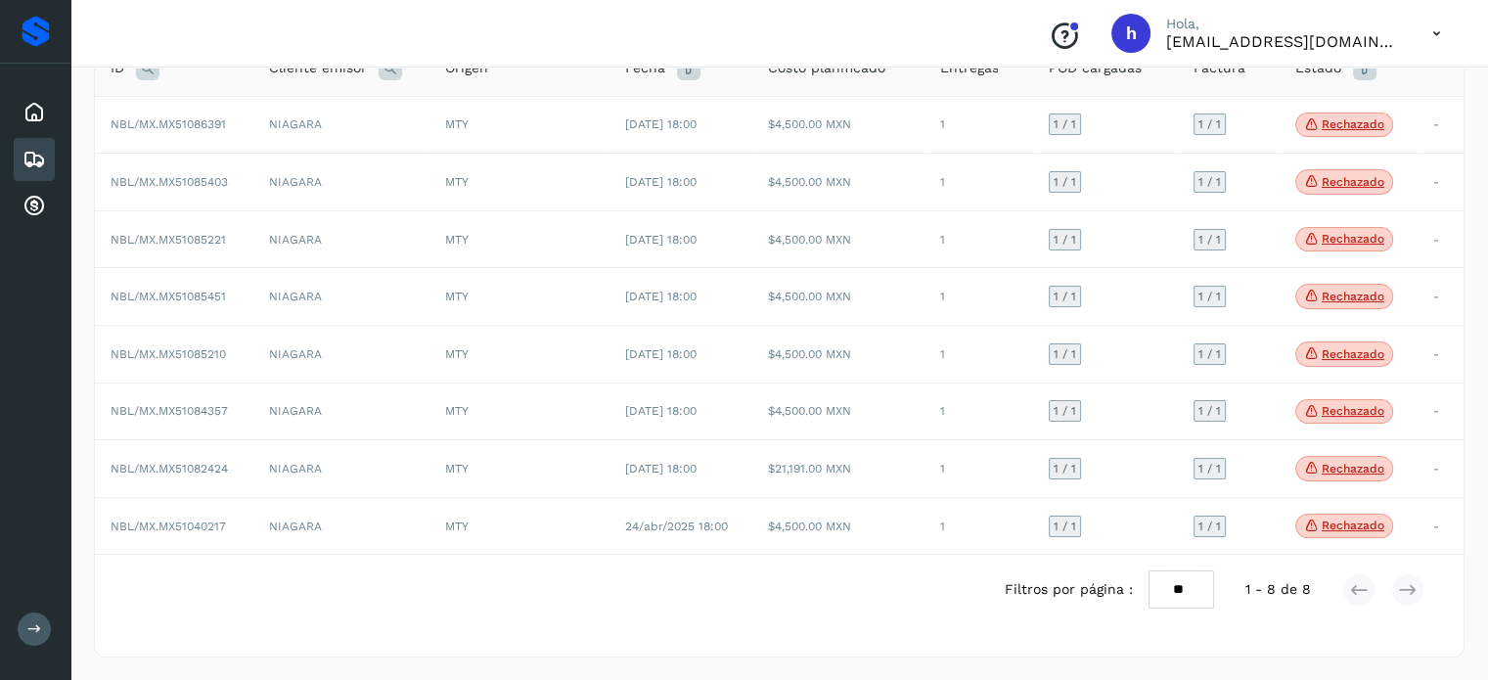
scroll to position [231, 0]
click at [1346, 347] on p "Rechazado" at bounding box center [1353, 354] width 63 height 14
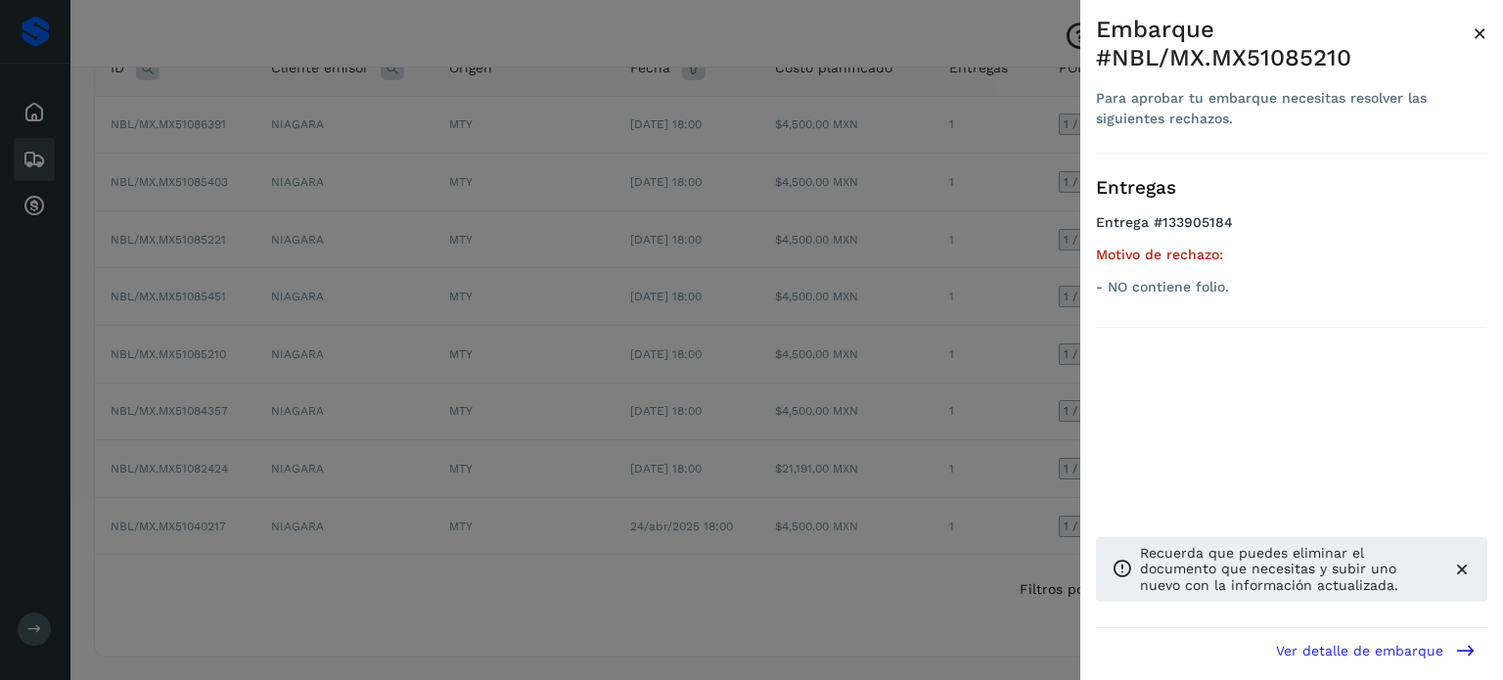
click at [1305, 50] on div "Embarque #NBL/MX.MX51085210" at bounding box center [1284, 44] width 377 height 57
copy div "MX51085210"
click at [1478, 31] on span "×" at bounding box center [1480, 33] width 15 height 27
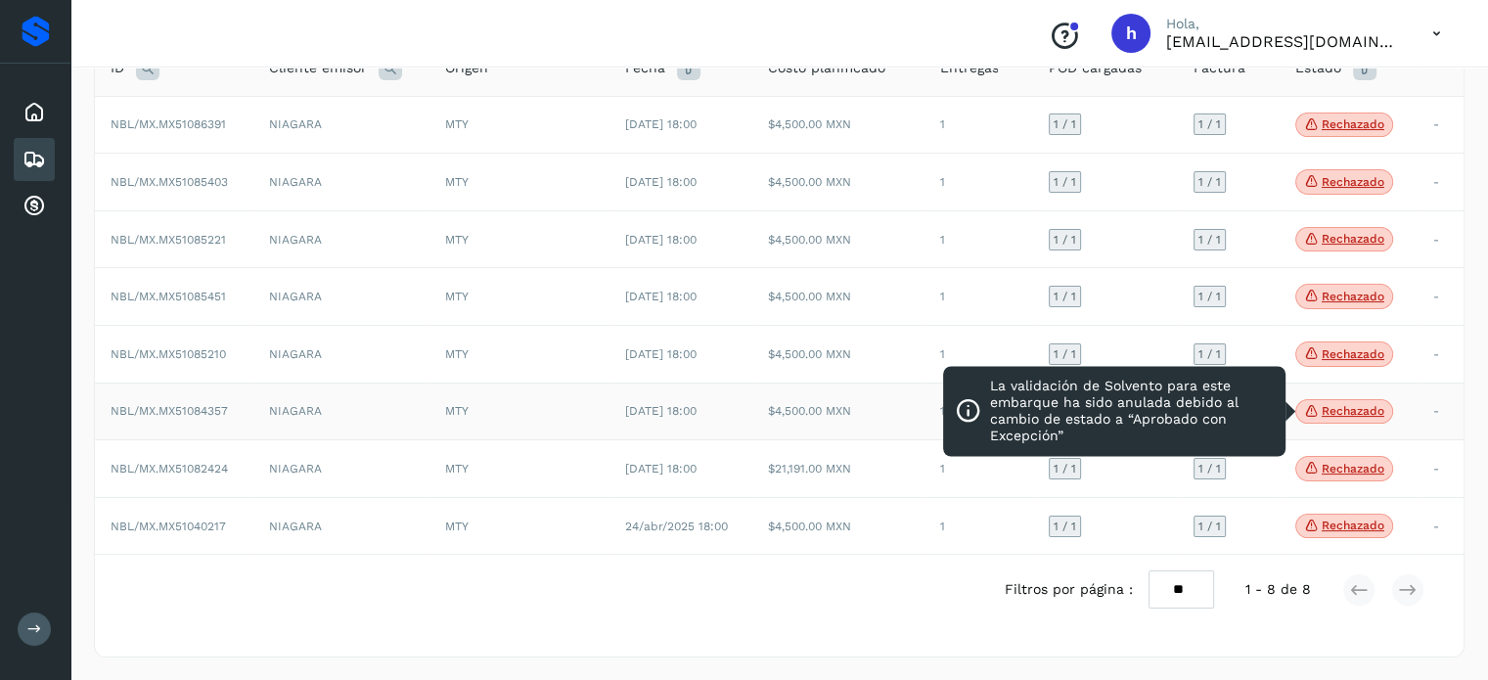
click at [1366, 410] on p "Rechazado" at bounding box center [1353, 411] width 63 height 14
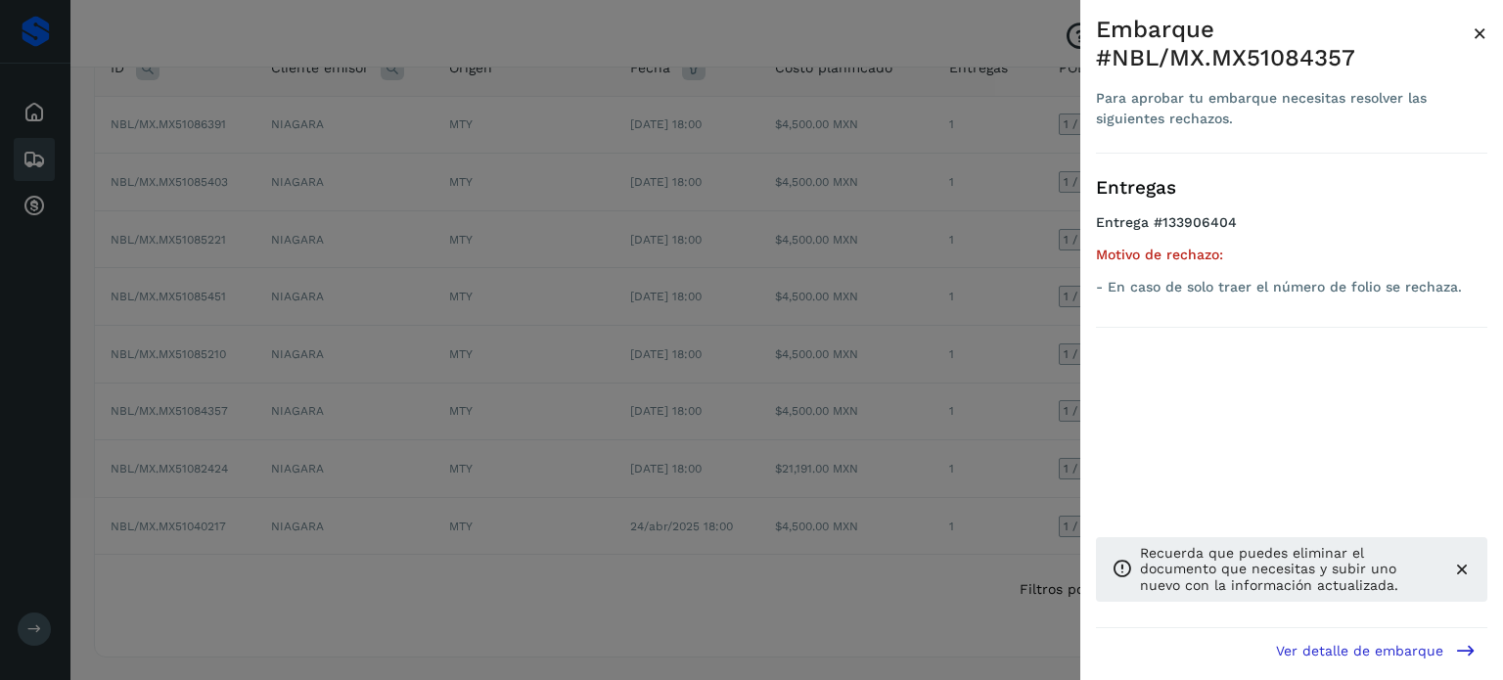
click at [1288, 48] on div "Embarque #NBL/MX.MX51084357" at bounding box center [1284, 44] width 377 height 57
copy div "MX51084357"
click at [1481, 36] on span "×" at bounding box center [1480, 33] width 15 height 27
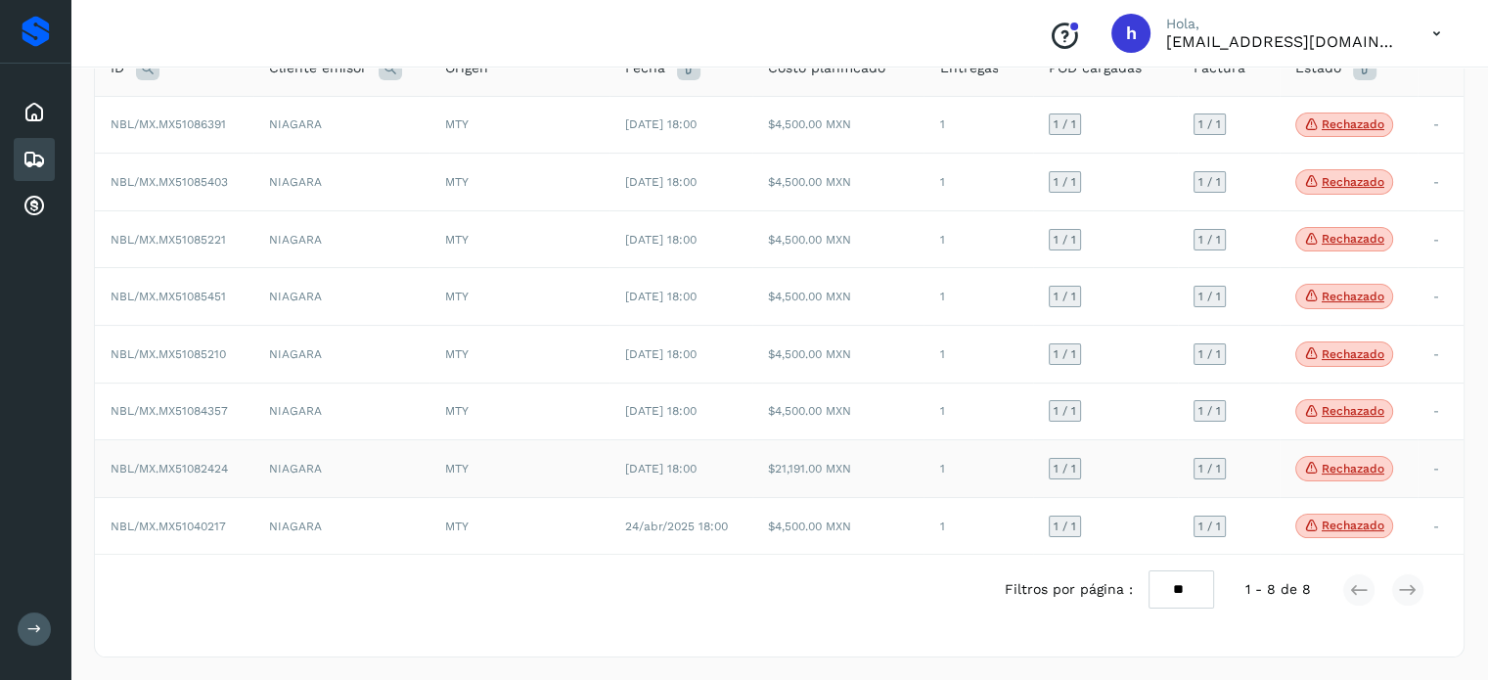
click at [1352, 468] on p "Rechazado" at bounding box center [1353, 469] width 63 height 14
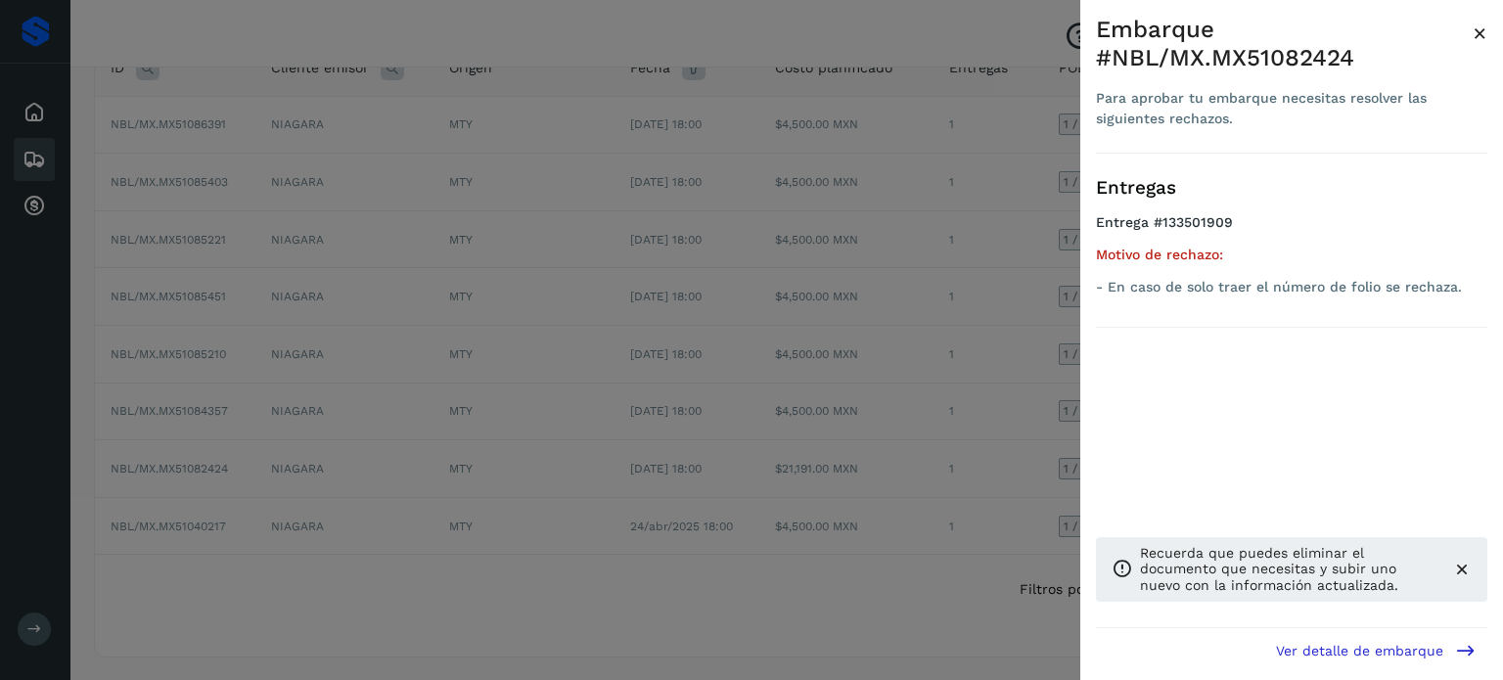
click at [1300, 60] on div "Embarque #NBL/MX.MX51082424" at bounding box center [1284, 44] width 377 height 57
copy div "MX51082424"
click at [1480, 26] on span "×" at bounding box center [1480, 33] width 15 height 27
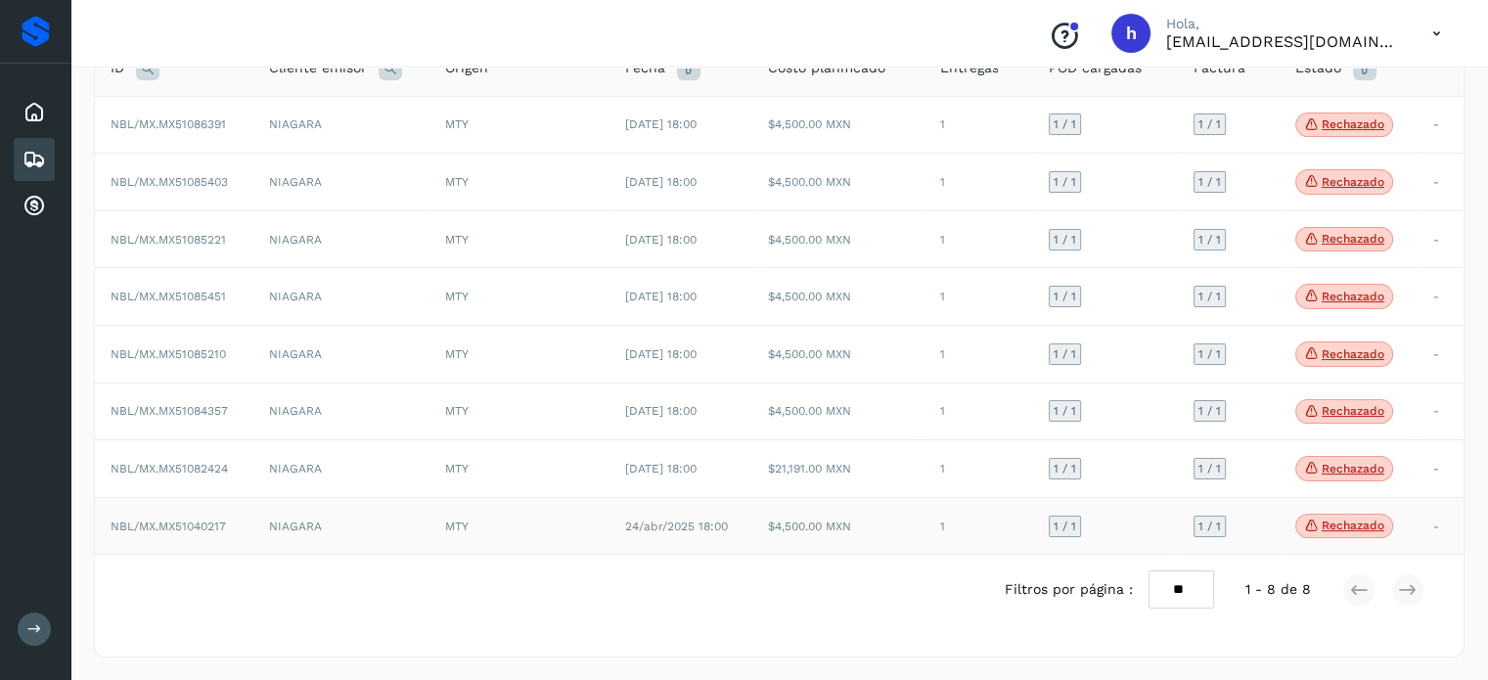
click at [1359, 524] on p "Rechazado" at bounding box center [1353, 526] width 63 height 14
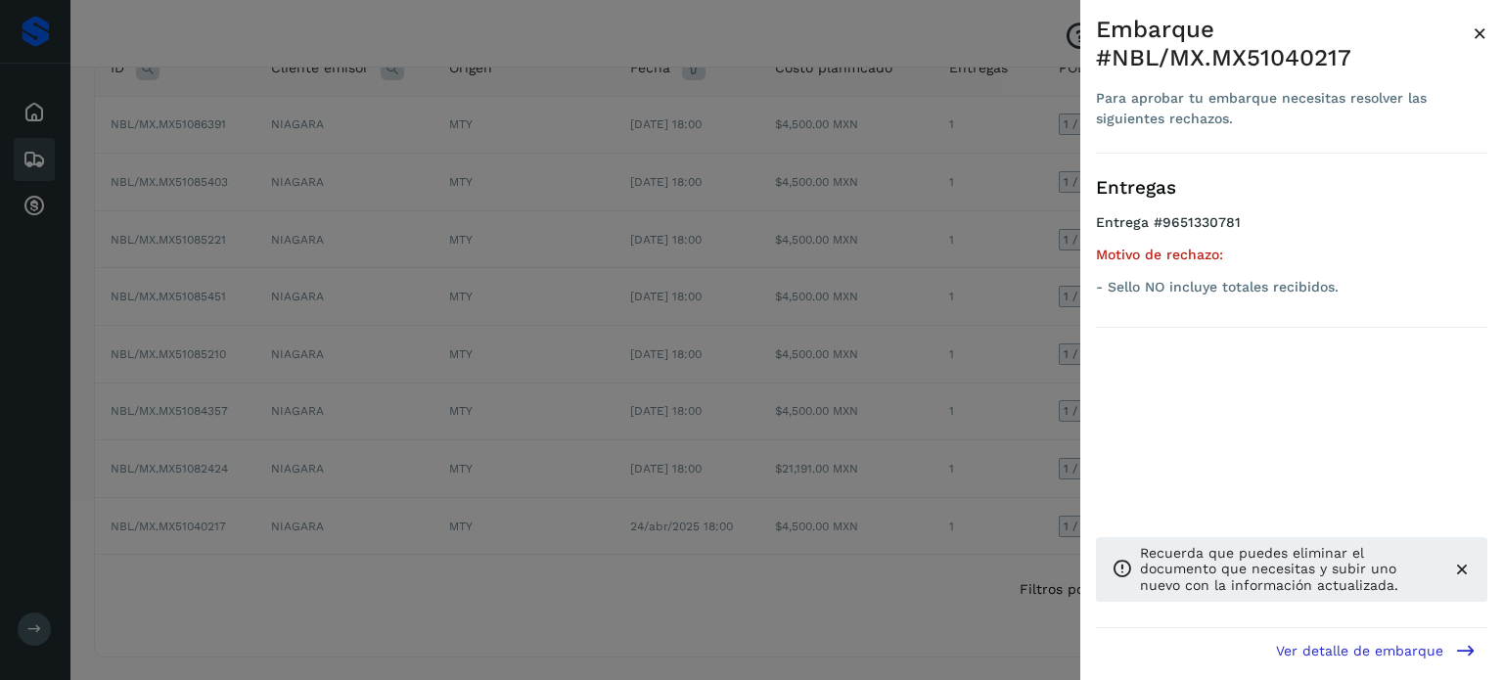
click at [1296, 55] on div "Embarque #NBL/MX.MX51040217" at bounding box center [1284, 44] width 377 height 57
copy div "MX51040217"
click at [1480, 26] on span "×" at bounding box center [1480, 33] width 15 height 27
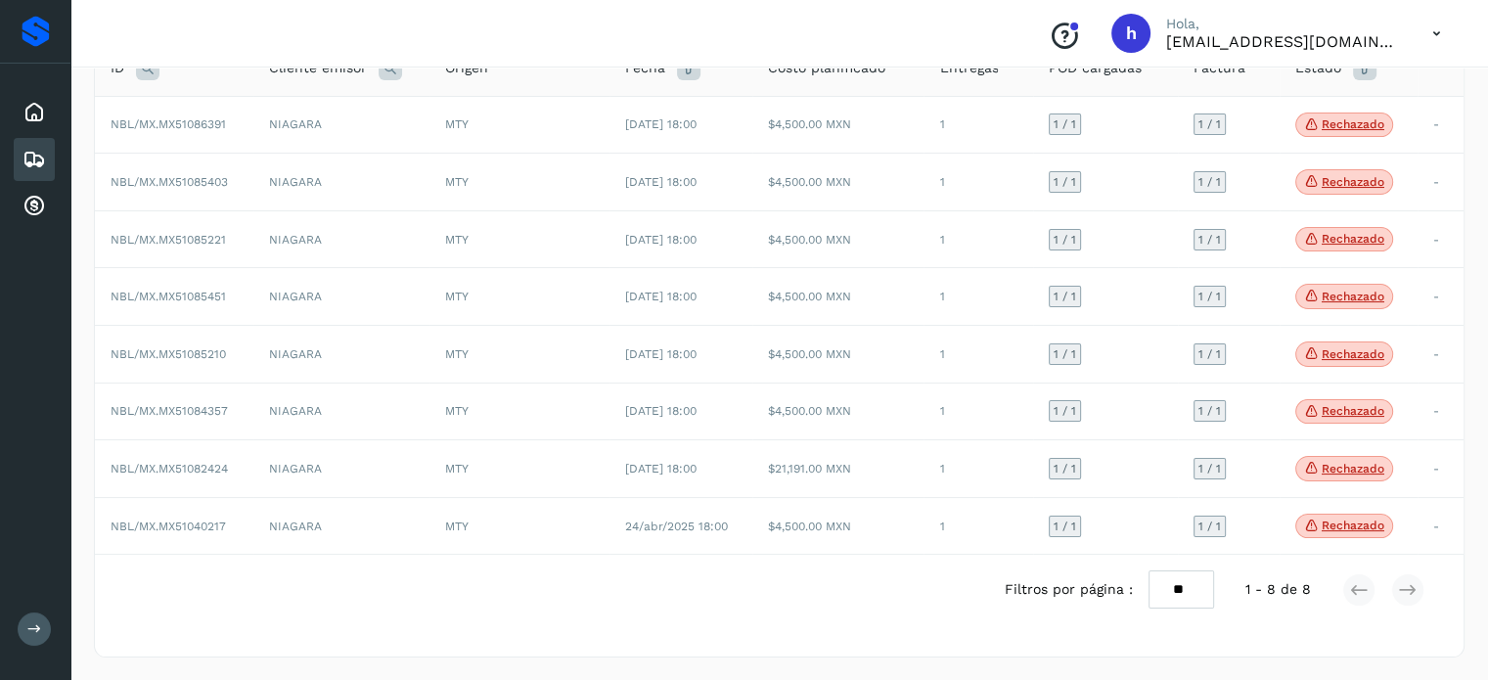
scroll to position [0, 0]
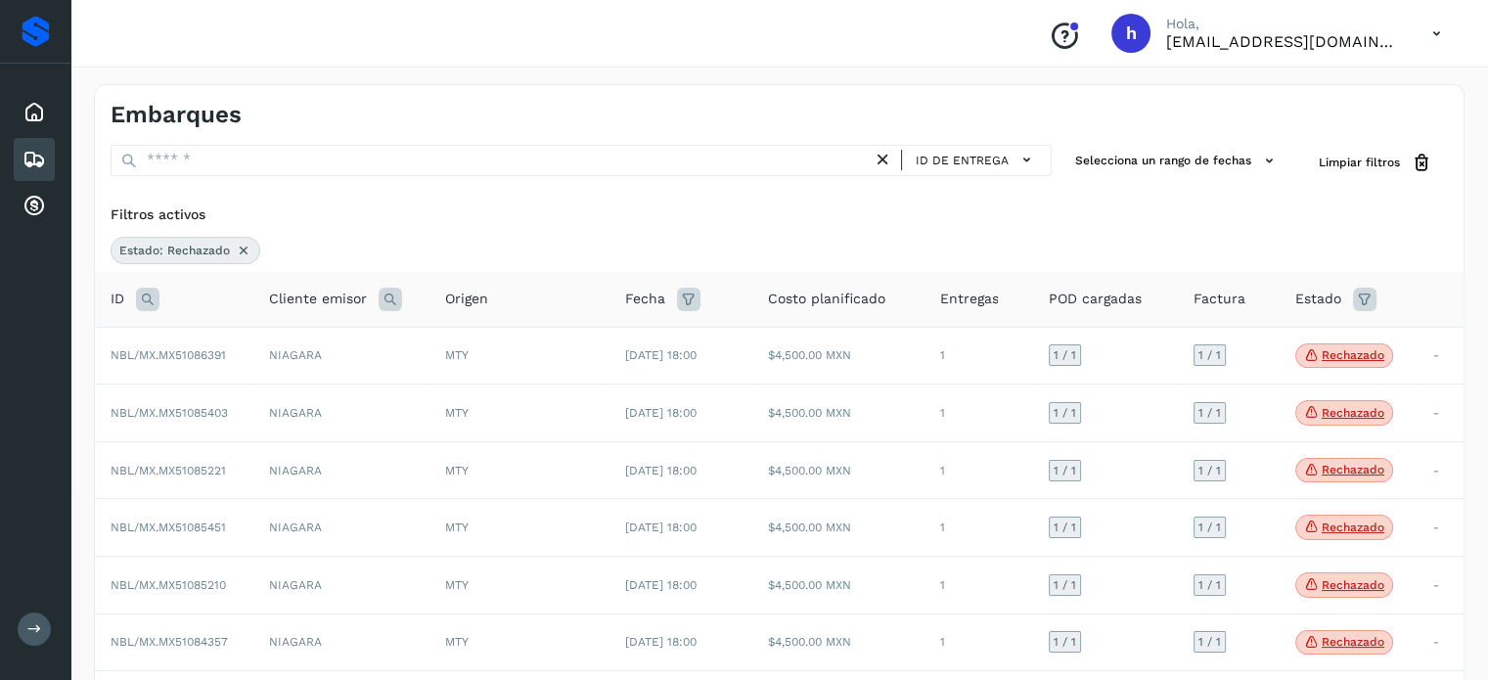
click at [248, 250] on icon at bounding box center [244, 251] width 16 height 16
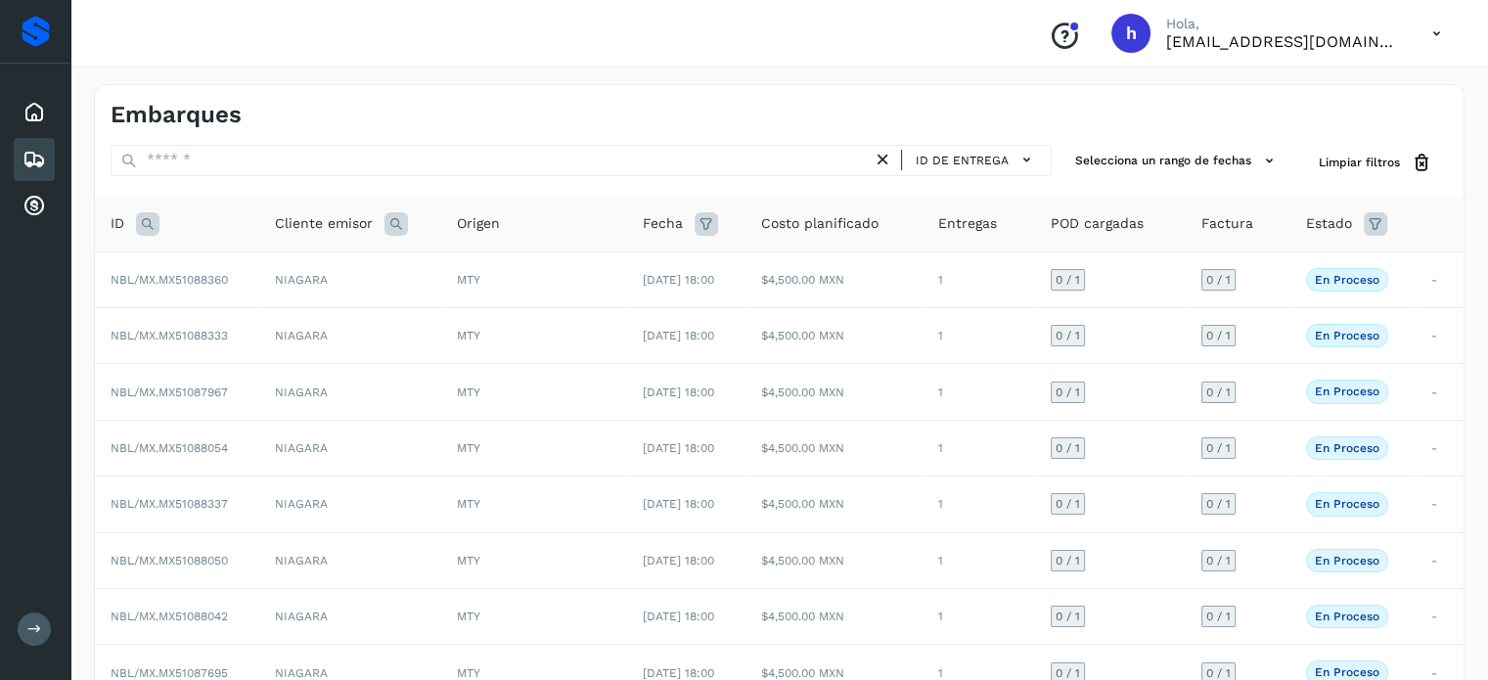
click at [666, 93] on div "Embarques" at bounding box center [779, 107] width 1369 height 44
click at [482, 101] on div "Embarques" at bounding box center [445, 115] width 669 height 28
click at [1378, 222] on icon at bounding box center [1375, 223] width 23 height 23
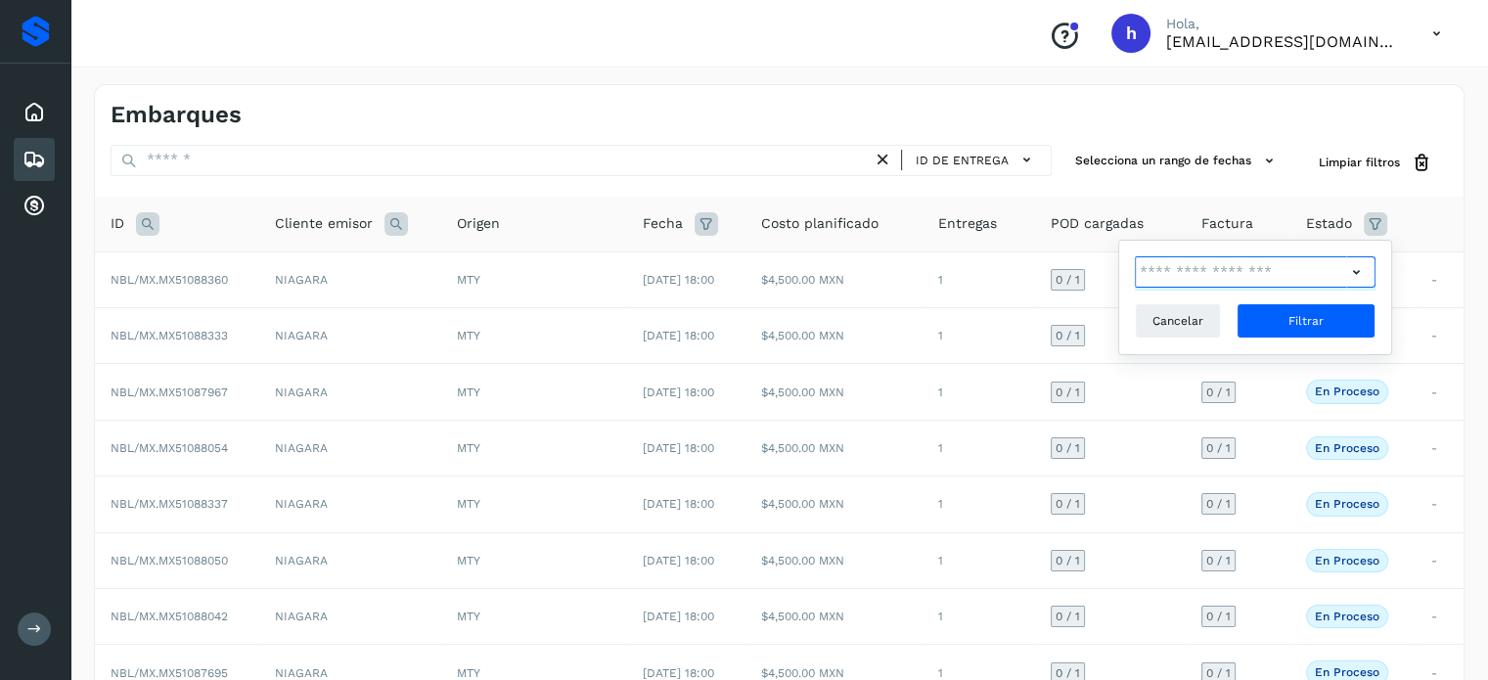
click at [1247, 277] on input "text" at bounding box center [1240, 271] width 211 height 31
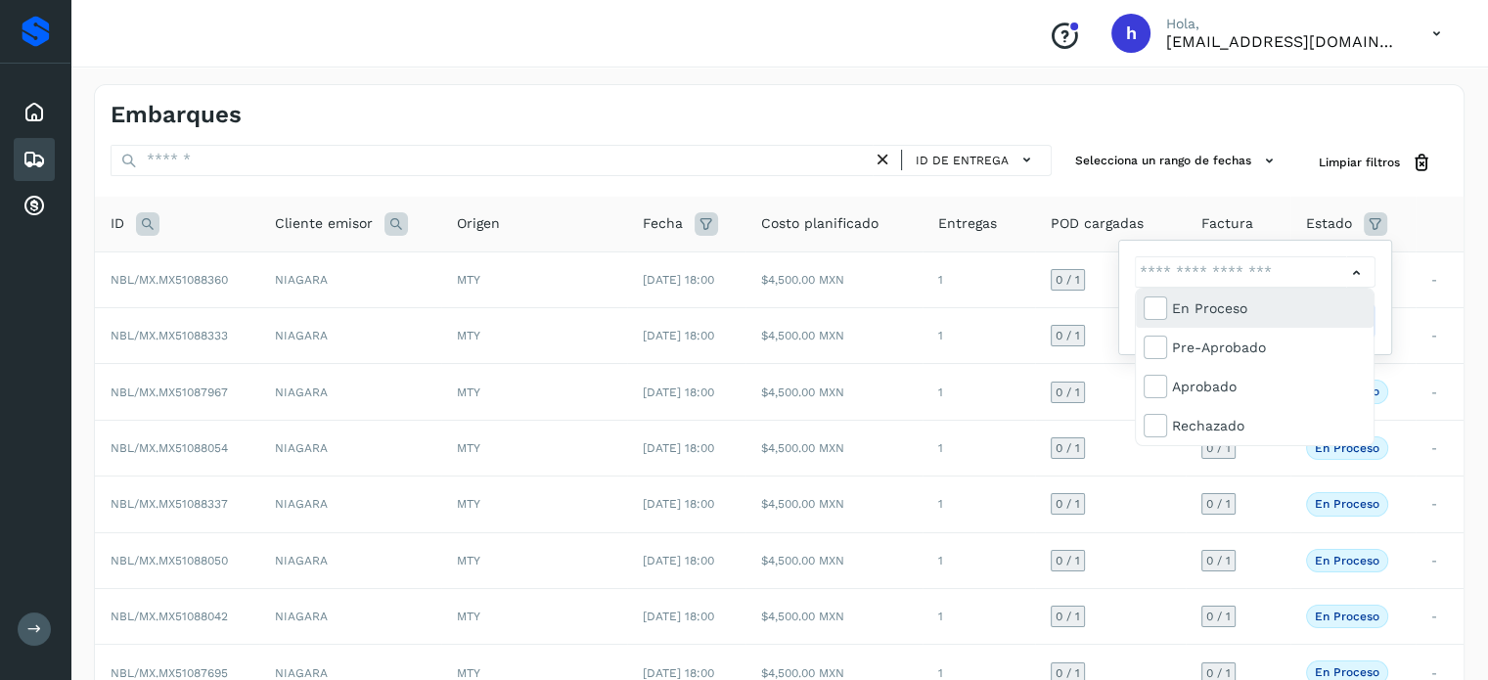
click at [1227, 306] on div "En proceso" at bounding box center [1269, 308] width 194 height 22
type input "**********"
click at [1356, 275] on div at bounding box center [744, 340] width 1488 height 680
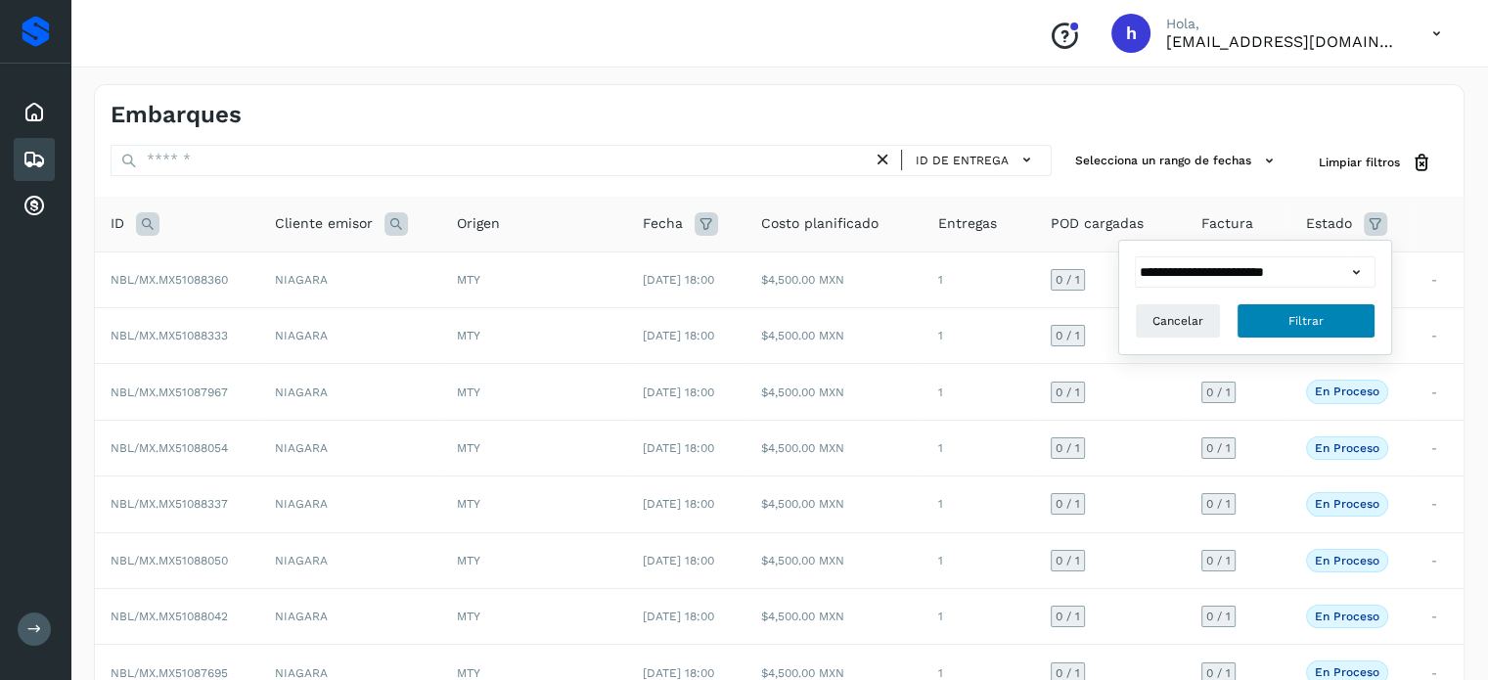
click at [1362, 308] on button "Filtrar" at bounding box center [1306, 320] width 139 height 35
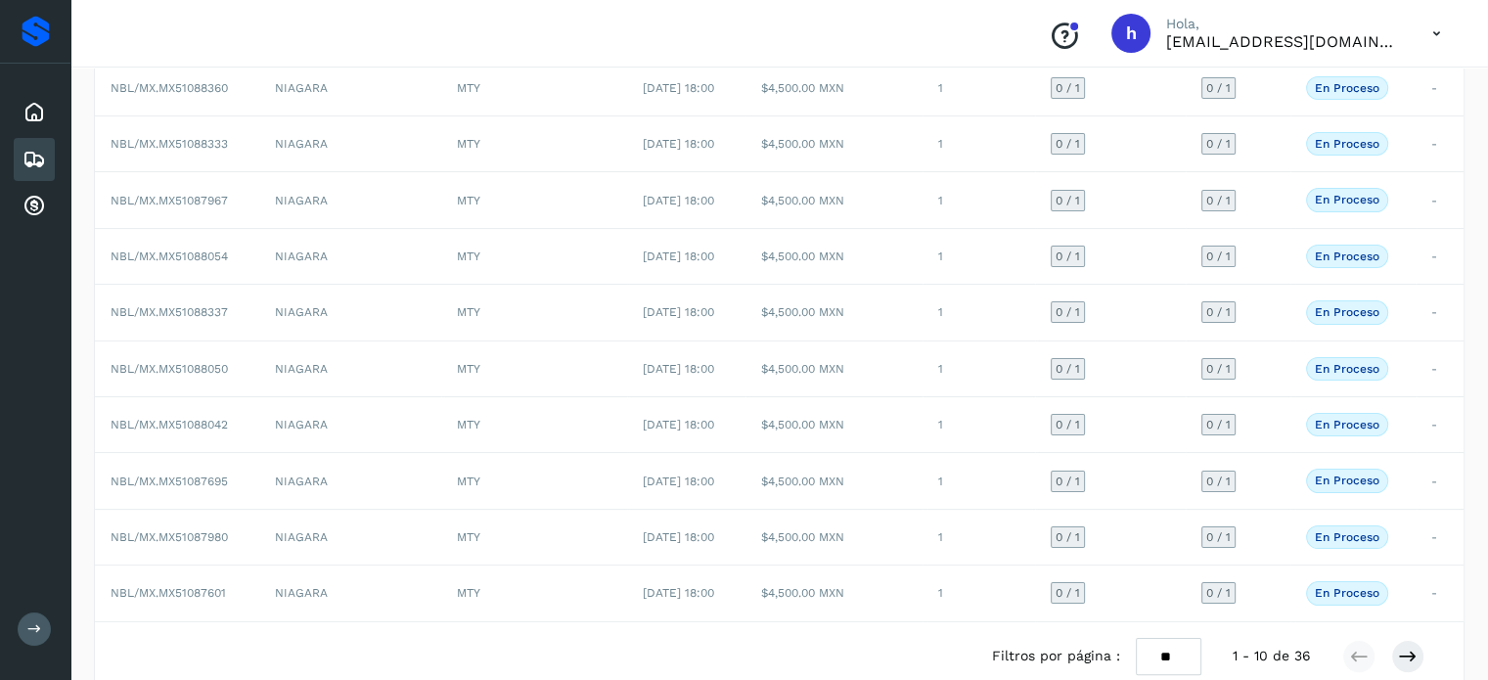
scroll to position [274, 0]
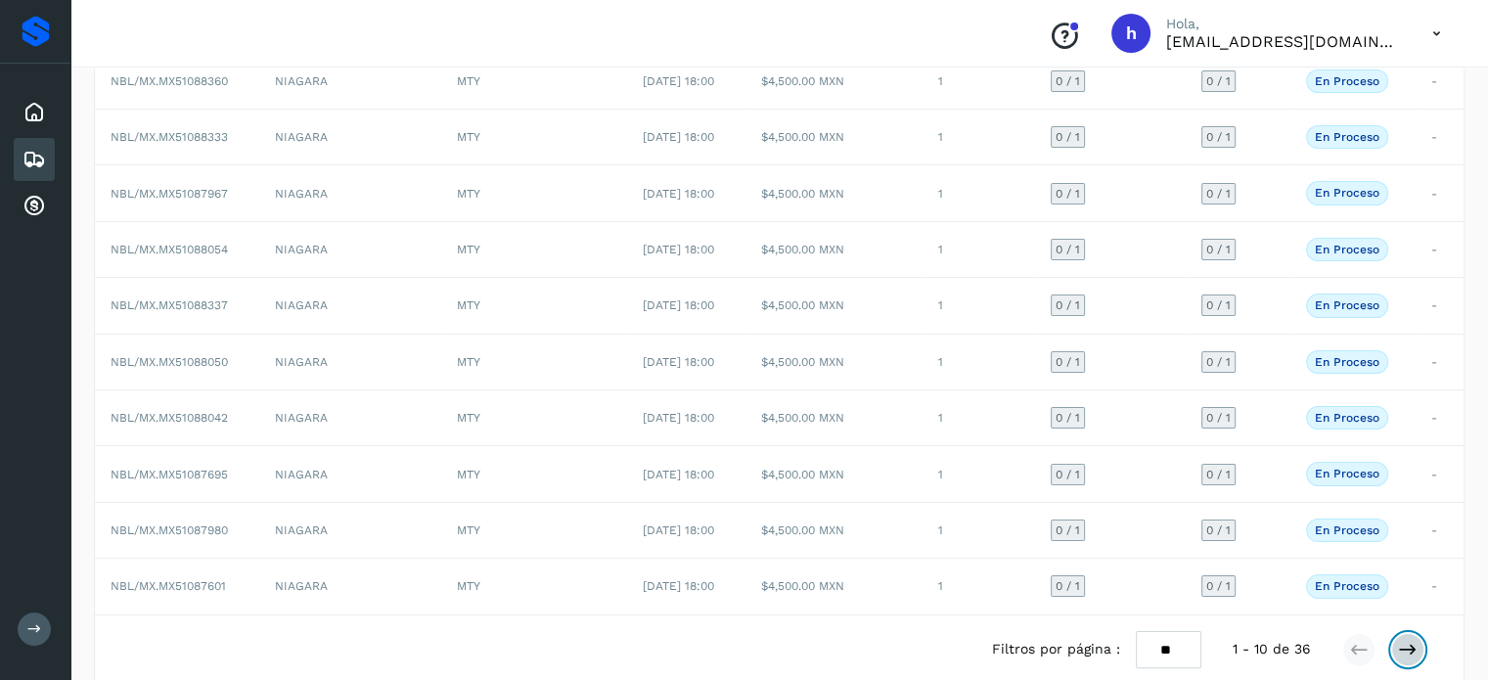
click at [1412, 646] on icon at bounding box center [1408, 650] width 20 height 20
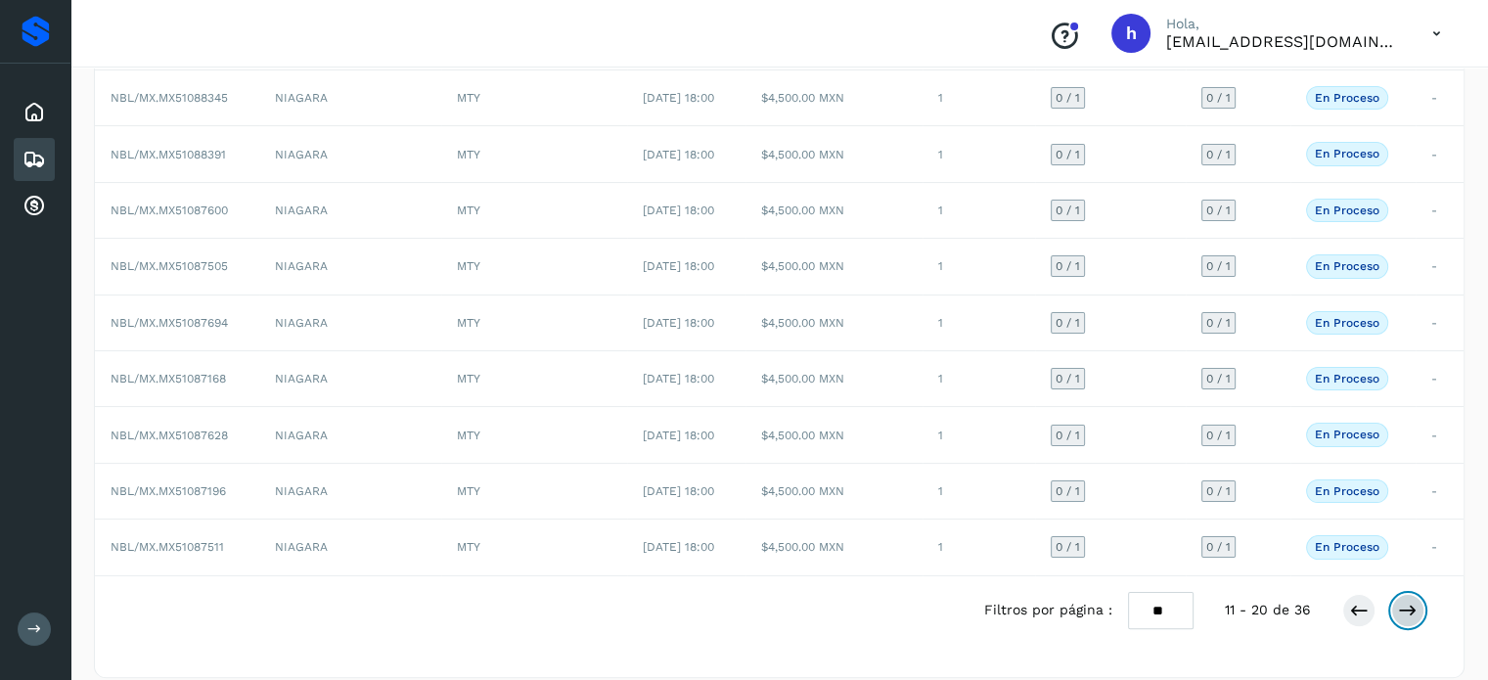
scroll to position [291, 0]
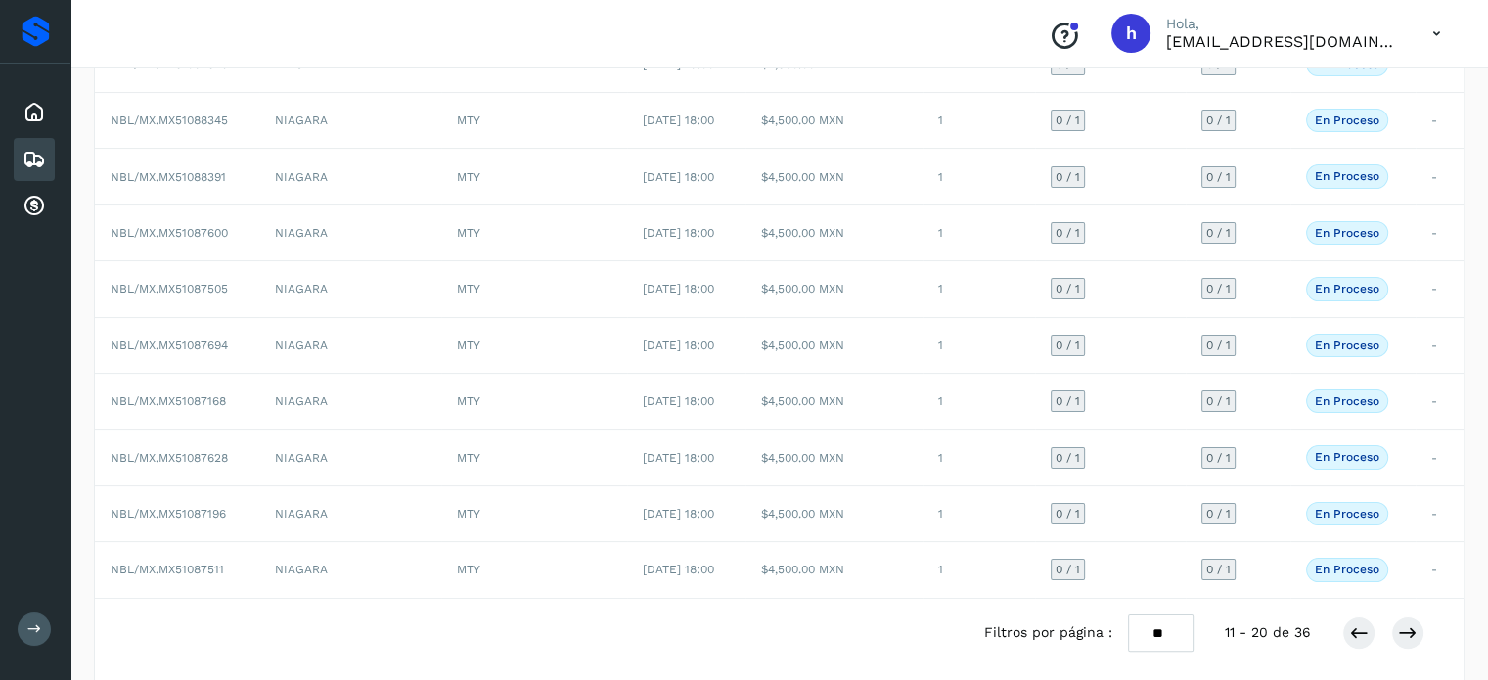
click at [1408, 606] on div "Filtros por página : ** ** ** 11 - 20 de 36" at bounding box center [779, 633] width 1369 height 69
click at [1408, 623] on icon at bounding box center [1408, 633] width 20 height 20
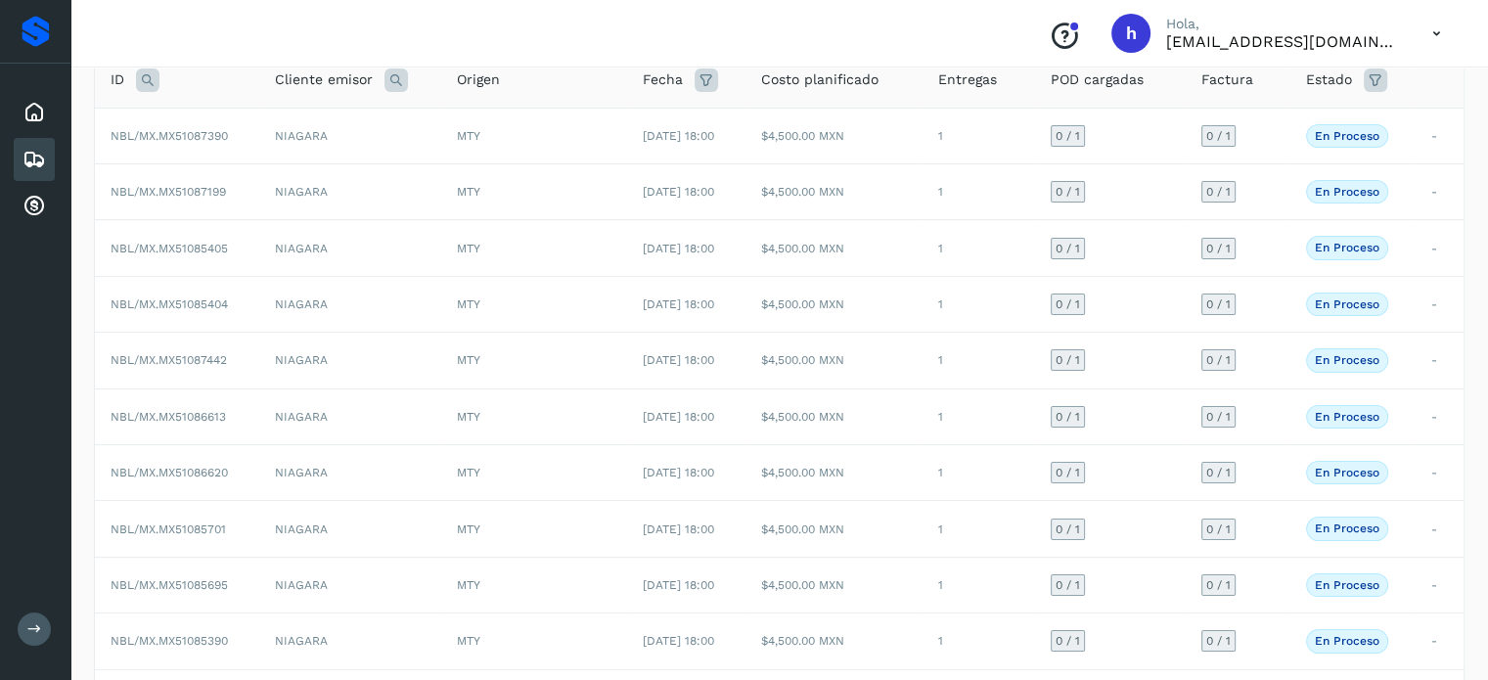
scroll to position [328, 0]
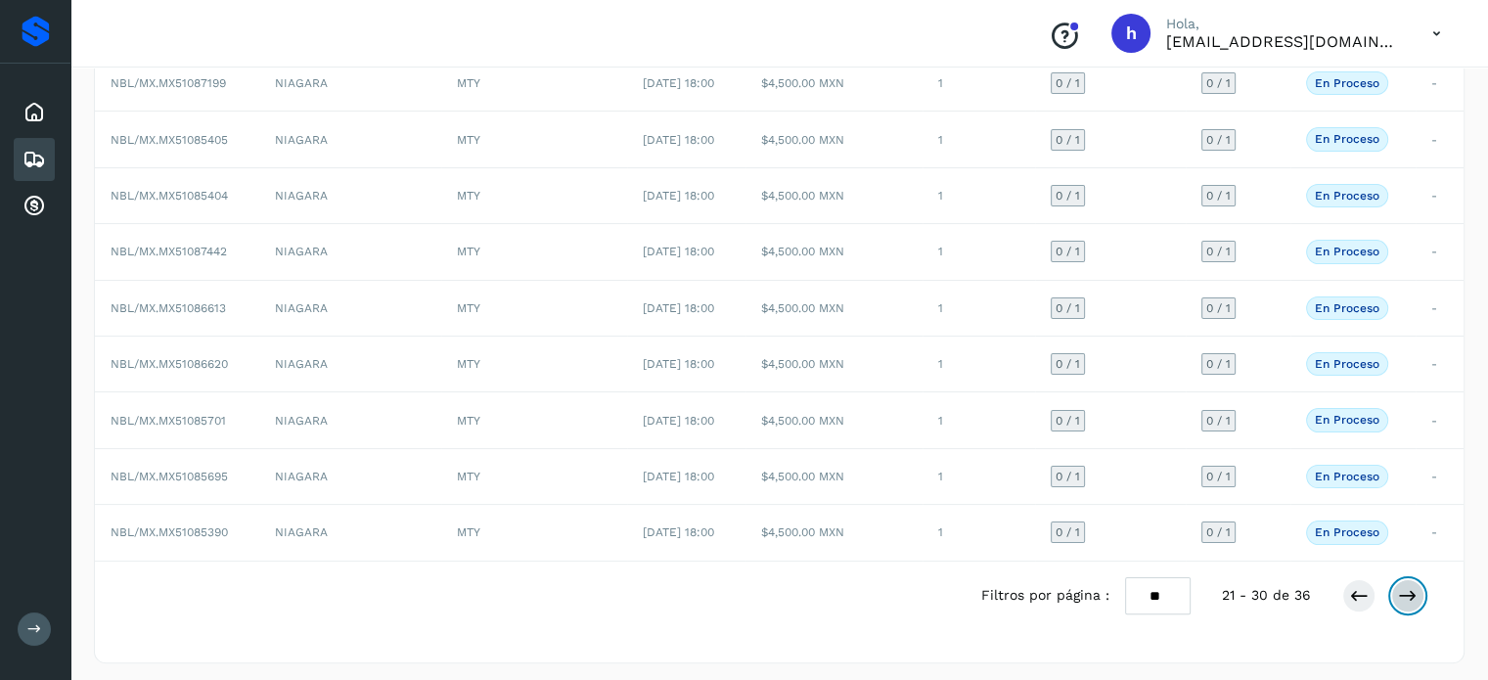
click at [1414, 586] on icon at bounding box center [1408, 596] width 20 height 20
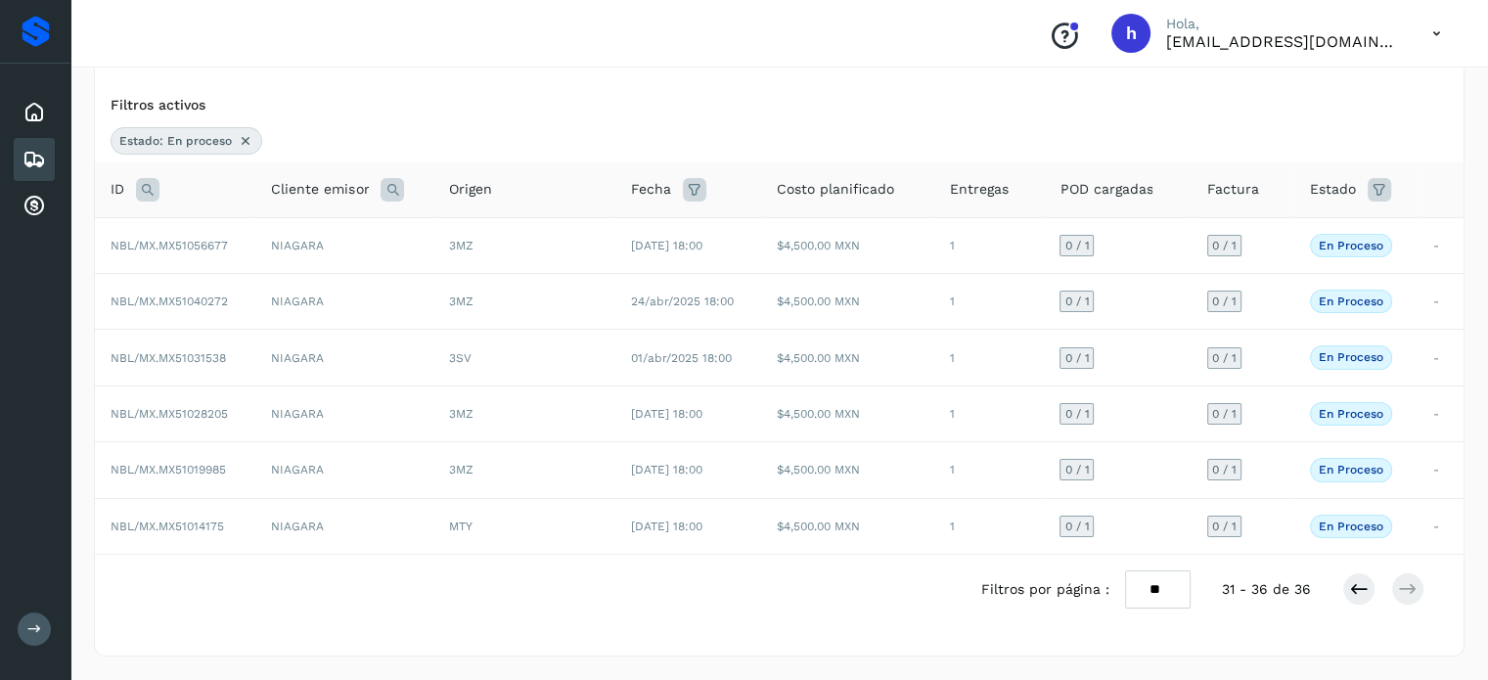
scroll to position [106, 0]
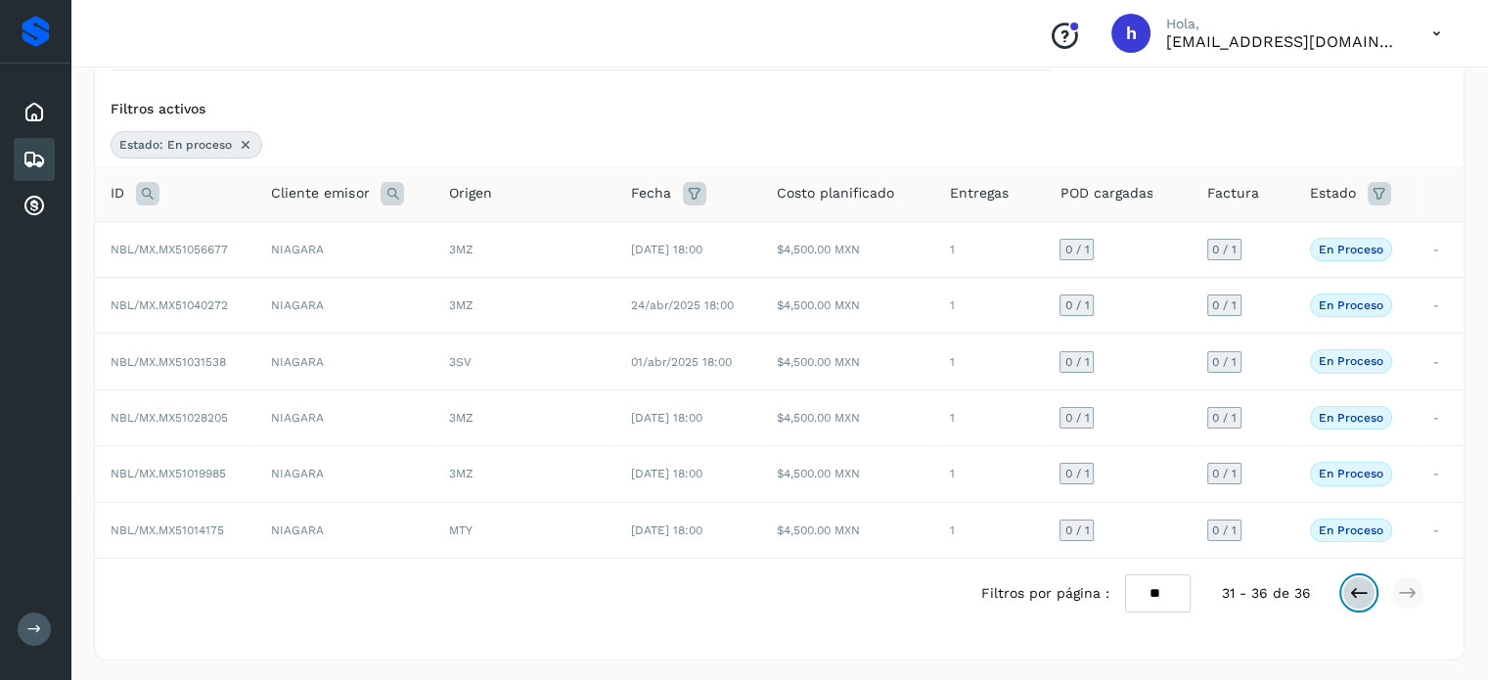
click at [1366, 588] on icon at bounding box center [1359, 593] width 20 height 20
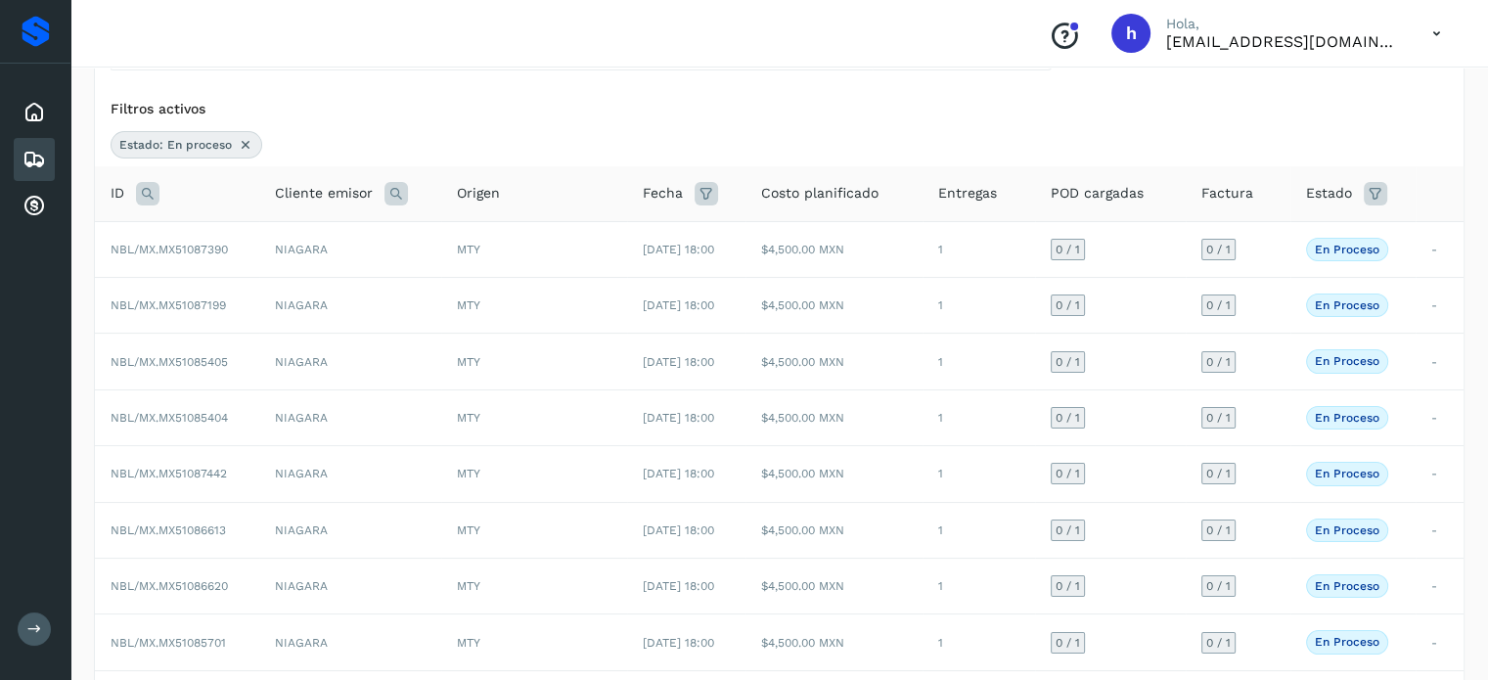
scroll to position [328, 0]
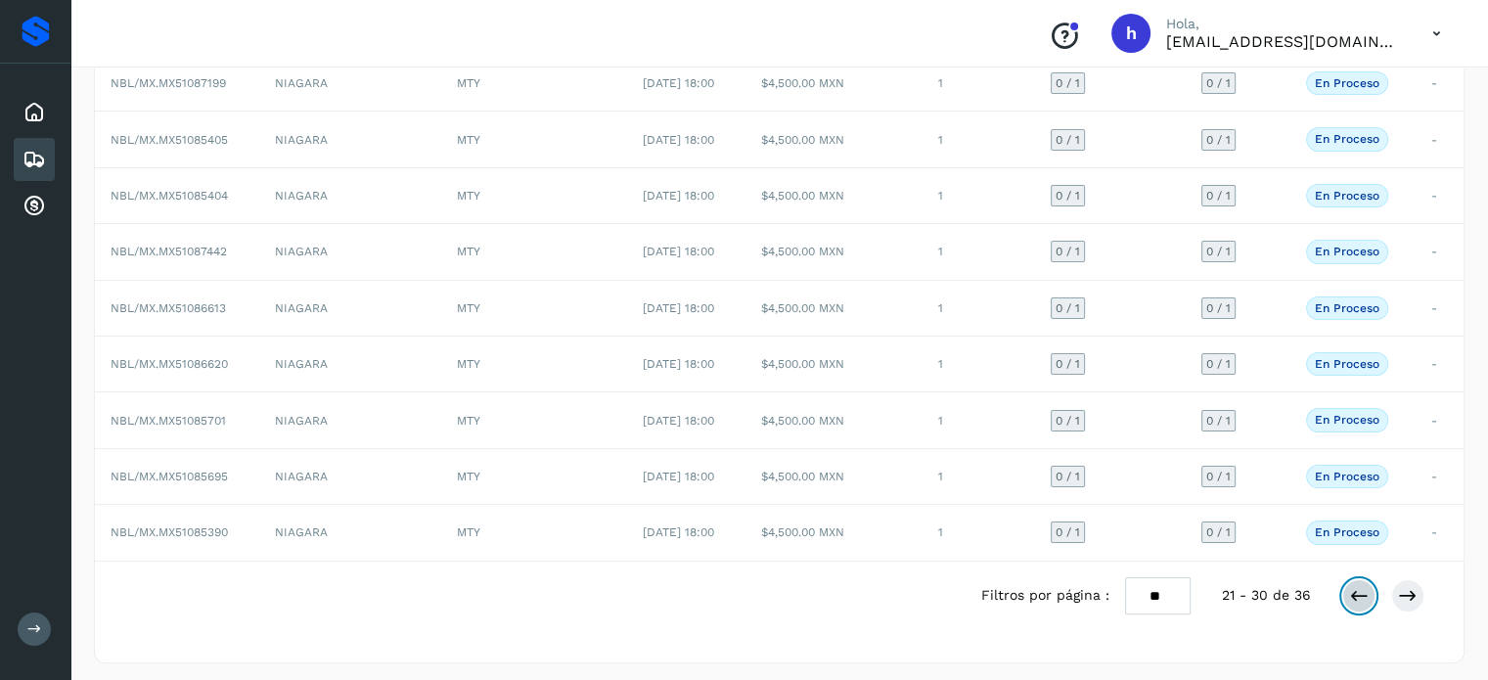
click at [1357, 586] on icon at bounding box center [1359, 596] width 20 height 20
click at [1366, 590] on icon at bounding box center [1359, 596] width 20 height 20
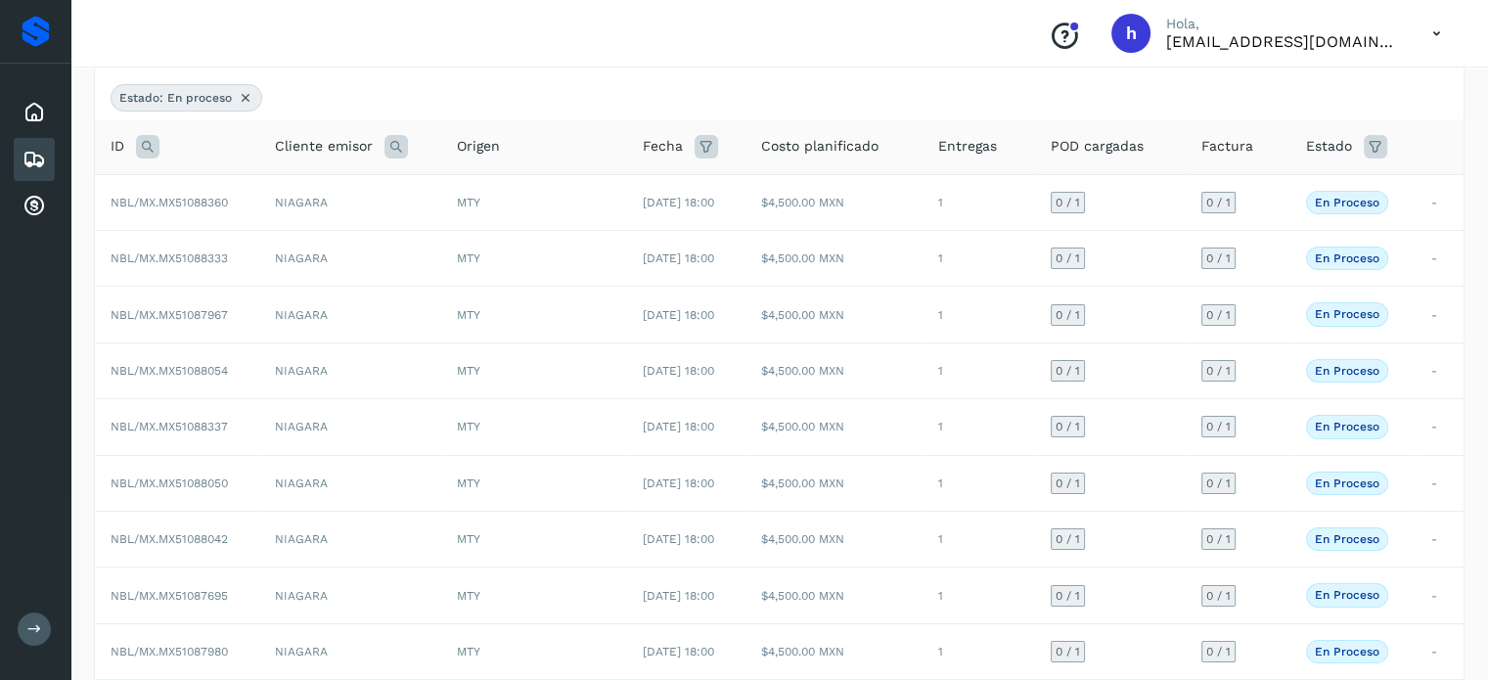
scroll to position [0, 0]
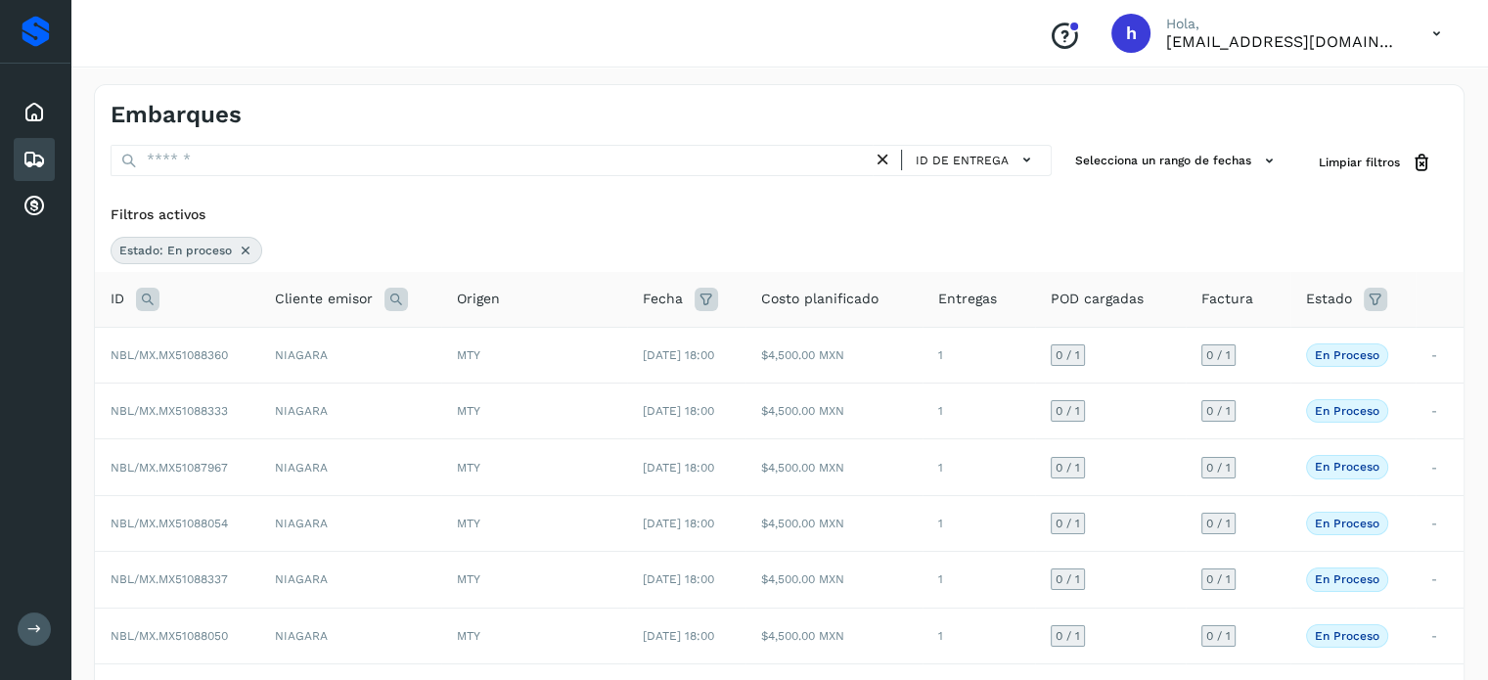
click at [242, 248] on icon at bounding box center [246, 251] width 16 height 16
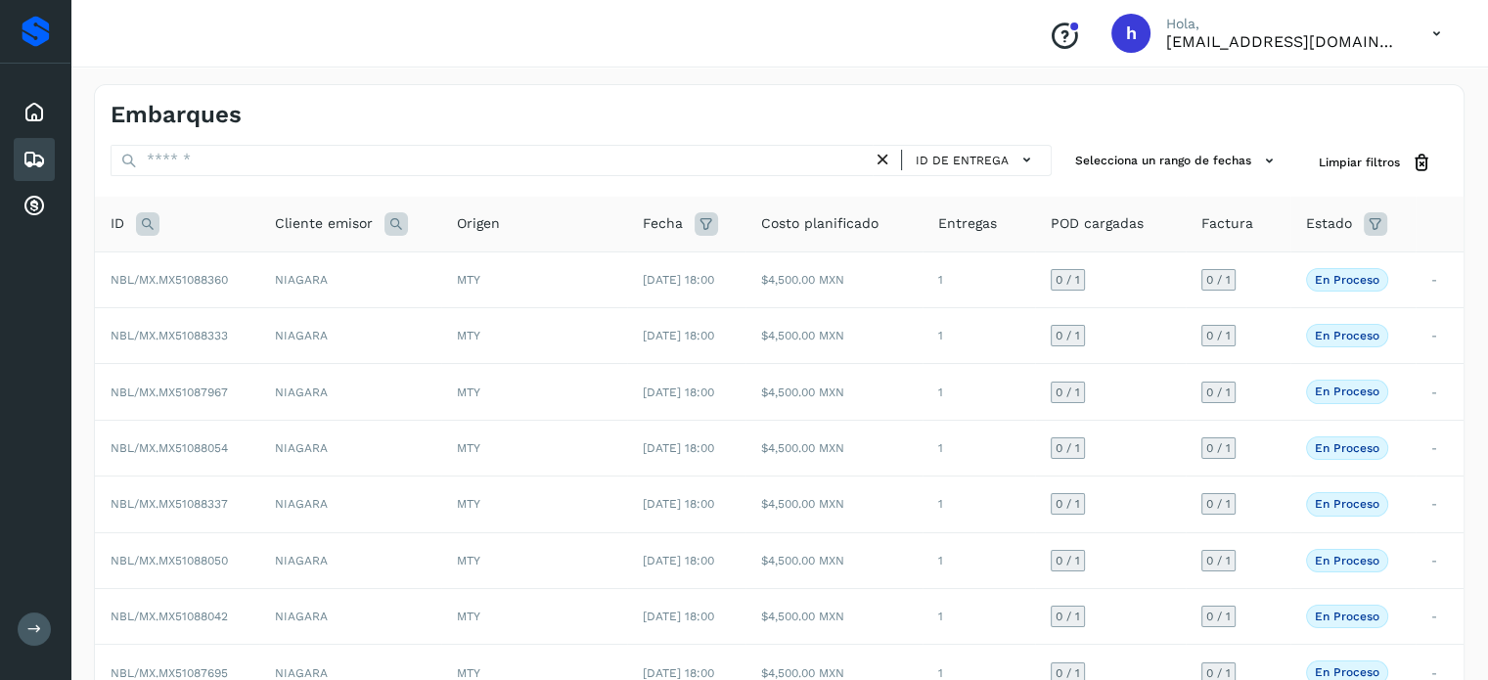
click at [1387, 227] on icon at bounding box center [1375, 223] width 23 height 23
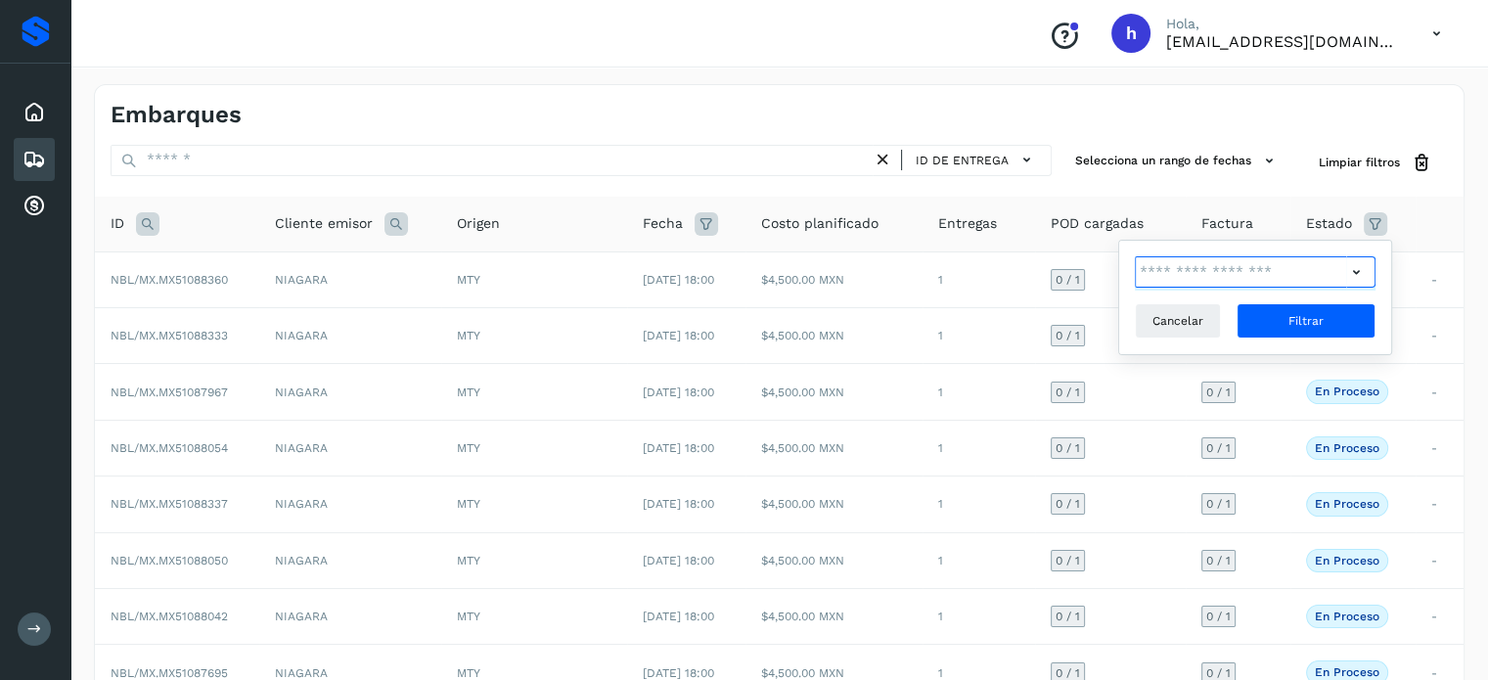
click at [1262, 272] on input "text" at bounding box center [1240, 271] width 211 height 31
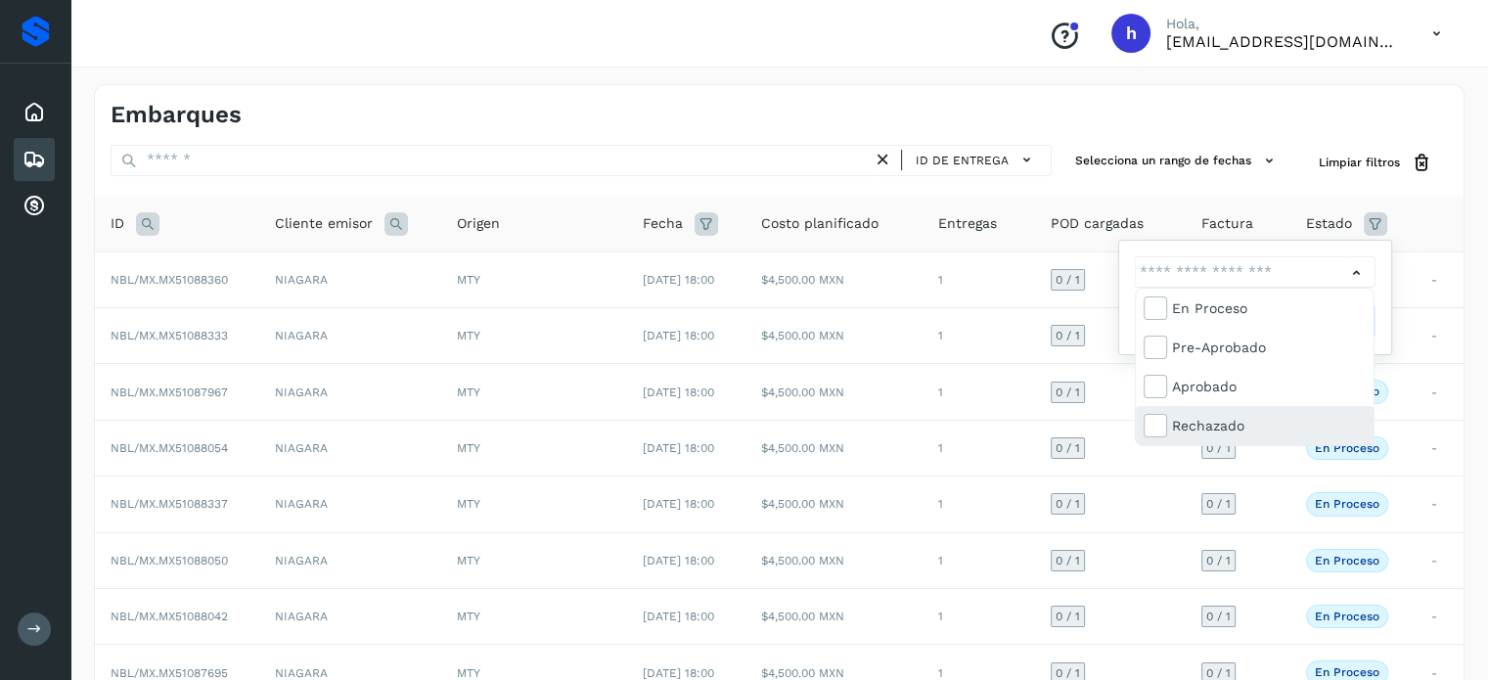
click at [1233, 417] on div "Rechazado" at bounding box center [1269, 426] width 194 height 22
type input "**********"
click at [1361, 265] on div at bounding box center [744, 340] width 1488 height 680
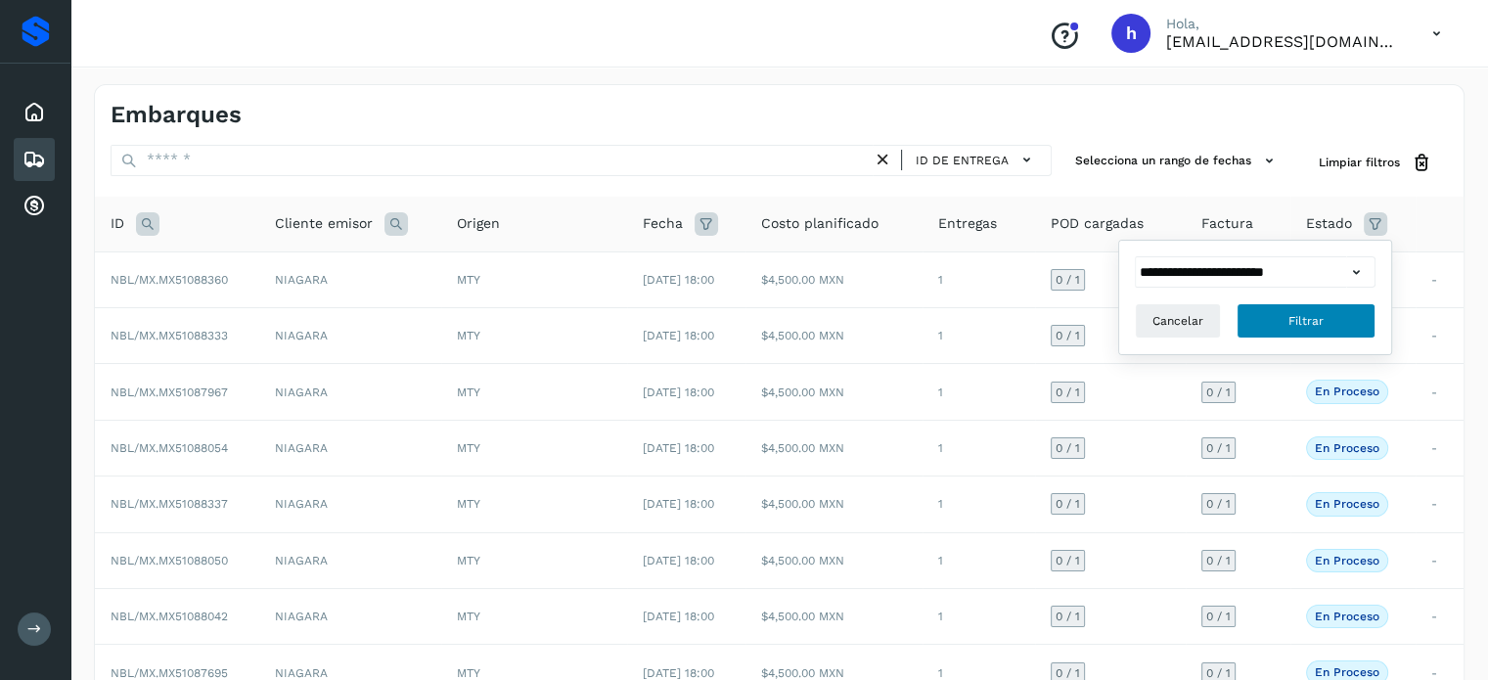
click at [1346, 315] on button "Filtrar" at bounding box center [1306, 320] width 139 height 35
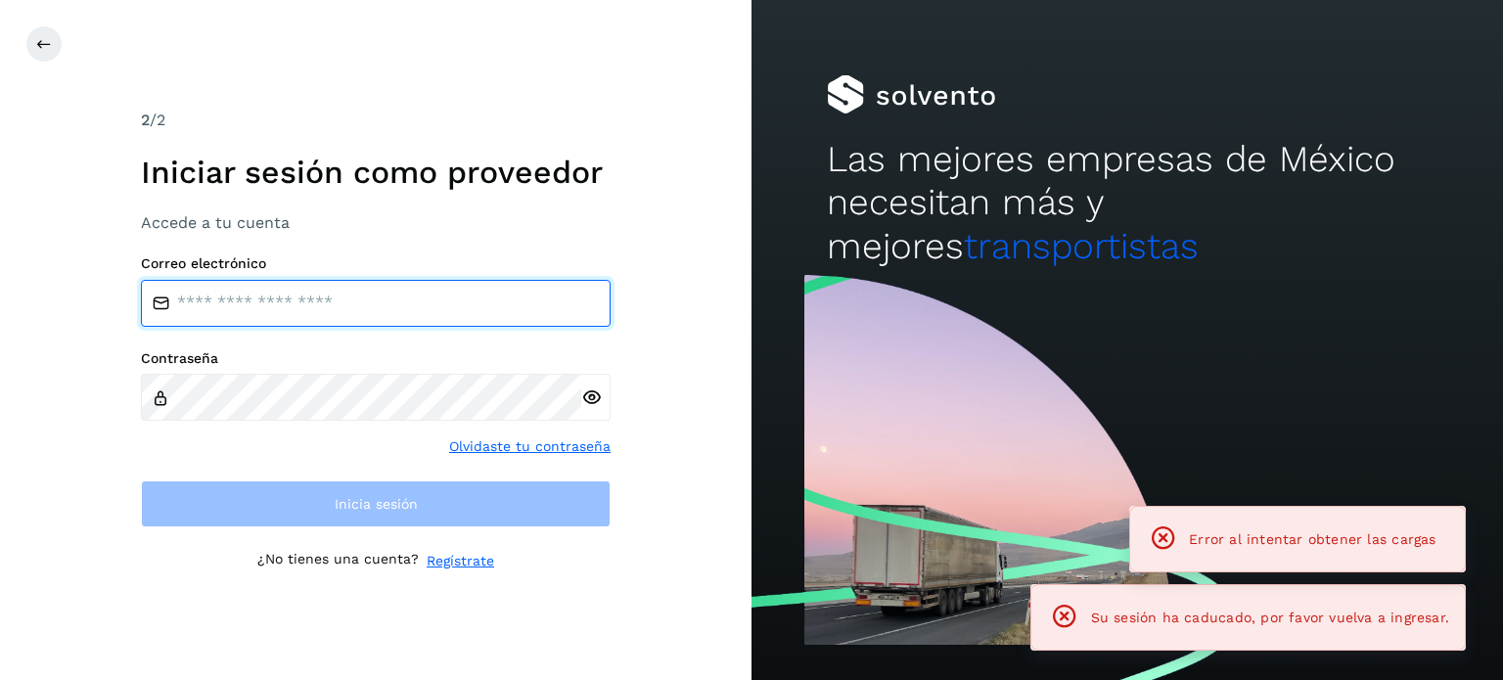
type input "**********"
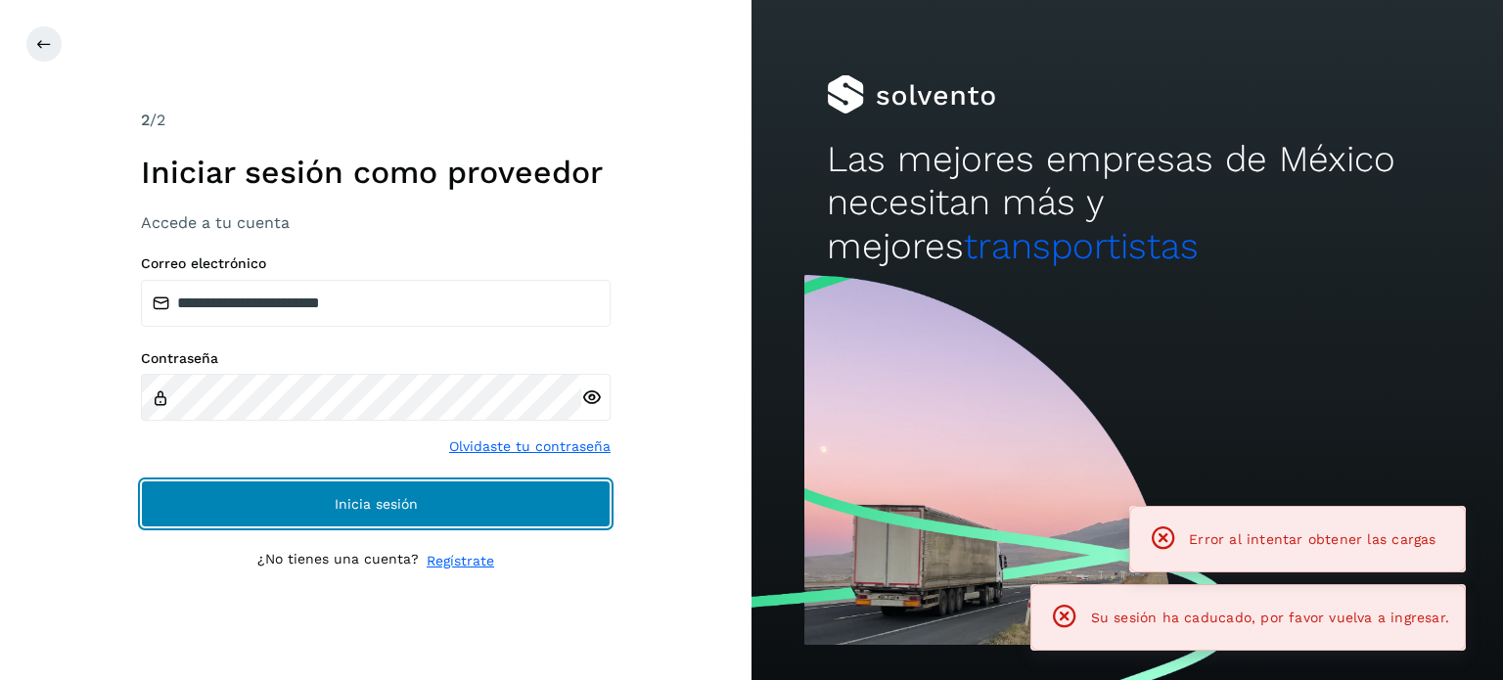
click at [421, 511] on button "Inicia sesión" at bounding box center [376, 503] width 470 height 47
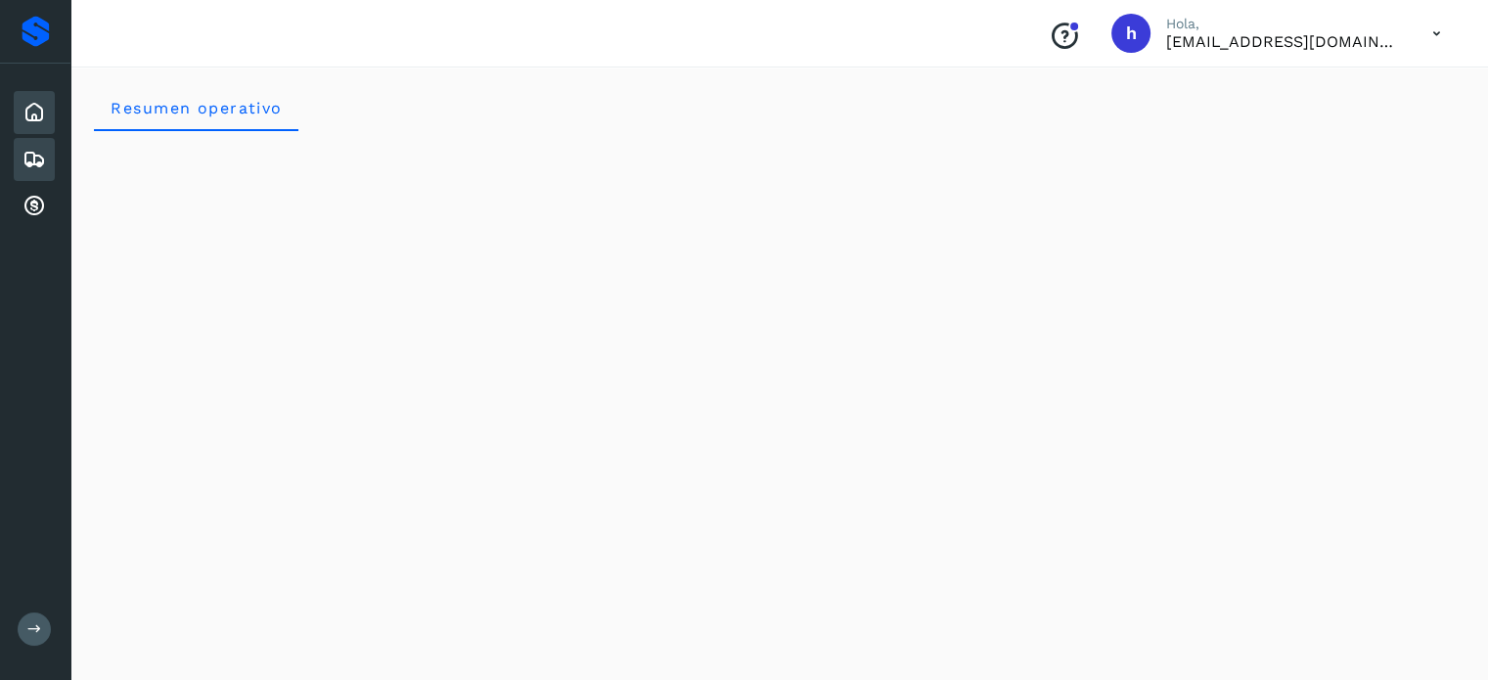
click at [46, 156] on div "Embarques" at bounding box center [34, 159] width 41 height 43
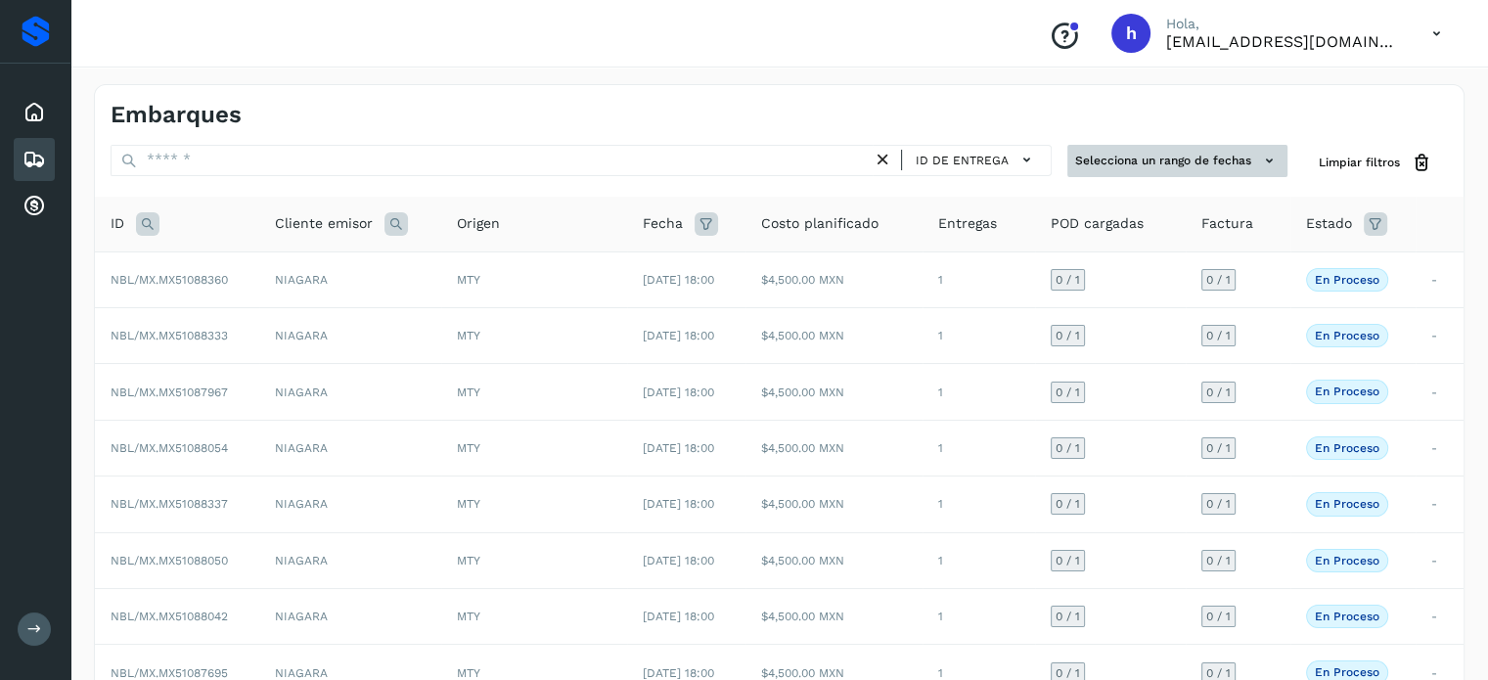
click at [1231, 155] on button "Selecciona un rango de fechas" at bounding box center [1178, 161] width 220 height 32
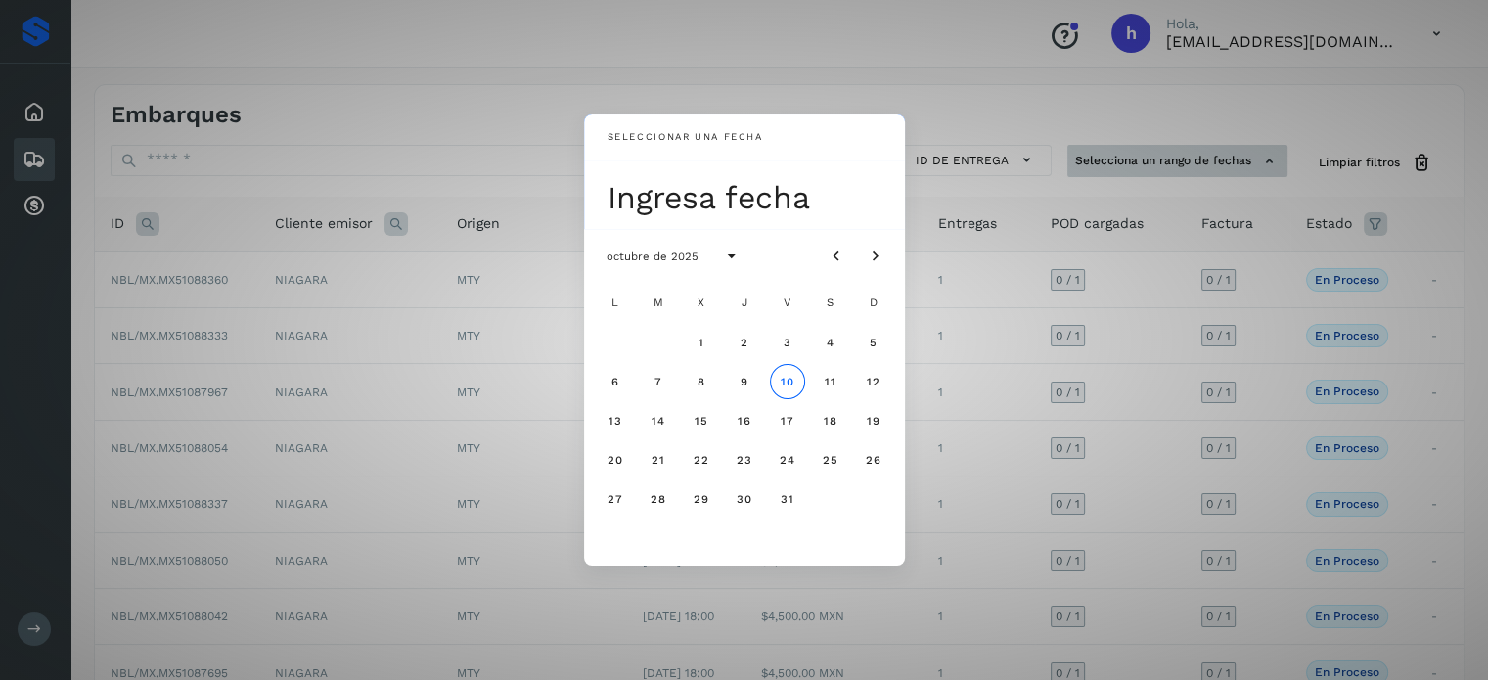
click at [1231, 155] on div "Seleccionar una fecha Ingresa fecha octubre de 2025 L M X J V S D 1 2 3 4 5 6 7…" at bounding box center [744, 340] width 1488 height 680
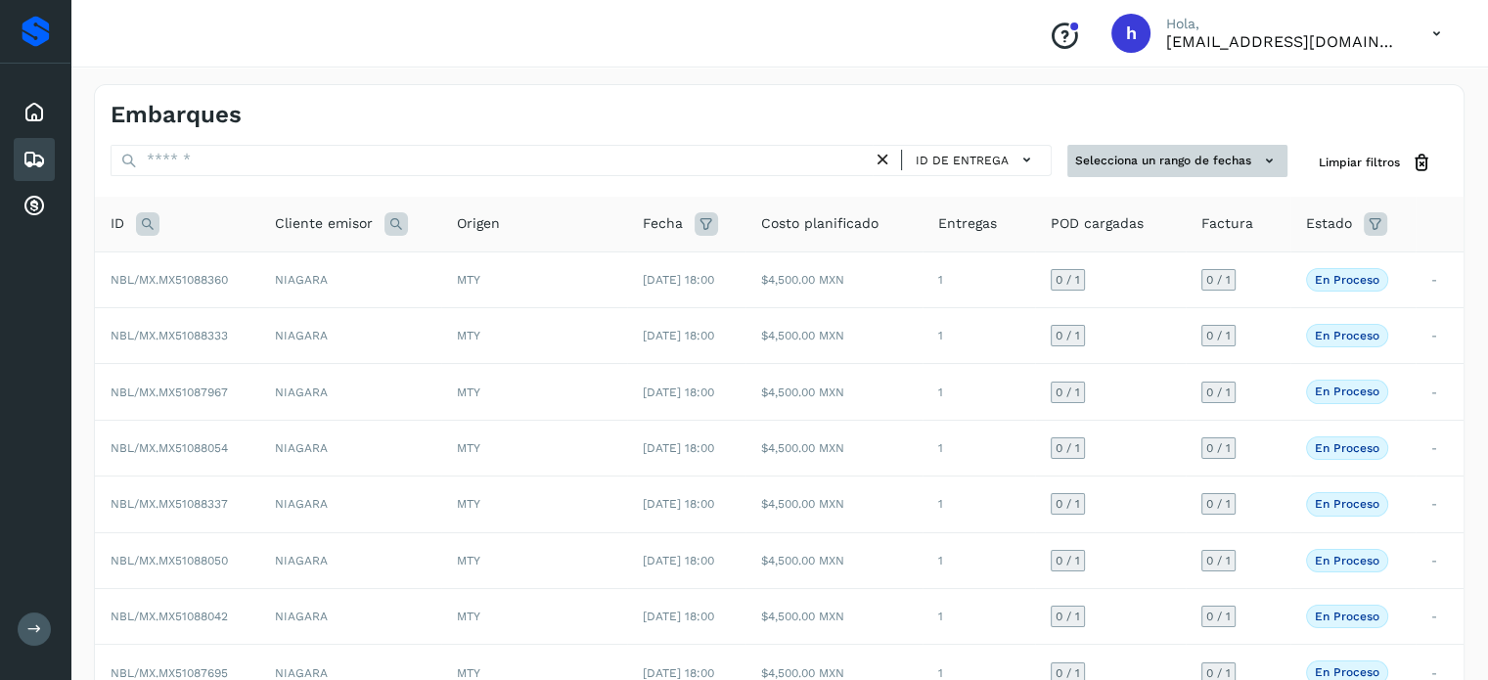
click at [1231, 155] on button "Selecciona un rango de fechas" at bounding box center [1178, 161] width 220 height 32
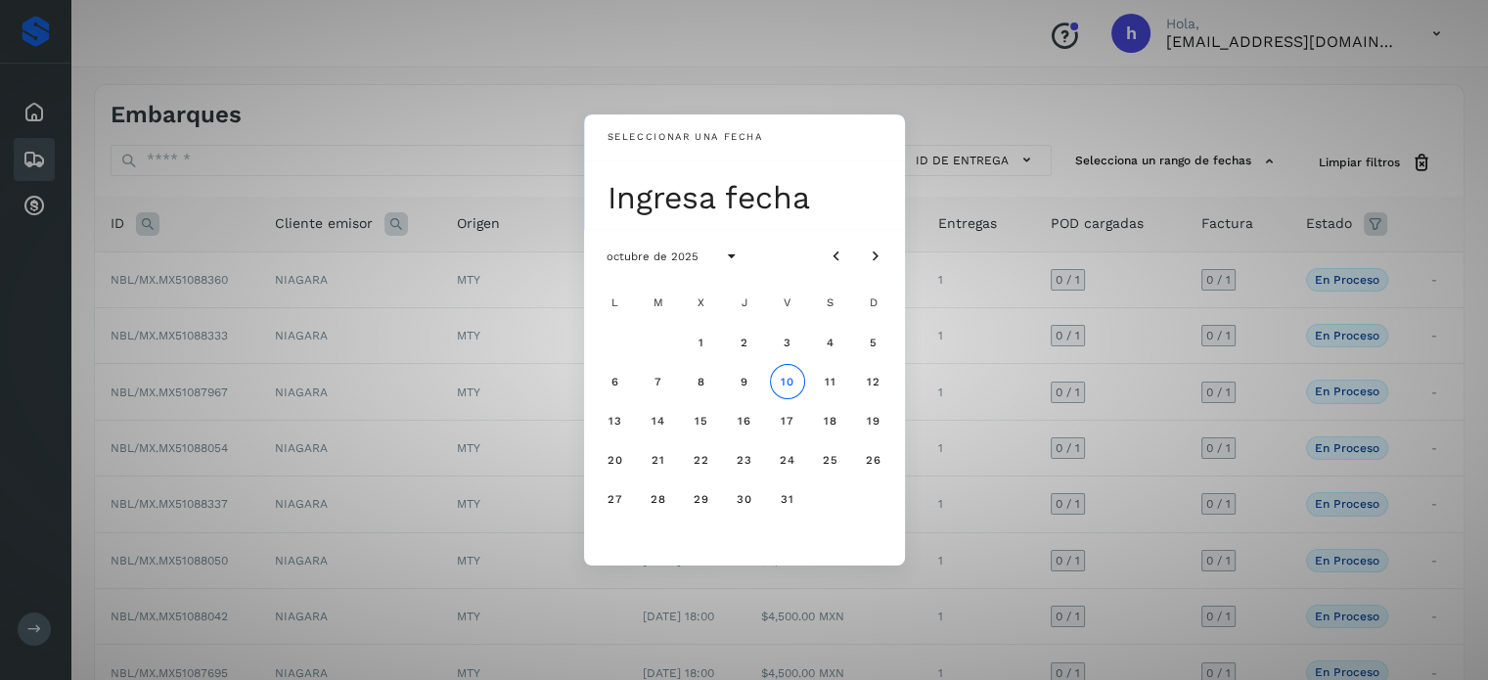
click at [1004, 76] on div "Seleccionar una fecha Ingresa fecha octubre de 2025 L M X J V S D 1 2 3 4 5 6 7…" at bounding box center [744, 340] width 1488 height 680
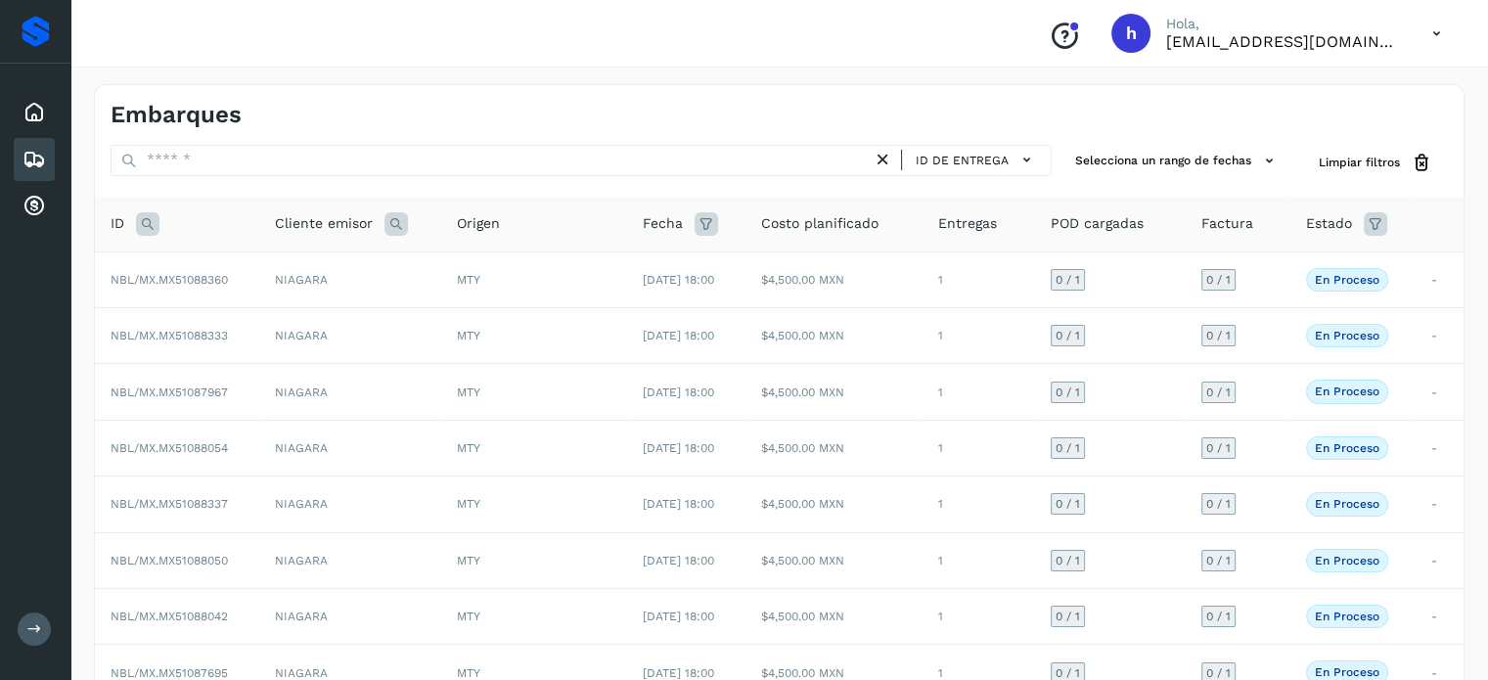
click at [1385, 225] on icon at bounding box center [1375, 223] width 23 height 23
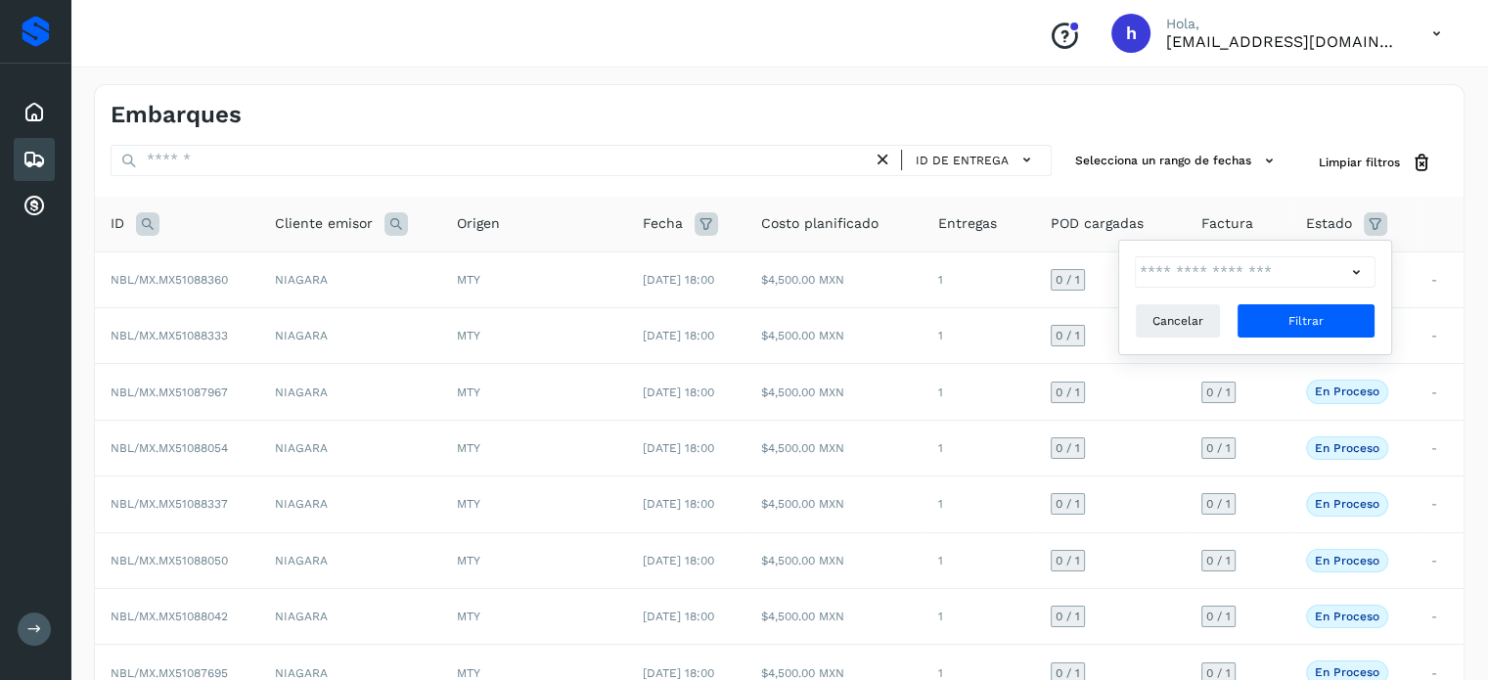
click at [1245, 298] on div "Cancelar Filtrar" at bounding box center [1255, 297] width 241 height 82
click at [1272, 266] on input "text" at bounding box center [1240, 271] width 211 height 31
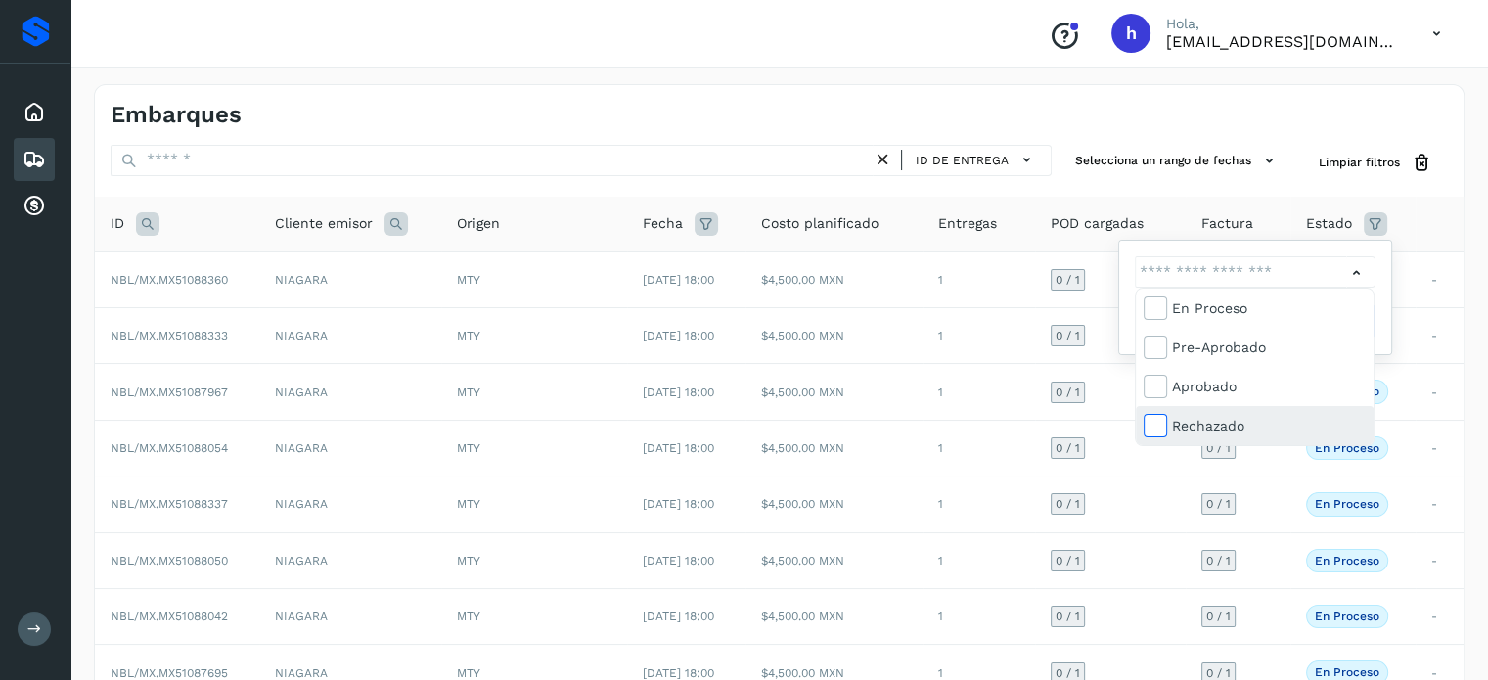
click at [1152, 424] on icon at bounding box center [1155, 425] width 20 height 20
type input "**********"
click at [1353, 265] on div at bounding box center [744, 340] width 1488 height 680
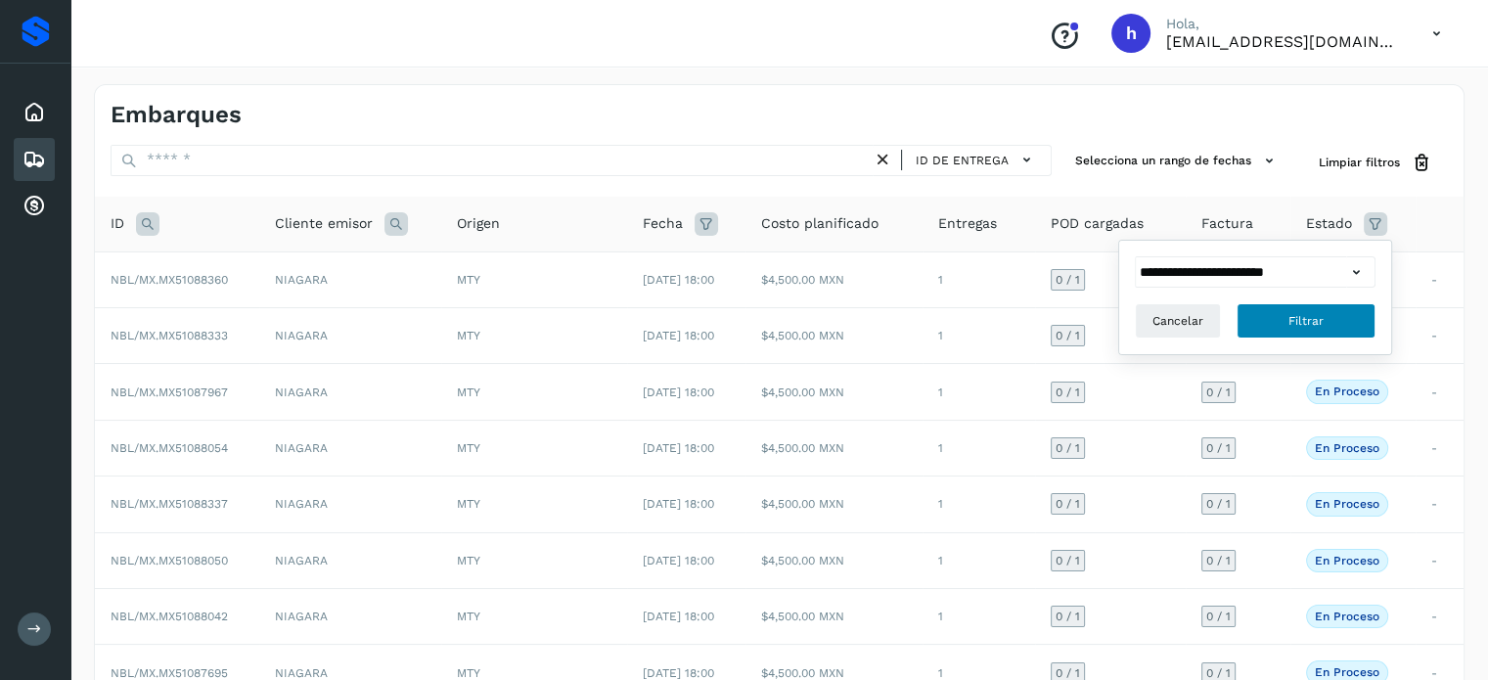
click at [1356, 308] on button "Filtrar" at bounding box center [1306, 320] width 139 height 35
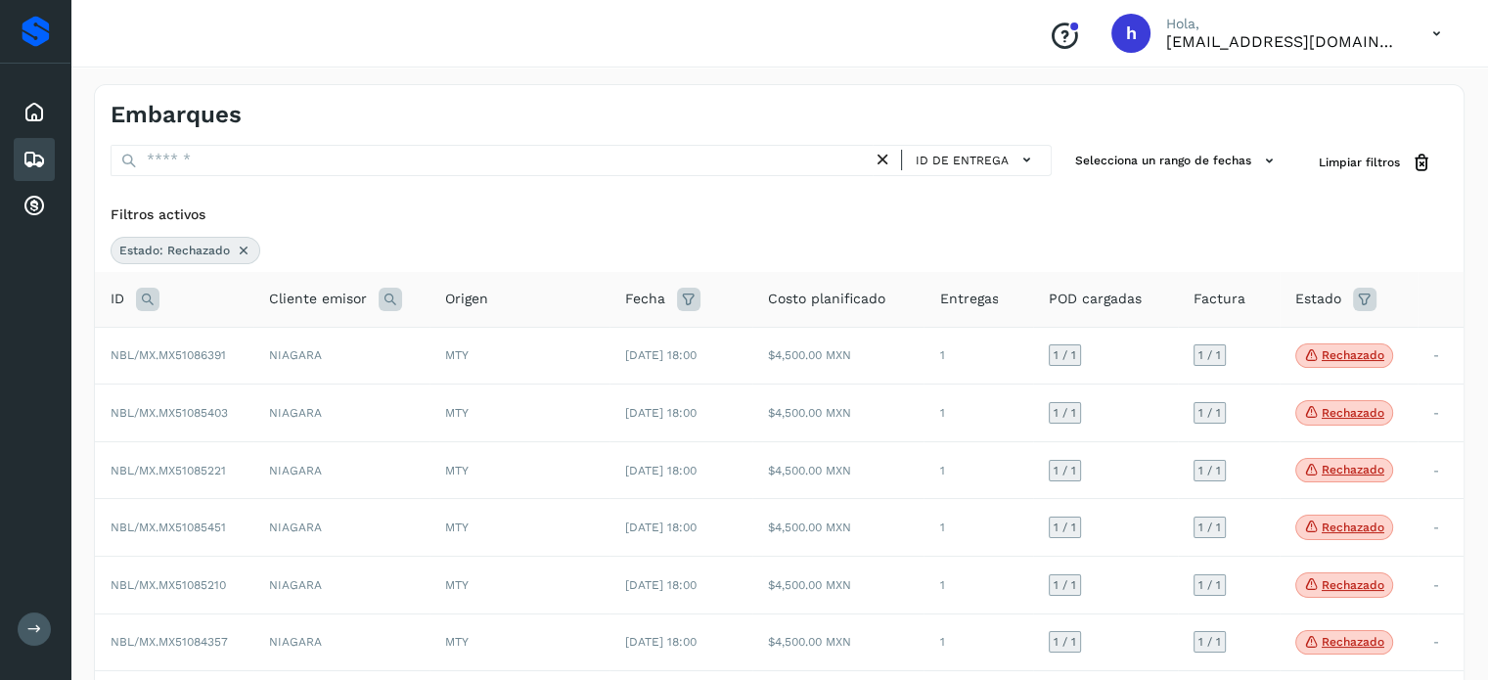
click at [777, 231] on div "Filtros activos Estado: Rechazado" at bounding box center [779, 234] width 1369 height 75
click at [32, 116] on icon at bounding box center [34, 112] width 23 height 23
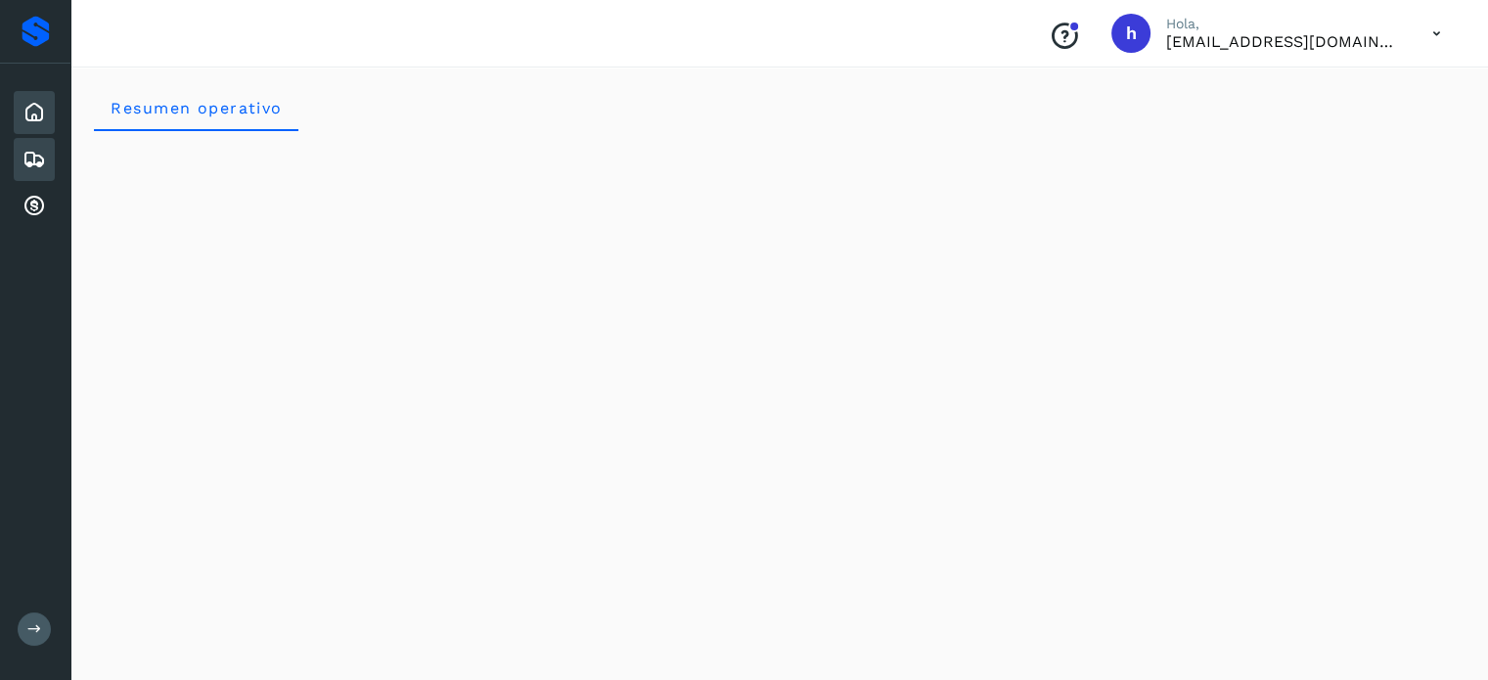
click at [26, 162] on icon at bounding box center [34, 159] width 23 height 23
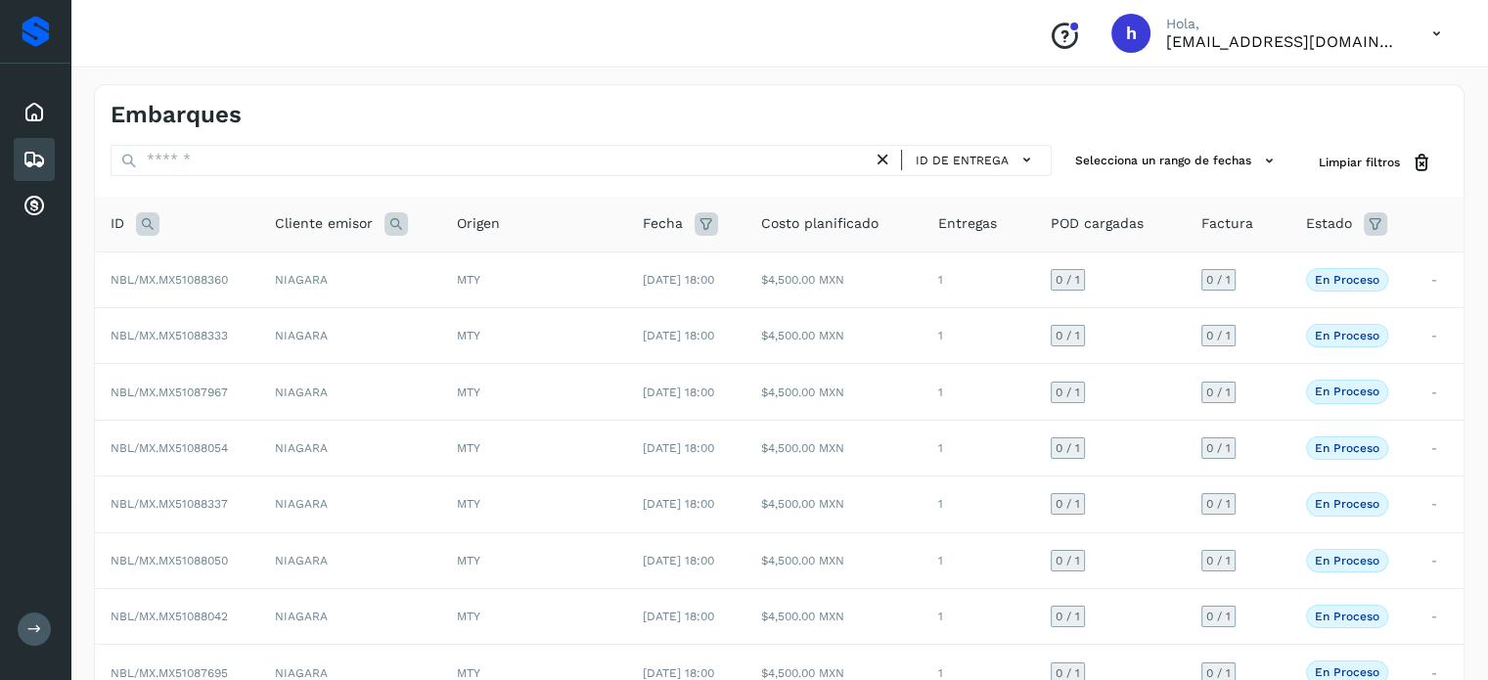
click at [1388, 217] on icon at bounding box center [1375, 223] width 23 height 23
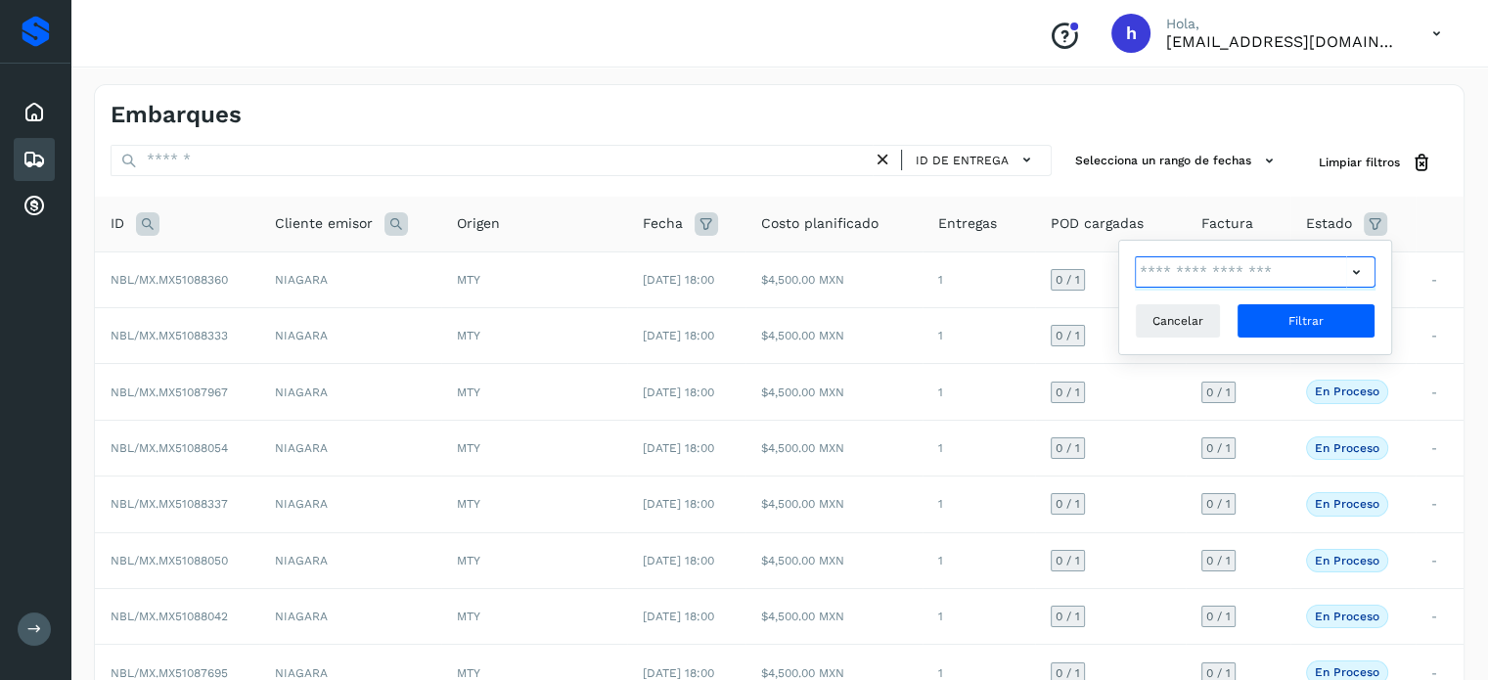
click at [1292, 276] on input "text" at bounding box center [1240, 271] width 211 height 31
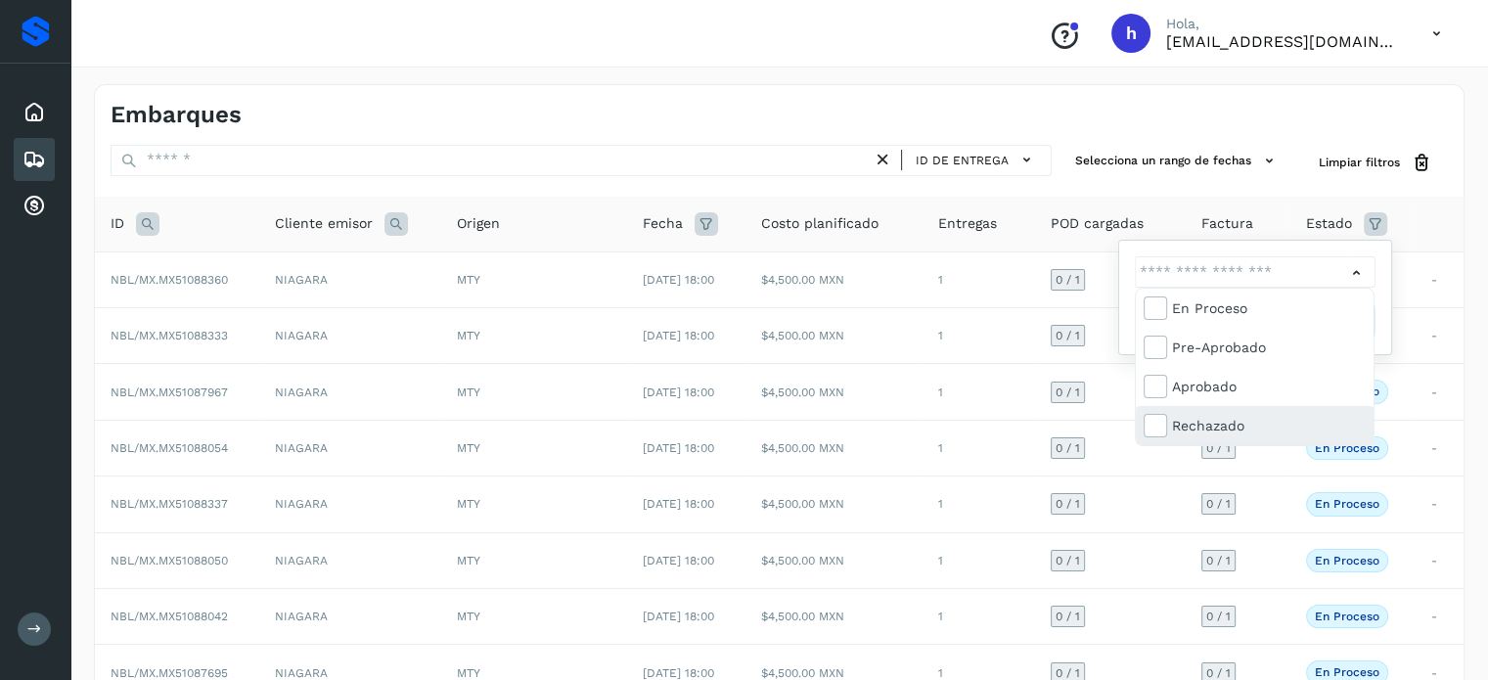
click at [1220, 416] on div "Rechazado" at bounding box center [1269, 426] width 194 height 22
type input "**********"
click at [1362, 263] on div at bounding box center [744, 340] width 1488 height 680
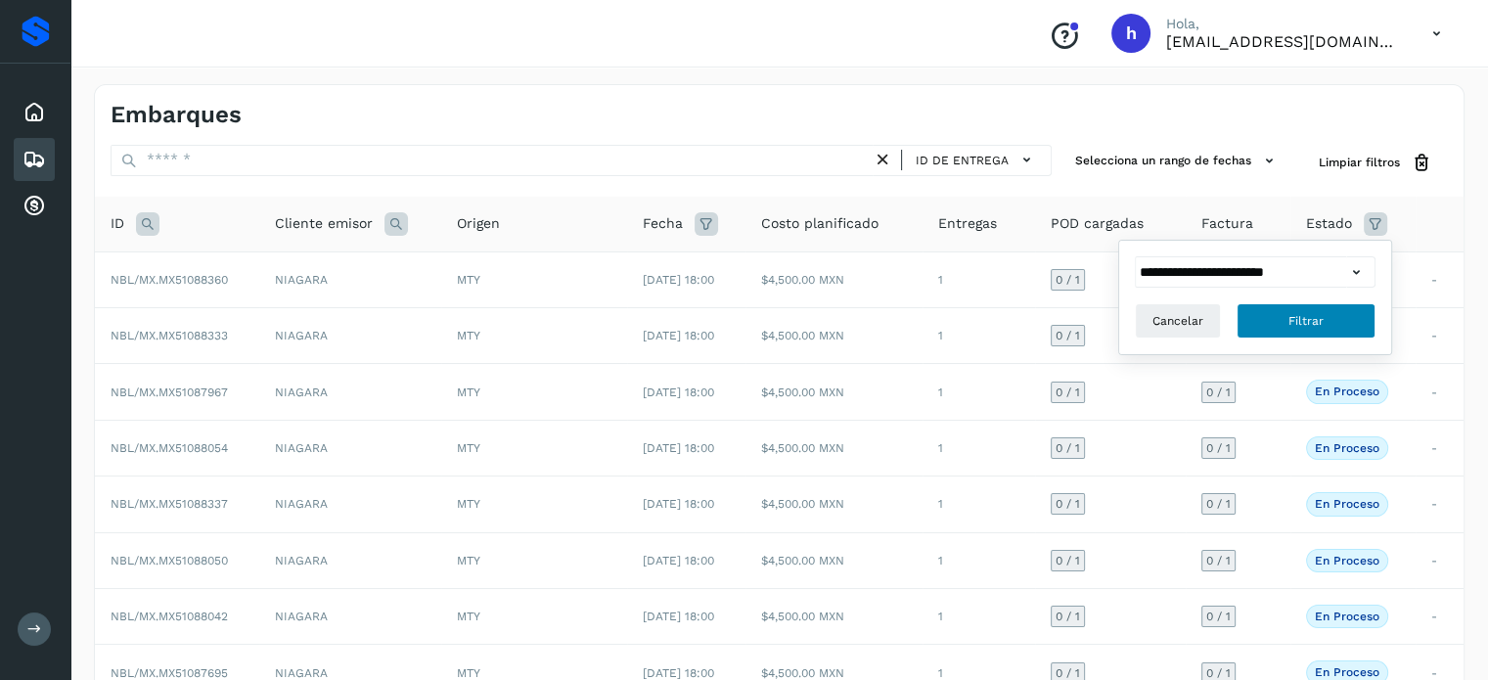
click at [1346, 312] on button "Filtrar" at bounding box center [1306, 320] width 139 height 35
